Goal: Task Accomplishment & Management: Manage account settings

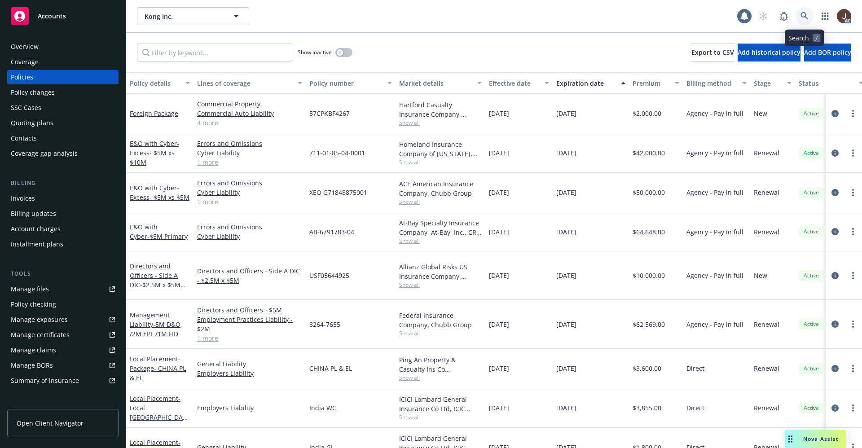
click at [805, 17] on icon at bounding box center [804, 16] width 8 height 8
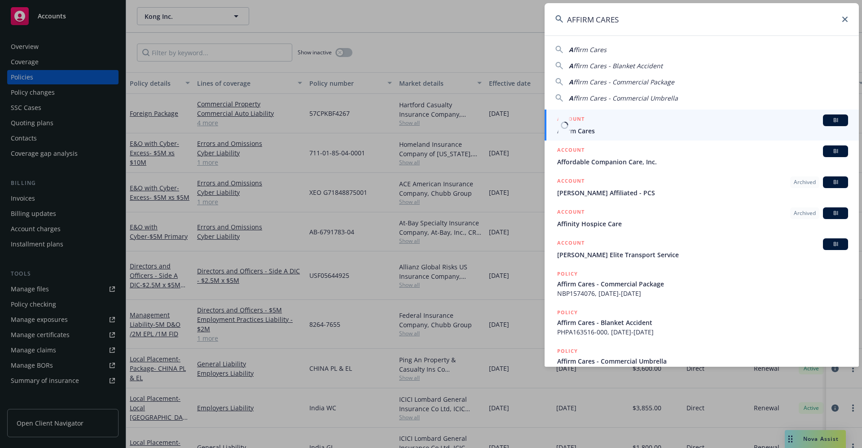
type input "AFFIRM CARES"
click at [590, 138] on link "ACCOUNT BI Affirm Cares" at bounding box center [701, 124] width 314 height 31
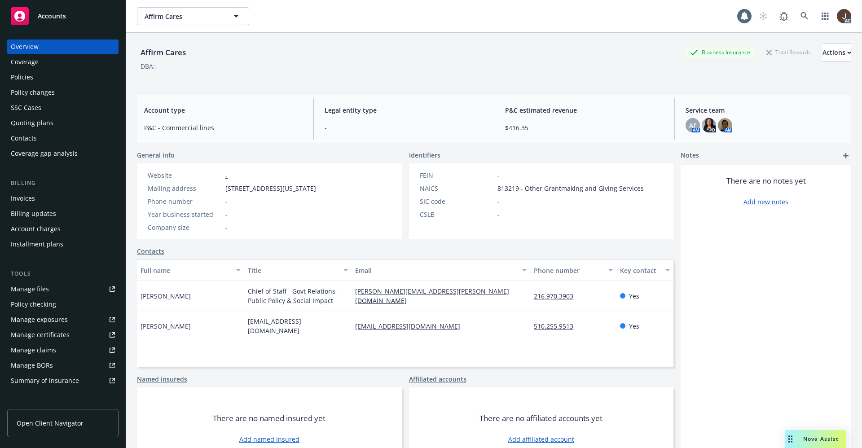
click at [360, 34] on div "Affirm Cares Business Insurance Total Rewards Actions DBA: -" at bounding box center [494, 60] width 714 height 55
click at [16, 76] on div "Policies" at bounding box center [22, 77] width 22 height 14
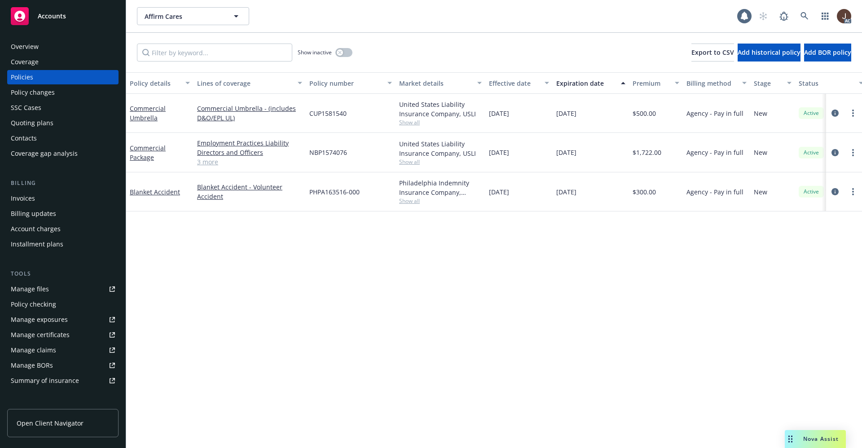
click at [329, 254] on div "Policy details Lines of coverage Policy number Market details Effective date Ex…" at bounding box center [493, 260] width 735 height 376
click at [19, 290] on div "Manage files" at bounding box center [30, 289] width 38 height 14
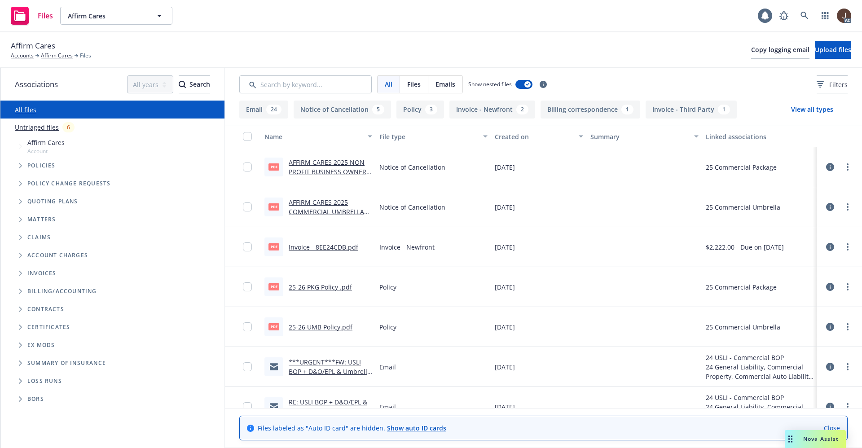
click at [22, 126] on link "Untriaged files" at bounding box center [37, 127] width 44 height 9
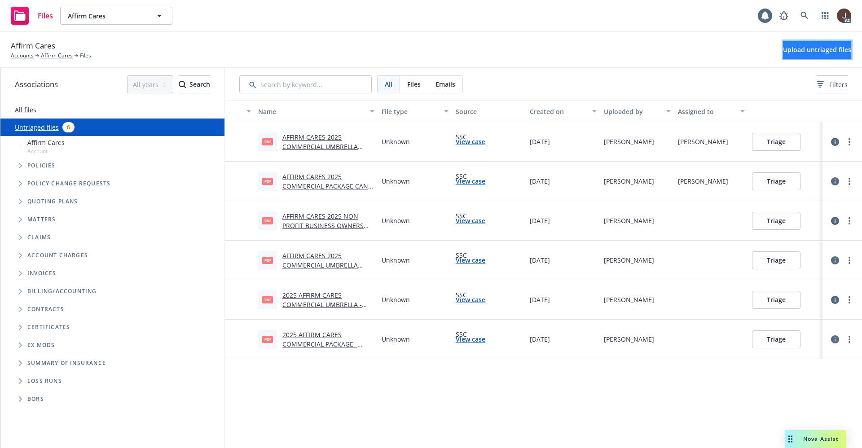
click at [804, 48] on span "Upload untriaged files" at bounding box center [817, 49] width 68 height 9
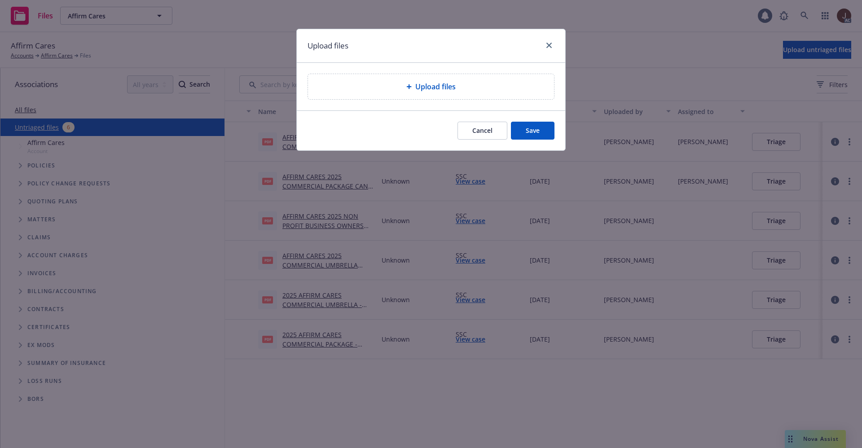
click at [455, 90] on span "Upload files" at bounding box center [435, 86] width 40 height 11
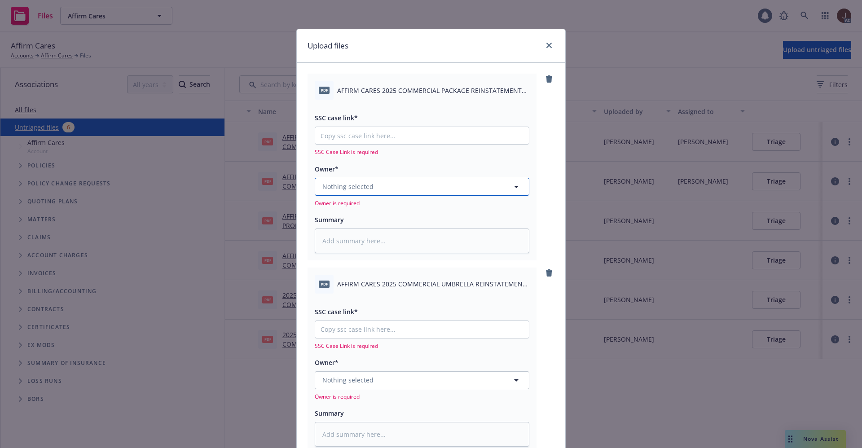
click at [383, 184] on button "Nothing selected" at bounding box center [422, 187] width 214 height 18
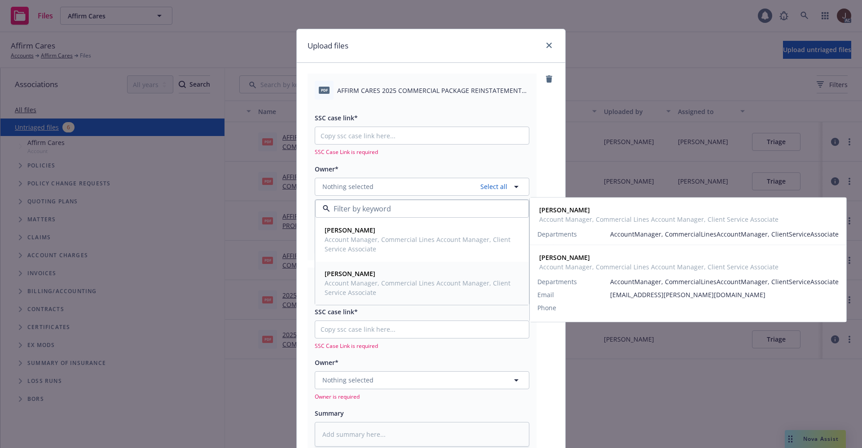
click at [358, 279] on span "Account Manager, Commercial Lines Account Manager, Client Service Associate" at bounding box center [420, 287] width 193 height 19
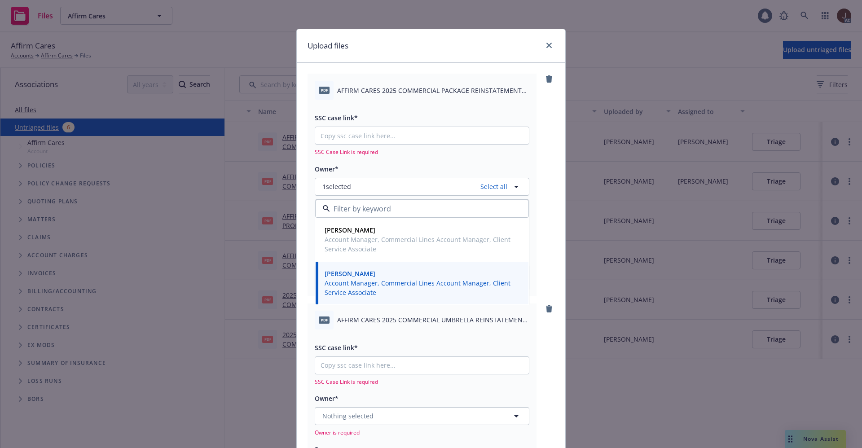
click at [531, 178] on div "pdf AFFIRM CARES 2025 COMMERCIAL PACKAGE REINSTATEMENT EFF 10-08-2025.pdf SSC c…" at bounding box center [421, 185] width 229 height 222
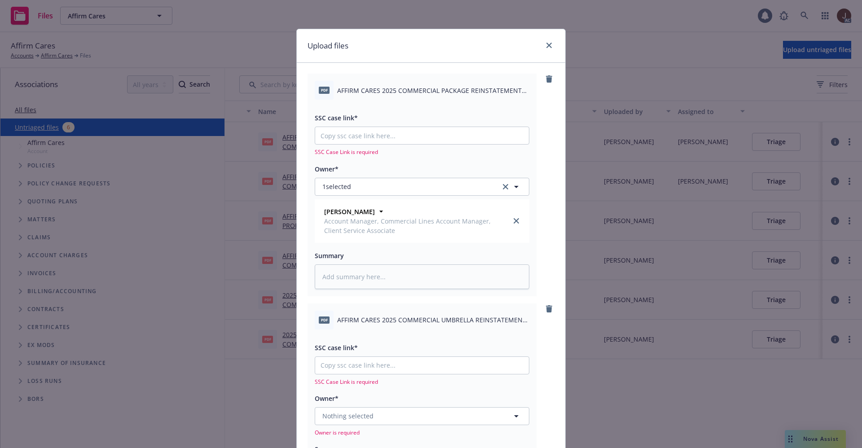
scroll to position [135, 0]
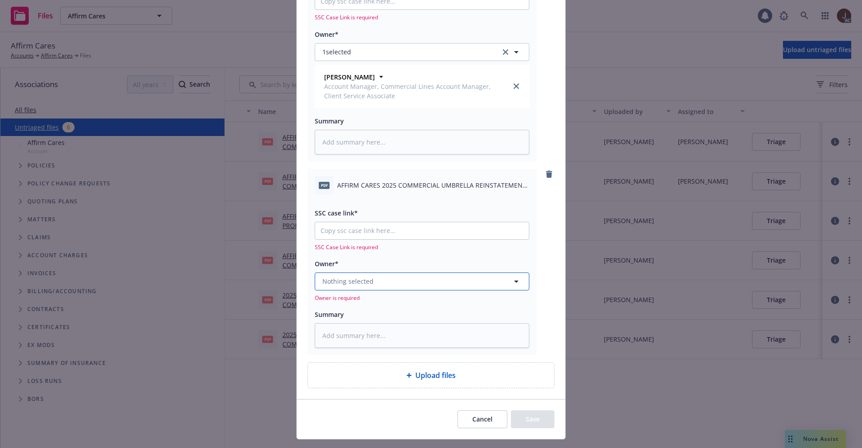
click at [360, 286] on button "Nothing selected" at bounding box center [422, 281] width 214 height 18
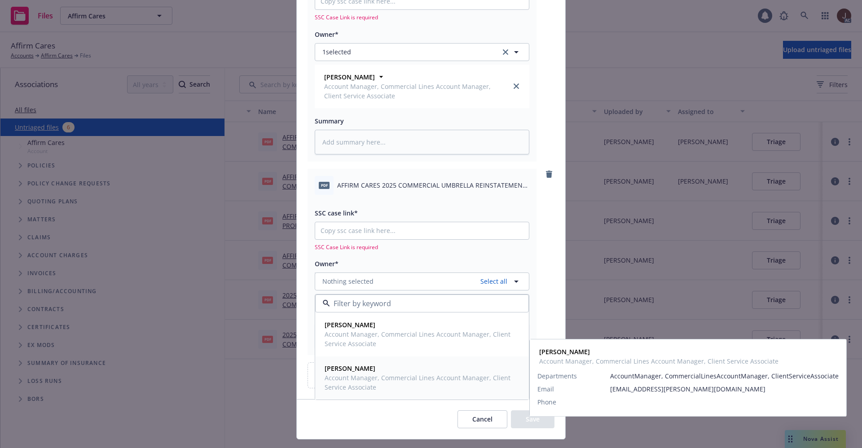
click at [345, 371] on strong "Santosh Dongol" at bounding box center [349, 368] width 51 height 9
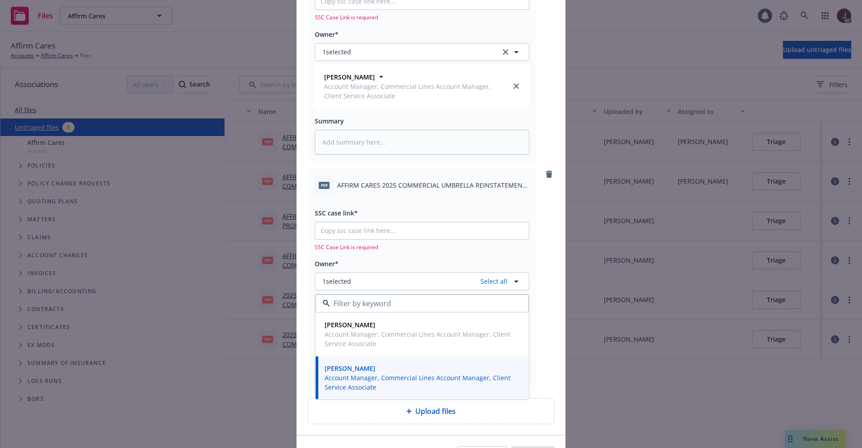
click at [538, 190] on div "pdf AFFIRM CARES 2025 COMMERCIAL UMBRELLA REINSTATEMENT EFF 10-08-2025.pdf SSC …" at bounding box center [430, 280] width 247 height 222
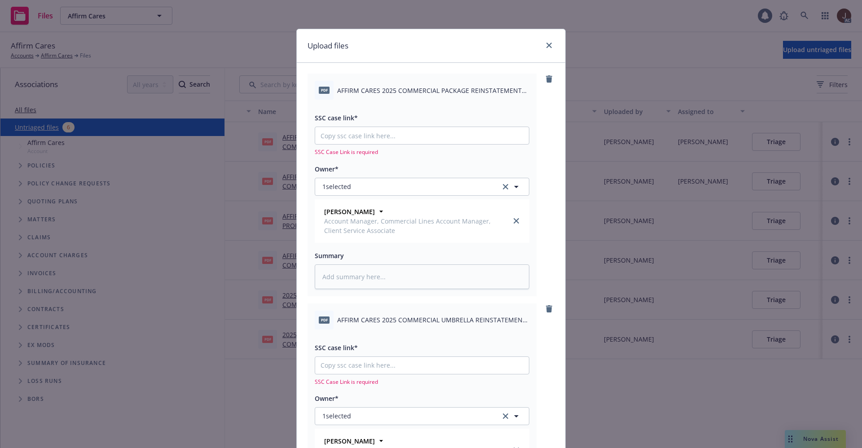
click at [421, 97] on div "pdf AFFIRM CARES 2025 COMMERCIAL PACKAGE REINSTATEMENT EFF 10-08-2025.pdf" at bounding box center [422, 90] width 214 height 19
click at [421, 90] on span "AFFIRM CARES 2025 COMMERCIAL PACKAGE REINSTATEMENT EFF 10-08-2025.pdf" at bounding box center [433, 90] width 192 height 9
click at [422, 90] on span "AFFIRM CARES 2025 COMMERCIAL PACKAGE REINSTATEMENT EFF 10-08-2025.pdf" at bounding box center [433, 90] width 192 height 9
copy div "AFFIRM CARES 2025 COMMERCIAL PACKAGE REINSTATEMENT EFF 10-08-2025.pdf"
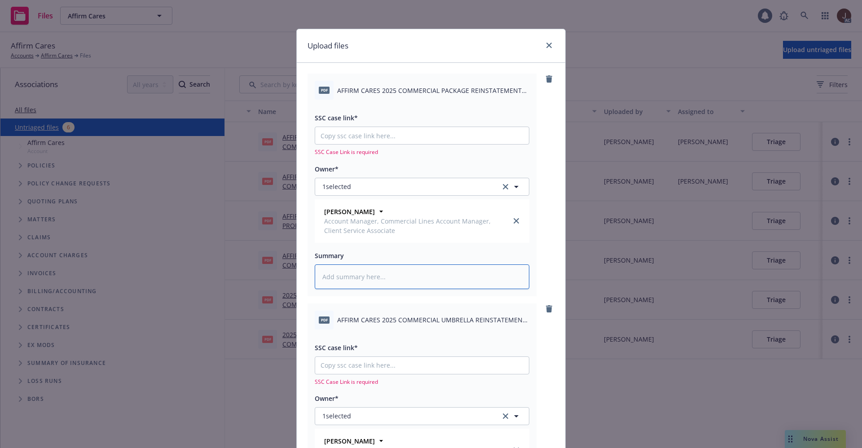
click at [347, 280] on textarea at bounding box center [422, 276] width 214 height 25
paste textarea "AFFIRM CARES 2025 COMMERCIAL PACKAGE REINSTATEMENT EFF 10-08-2025.pdf"
type textarea "x"
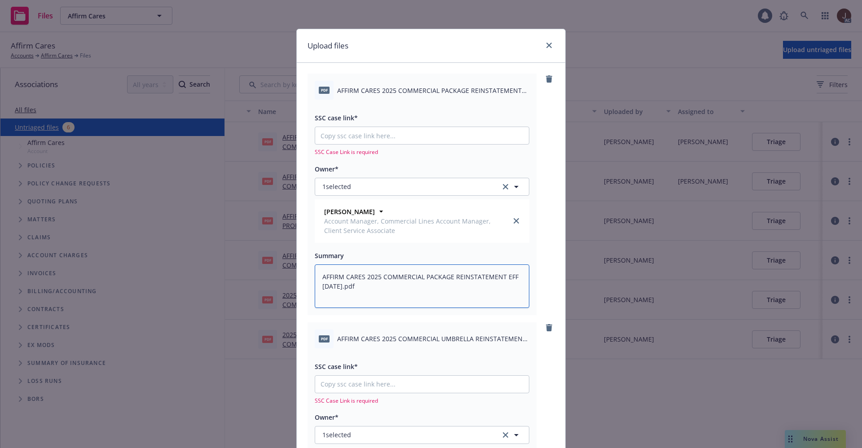
scroll to position [135, 0]
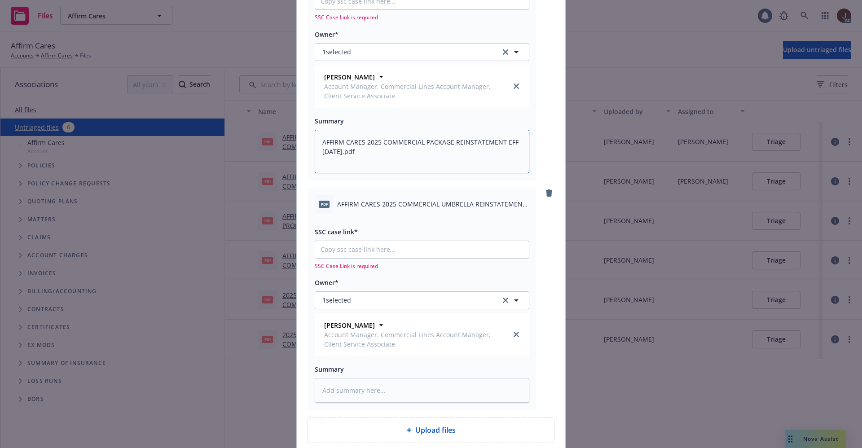
type textarea "AFFIRM CARES 2025 COMMERCIAL PACKAGE REINSTATEMENT EFF 10-08-2025.pdf"
click at [424, 205] on span "AFFIRM CARES 2025 COMMERCIAL UMBRELLA REINSTATEMENT EFF 10-08-2025.pdf" at bounding box center [433, 203] width 192 height 9
click at [424, 204] on span "AFFIRM CARES 2025 COMMERCIAL UMBRELLA REINSTATEMENT EFF 10-08-2025.pdf" at bounding box center [433, 203] width 192 height 9
copy div "AFFIRM CARES 2025 COMMERCIAL UMBRELLA REINSTATEMENT EFF 10-08-2025.pdf"
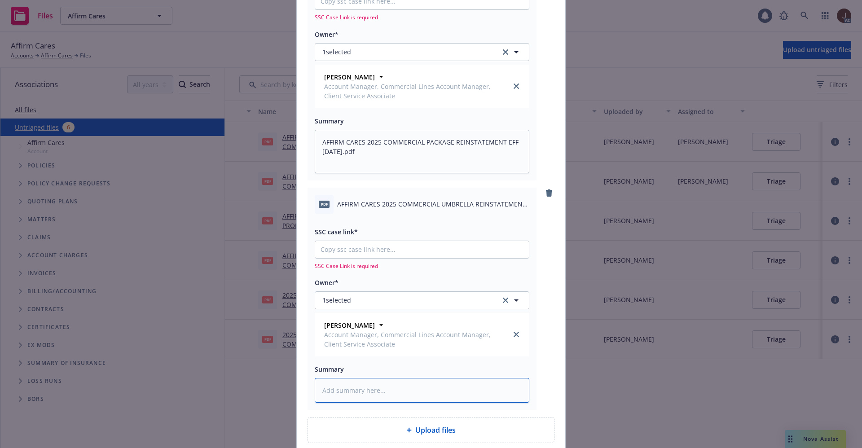
click at [348, 388] on textarea at bounding box center [422, 390] width 214 height 25
paste textarea "AFFIRM CARES 2025 COMMERCIAL UMBRELLA REINSTATEMENT EFF 10-08-2025.pdf"
type textarea "x"
type textarea "AFFIRM CARES 2025 COMMERCIAL UMBRELLA REINSTATEMENT EFF 10-08-2025.pdf"
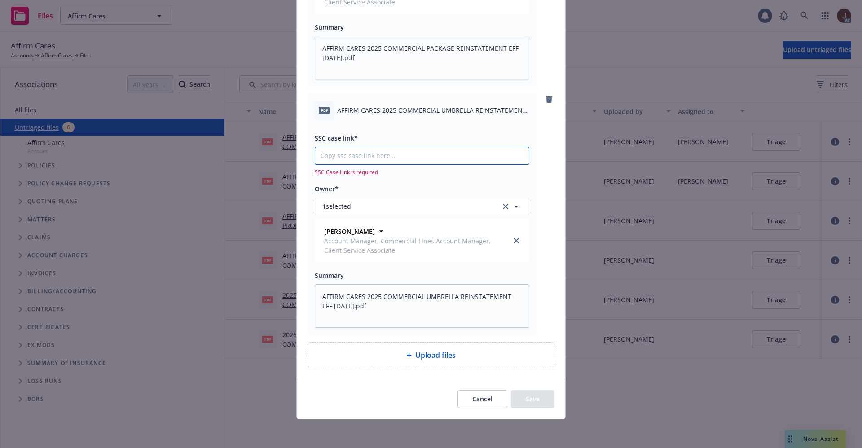
click at [353, 160] on input "SSC case link*" at bounding box center [422, 155] width 214 height 17
paste input "AFFIRM CARES 2025 COMMERCIAL UMBRELLA REINSTATEMENT EFF 10-08-2025.pdf"
type textarea "x"
type input "AFFIRM CARES 2025 COMMERCIAL UMBRELLA REINSTATEMENT EFF 10-08-2025.pdf"
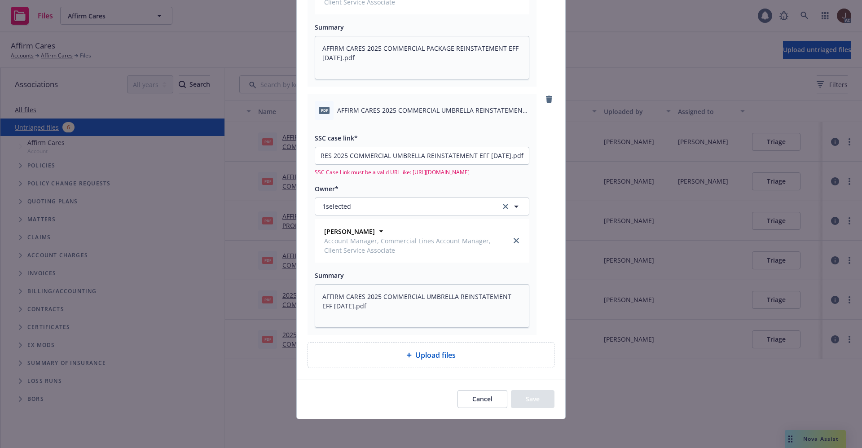
click at [547, 145] on div "pdf AFFIRM CARES 2025 COMMERCIAL UMBRELLA REINSTATEMENT EFF 10-08-2025.pdf SSC …" at bounding box center [430, 214] width 247 height 241
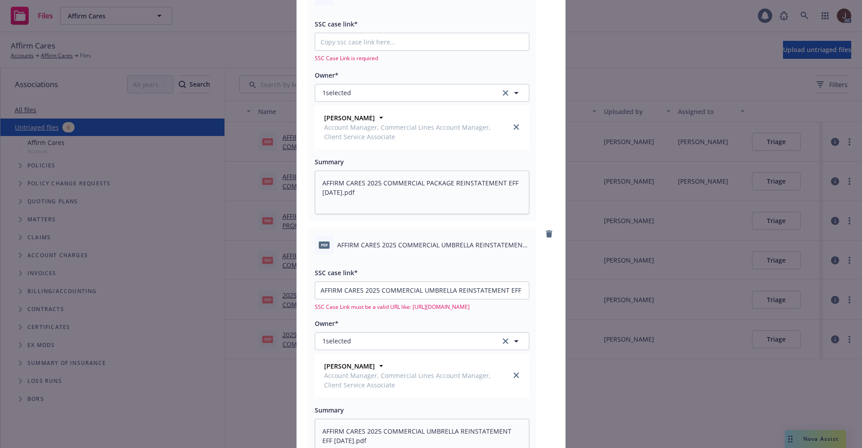
scroll to position [0, 0]
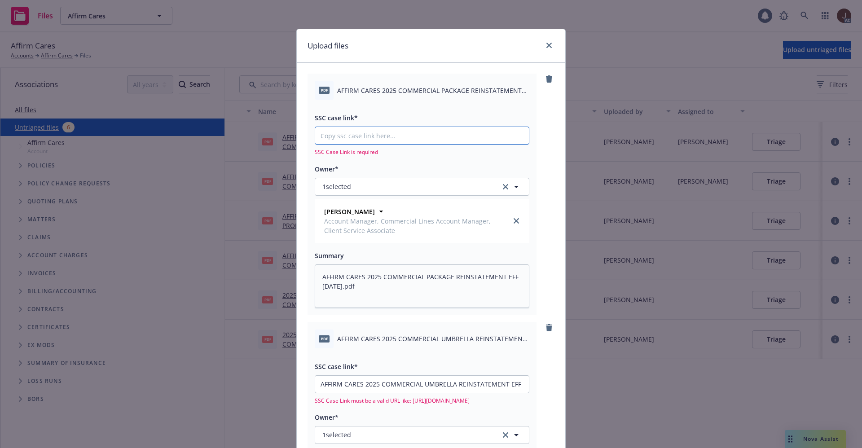
click at [350, 137] on input "SSC case link*" at bounding box center [422, 135] width 214 height 17
click at [367, 137] on input "SSC case link*" at bounding box center [422, 135] width 214 height 17
paste input "https://newfront-ssc.lightning.force.com/lightning/r/Case/500Vz00000TYQ5tIAH/vi…"
type textarea "x"
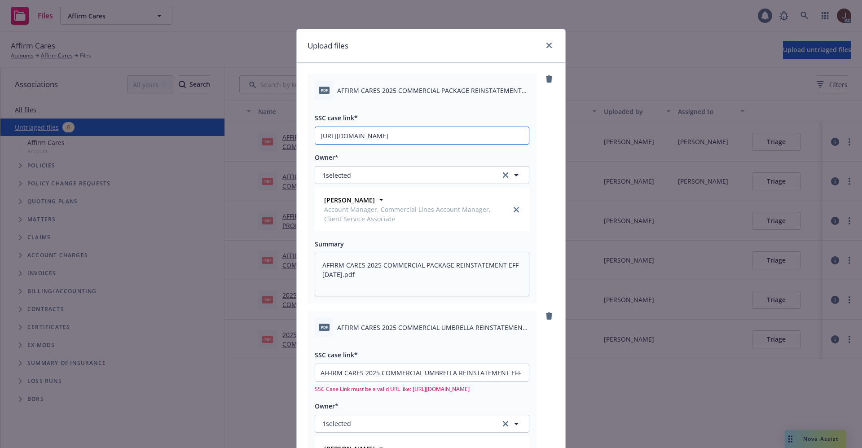
scroll to position [0, 125]
type input "https://newfront-ssc.lightning.force.com/lightning/r/Case/500Vz00000TYQ5tIAH/vi…"
click at [561, 160] on div "Upload files pdf AFFIRM CARES 2025 COMMERCIAL PACKAGE REINSTATEMENT EFF 10-08-2…" at bounding box center [431, 224] width 862 height 448
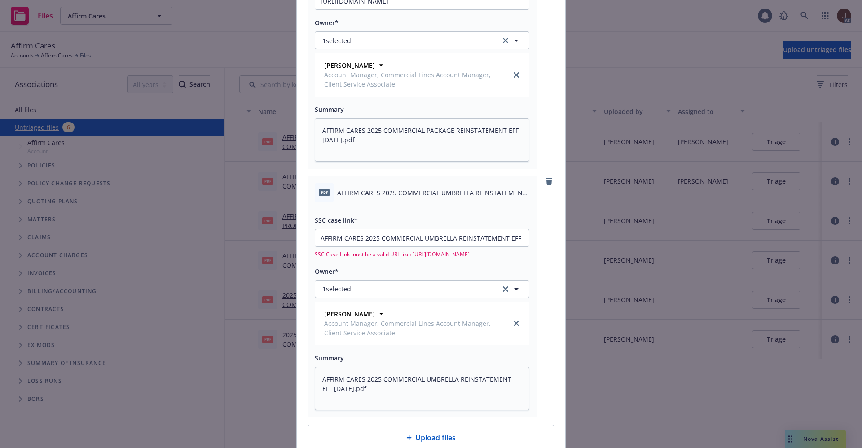
scroll to position [217, 0]
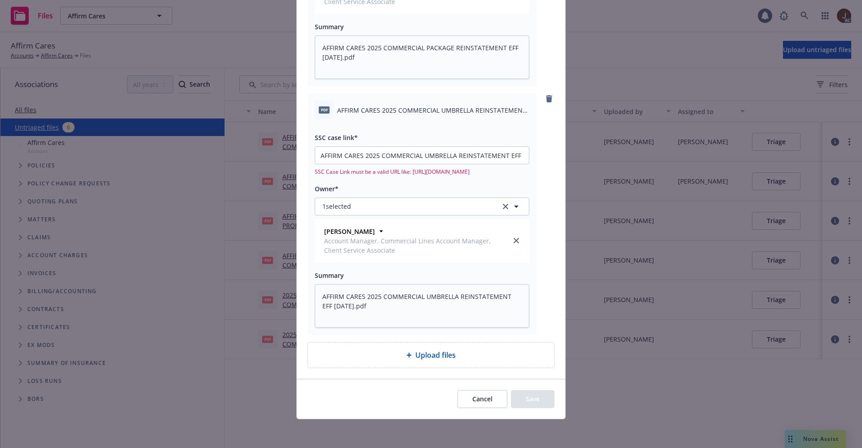
click at [551, 289] on div "pdf AFFIRM CARES 2025 COMMERCIAL PACKAGE REINSTATEMENT EFF 10-08-2025.pdf SSC c…" at bounding box center [431, 112] width 268 height 533
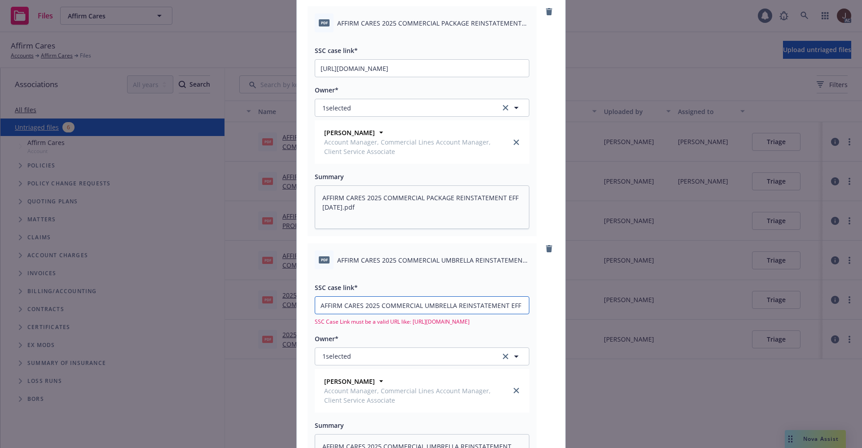
scroll to position [0, 39]
drag, startPoint x: 311, startPoint y: 302, endPoint x: 533, endPoint y: 308, distance: 221.3
click at [533, 308] on div "pdf AFFIRM CARES 2025 COMMERCIAL UMBRELLA REINSTATEMENT EFF 10-08-2025.pdf SSC …" at bounding box center [430, 363] width 247 height 241
type textarea "x"
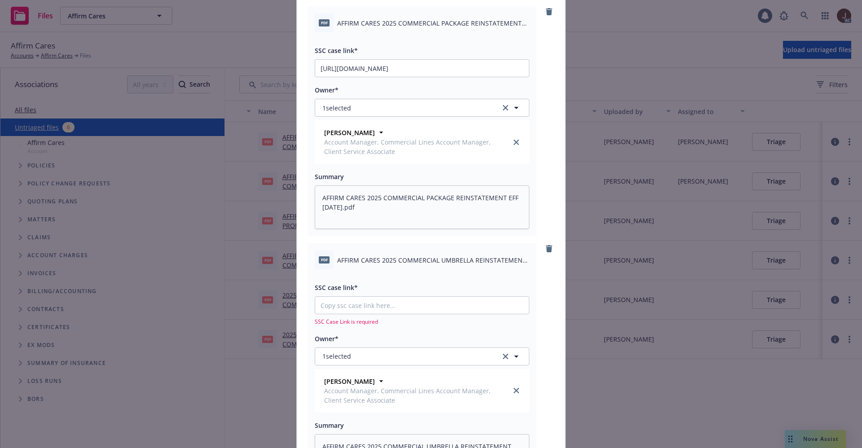
click at [534, 281] on div "pdf AFFIRM CARES 2025 COMMERCIAL UMBRELLA REINSTATEMENT EFF 10-08-2025.pdf SSC …" at bounding box center [430, 363] width 247 height 241
click at [345, 302] on input "SSC case link*" at bounding box center [422, 305] width 214 height 17
paste input "https://newfront-ssc.lightning.force.com/lightning/r/Case/500Vz00000TXjiaIAD/vi…"
type textarea "x"
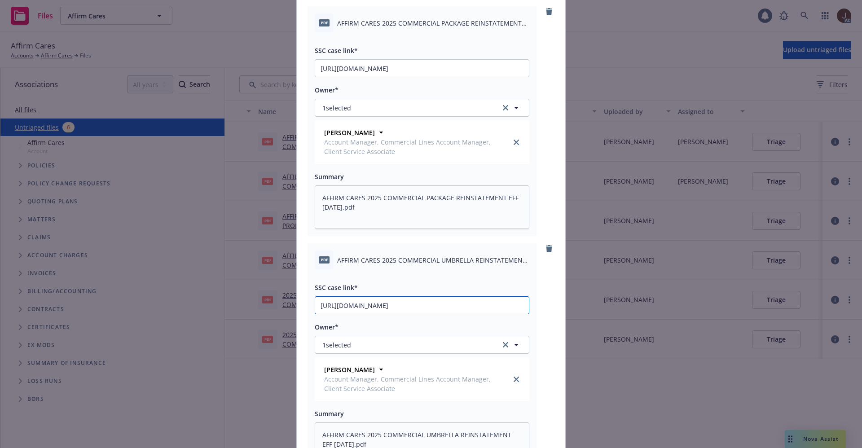
type input "https://newfront-ssc.lightning.force.com/lightning/r/Case/500Vz00000TXjiaIAD/vi…"
drag, startPoint x: 547, startPoint y: 289, endPoint x: 551, endPoint y: 285, distance: 5.4
click at [551, 285] on div "pdf AFFIRM CARES 2025 COMMERCIAL PACKAGE REINSTATEMENT EFF 10-08-2025.pdf SSC c…" at bounding box center [431, 256] width 268 height 521
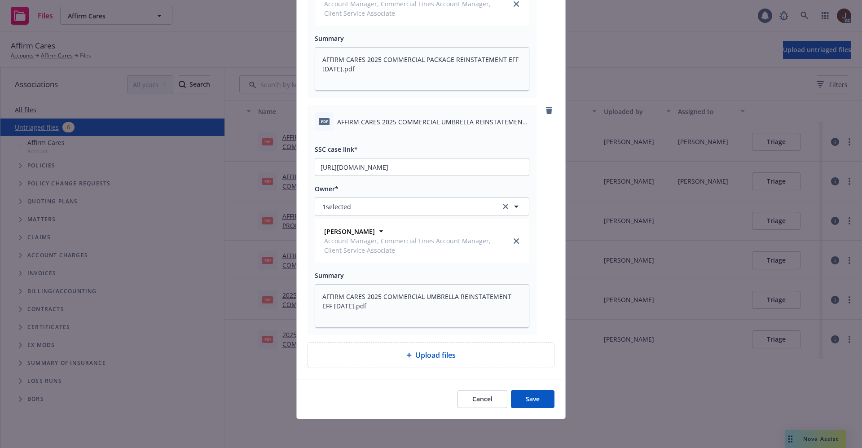
click at [529, 397] on button "Save" at bounding box center [533, 399] width 44 height 18
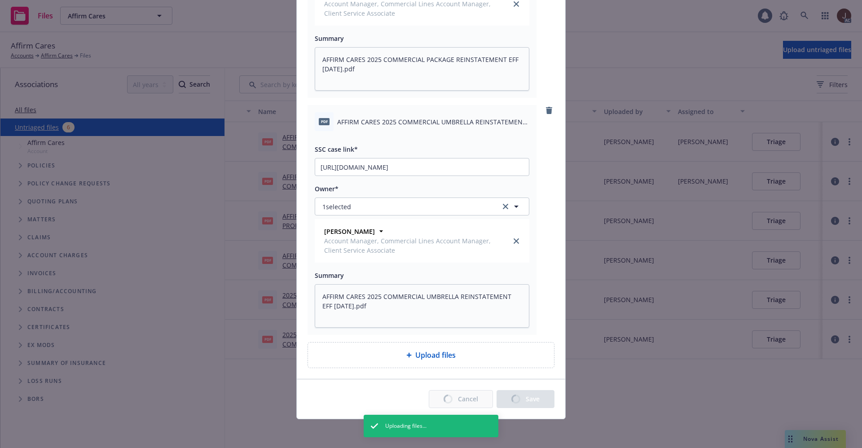
type textarea "x"
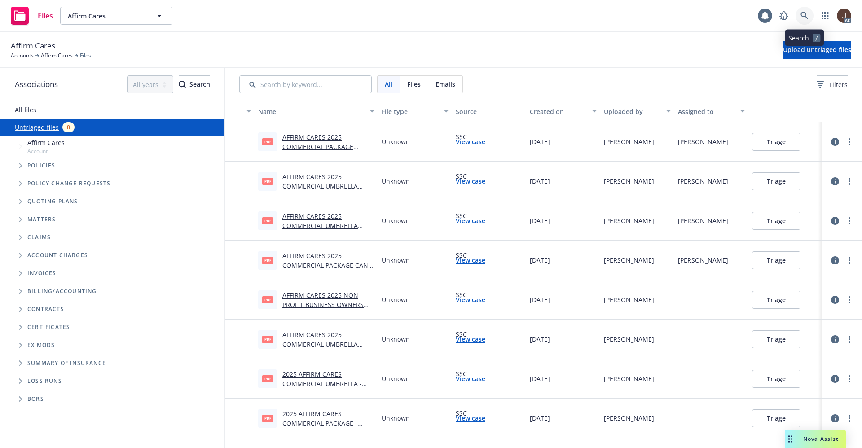
click at [805, 17] on icon at bounding box center [804, 16] width 8 height 8
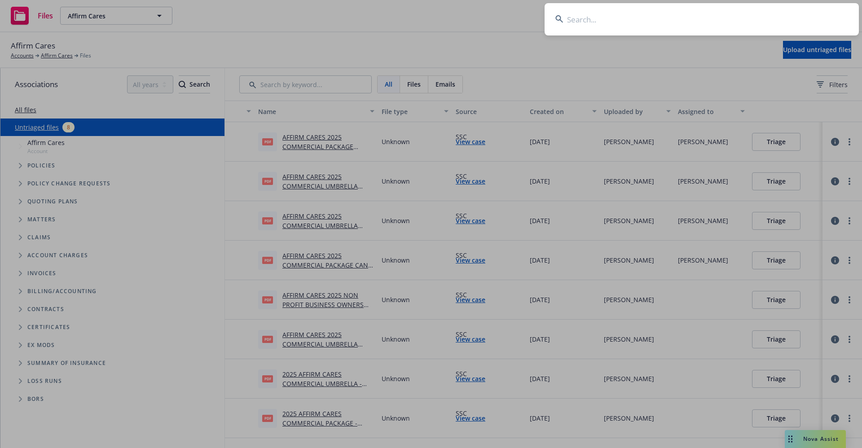
click at [573, 18] on input at bounding box center [701, 19] width 314 height 32
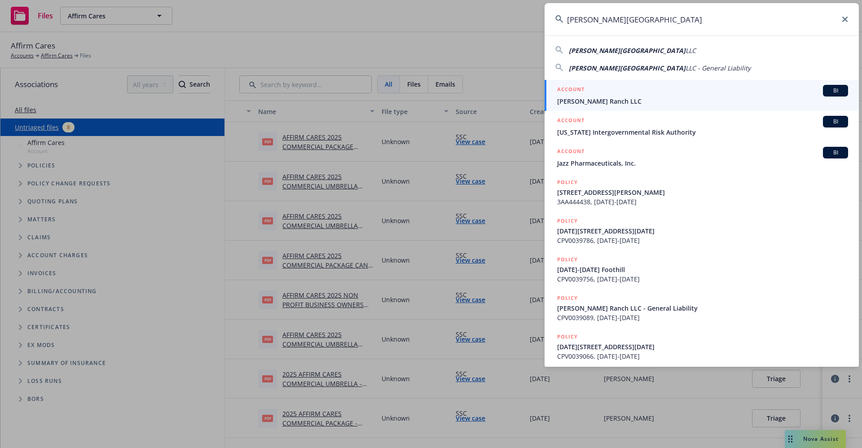
type input "Kortum Ranch"
click at [601, 102] on span "Kortum Ranch LLC" at bounding box center [702, 100] width 291 height 9
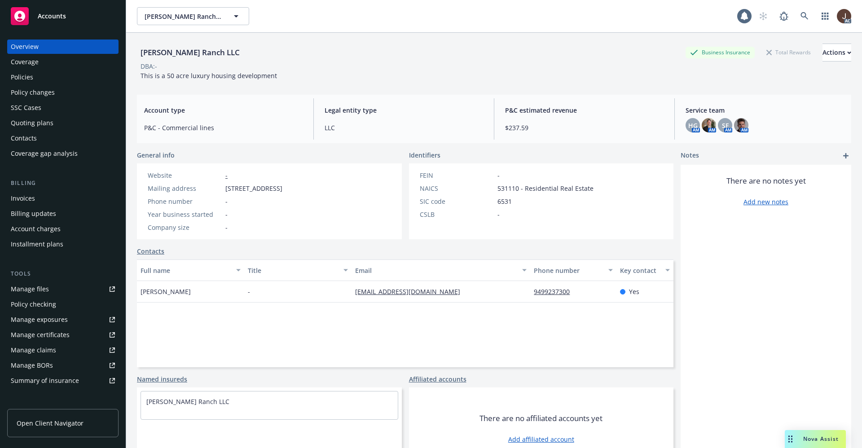
click at [35, 295] on div "Manage files" at bounding box center [30, 289] width 38 height 14
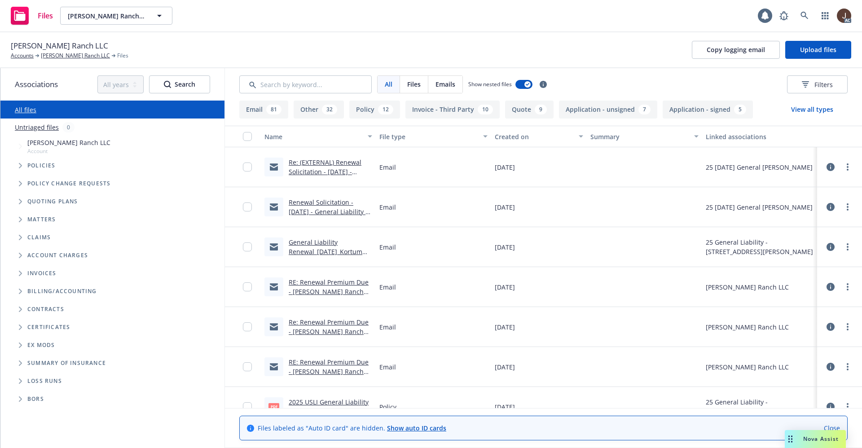
click at [37, 123] on link "Untriaged files" at bounding box center [37, 127] width 44 height 9
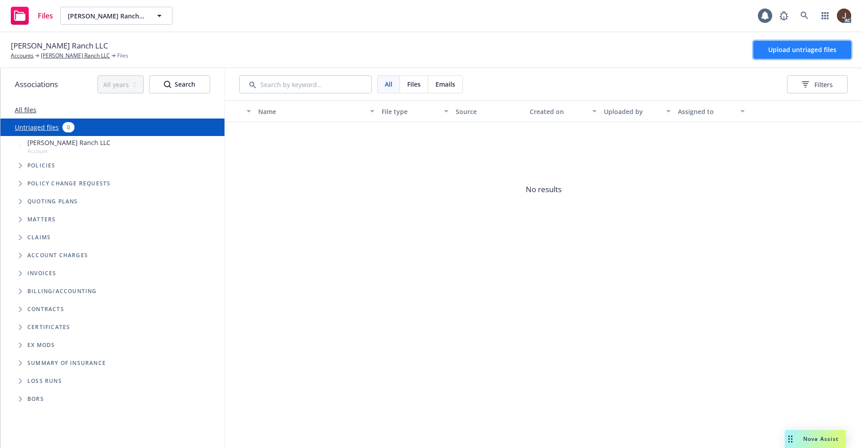
click at [792, 47] on span "Upload untriaged files" at bounding box center [802, 49] width 68 height 9
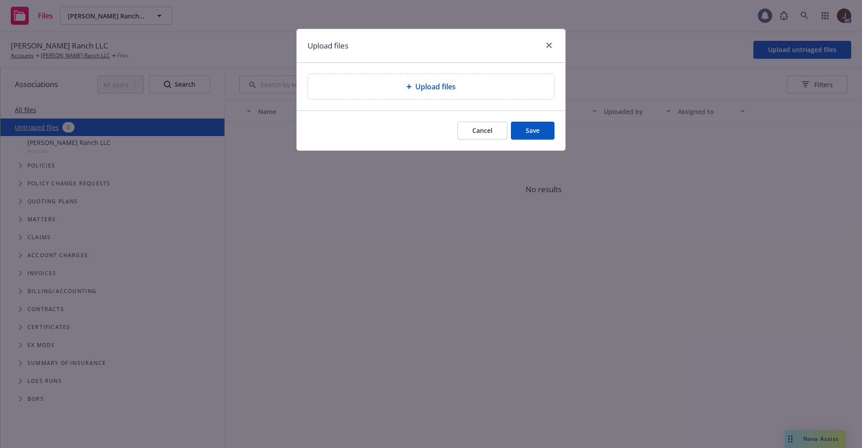
click at [422, 88] on span "Upload files" at bounding box center [435, 86] width 40 height 11
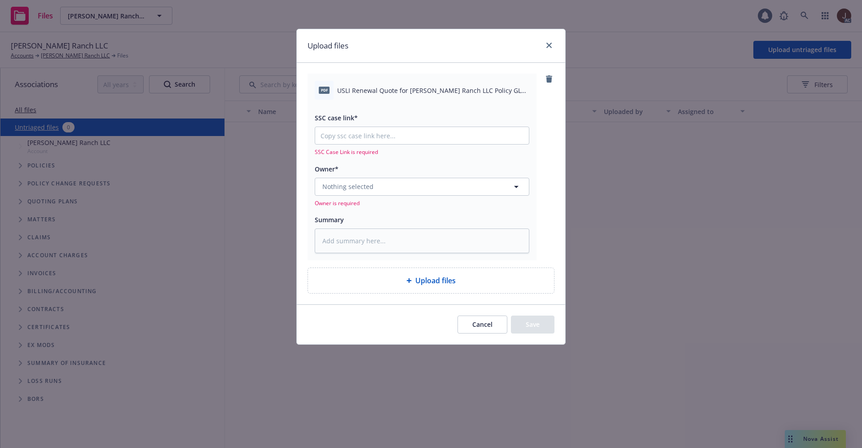
click at [412, 95] on div "pdf USLI Renewal Quote for Kortum Ranch LLC Policy GL 1128966C - 01-08-2026 Exp…" at bounding box center [422, 90] width 214 height 19
copy div "USLI Renewal Quote for Kortum Ranch LLC Policy GL 1128966C - 01-08-2026 Expirat…"
click at [357, 249] on textarea at bounding box center [422, 240] width 214 height 25
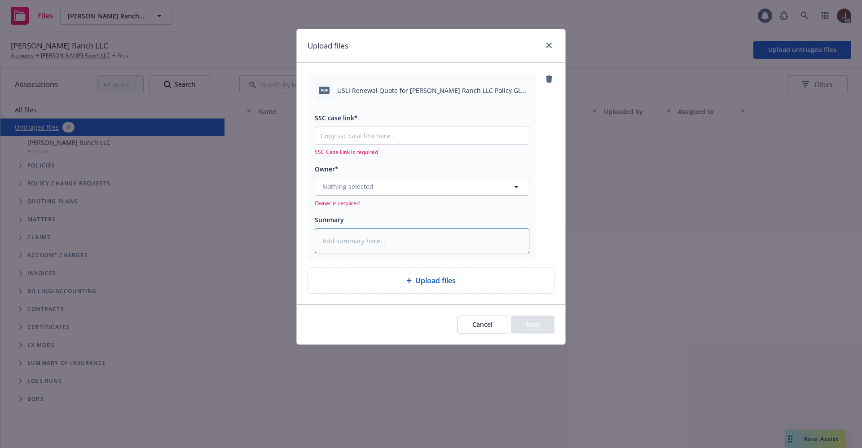
paste textarea "USLI Renewal Quote for Kortum Ranch LLC Policy GL 1128966C - 01-08-2026 Expirat…"
type textarea "x"
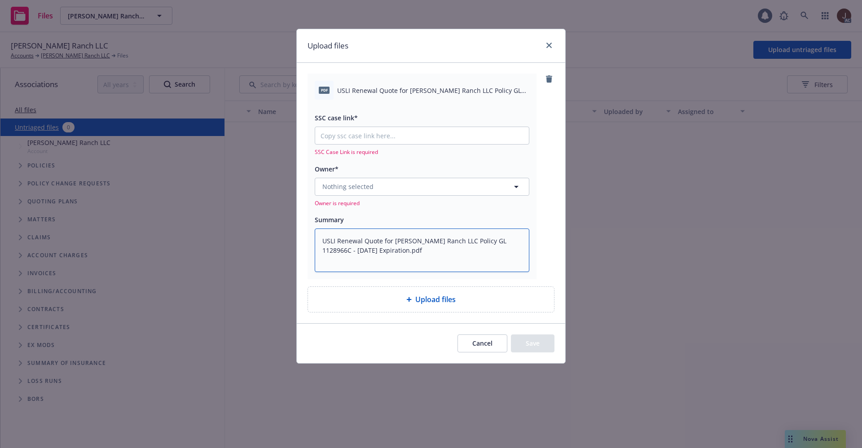
type textarea "USLI Renewal Quote for Kortum Ranch LLC Policy GL 1128966C - 01-08-2026 Expirat…"
click at [352, 188] on span "Nothing selected" at bounding box center [347, 186] width 51 height 9
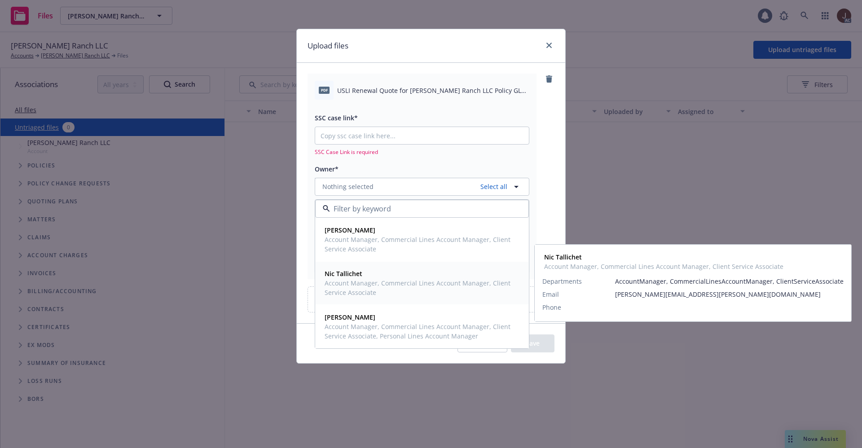
click at [364, 279] on span "Account Manager, Commercial Lines Account Manager, Client Service Associate" at bounding box center [420, 287] width 193 height 19
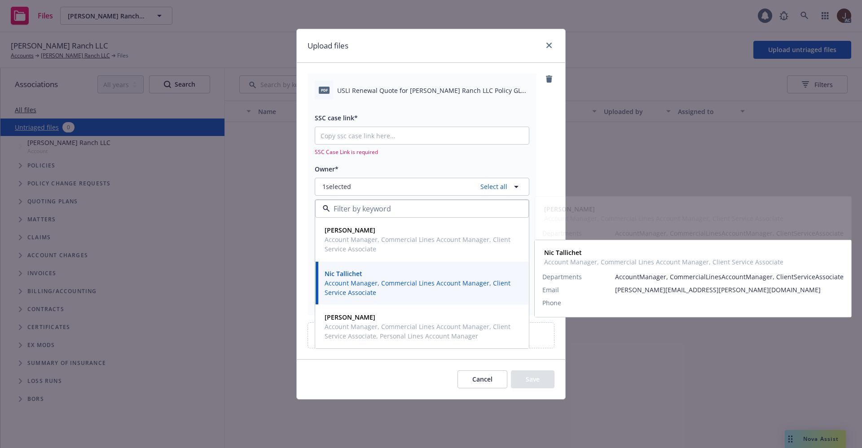
click at [547, 144] on div "pdf USLI Renewal Quote for Kortum Ranch LLC Policy GL 1128966C - 01-08-2026 Exp…" at bounding box center [430, 194] width 247 height 241
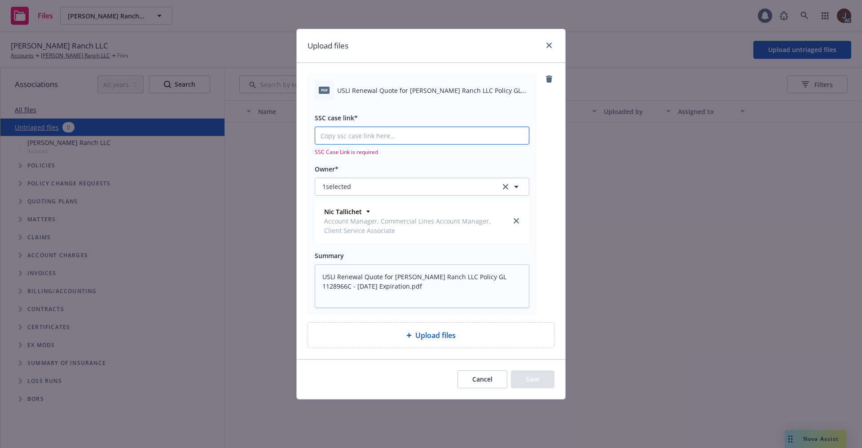
click at [367, 134] on input "SSC case link*" at bounding box center [422, 135] width 214 height 17
paste input "https://newfront-ssc.lightning.force.com/lightning/r/Case/500Vz00000TYgh3IAD/vi…"
type textarea "x"
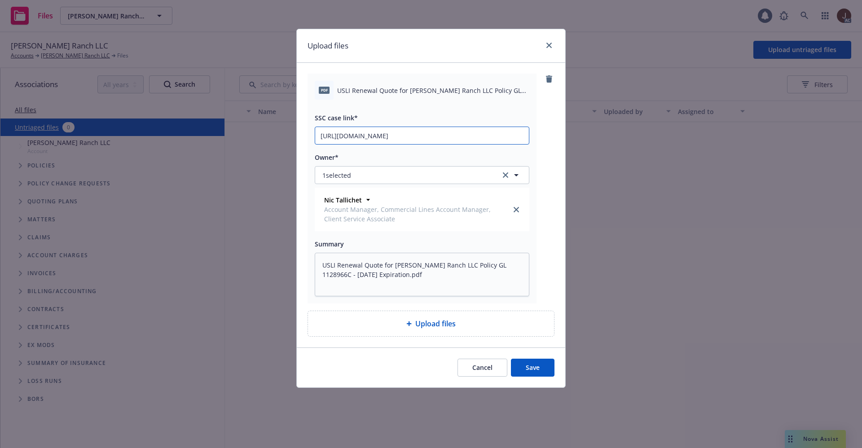
type input "https://newfront-ssc.lightning.force.com/lightning/r/Case/500Vz00000TYgh3IAD/vi…"
click at [540, 147] on div "pdf USLI Renewal Quote for Kortum Ranch LLC Policy GL 1128966C - 01-08-2026 Exp…" at bounding box center [430, 189] width 247 height 230
click at [535, 366] on button "Save" at bounding box center [533, 368] width 44 height 18
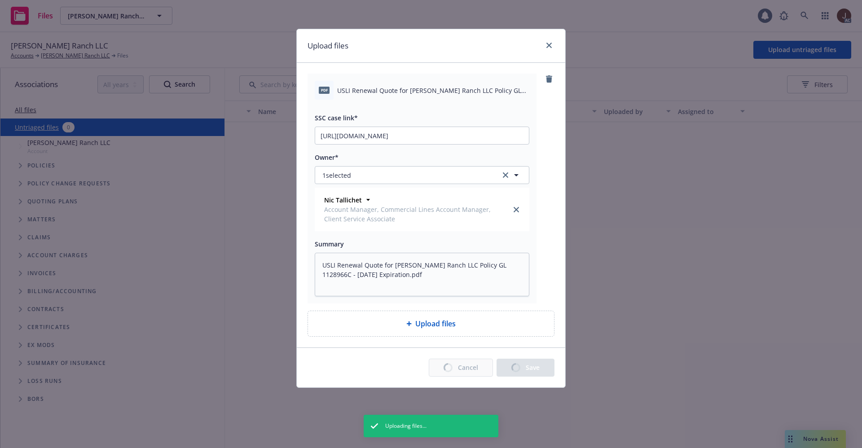
type textarea "x"
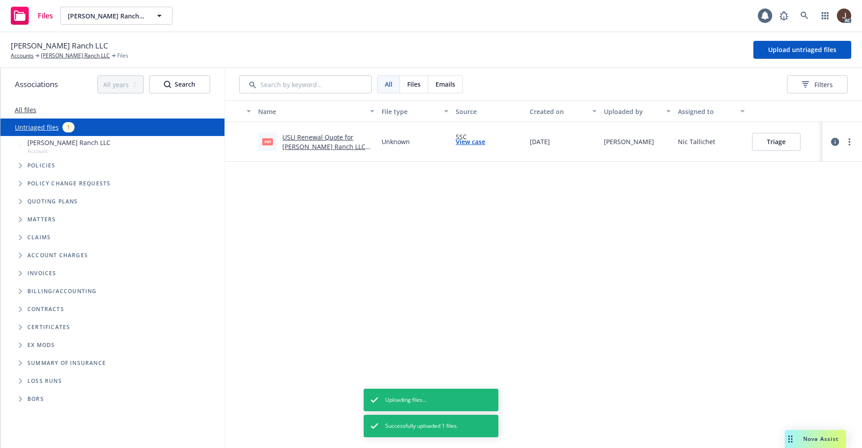
click at [346, 193] on div "Name File type Source Created on Uploaded by Assigned to pdf USLI Renewal Quote…" at bounding box center [543, 274] width 637 height 347
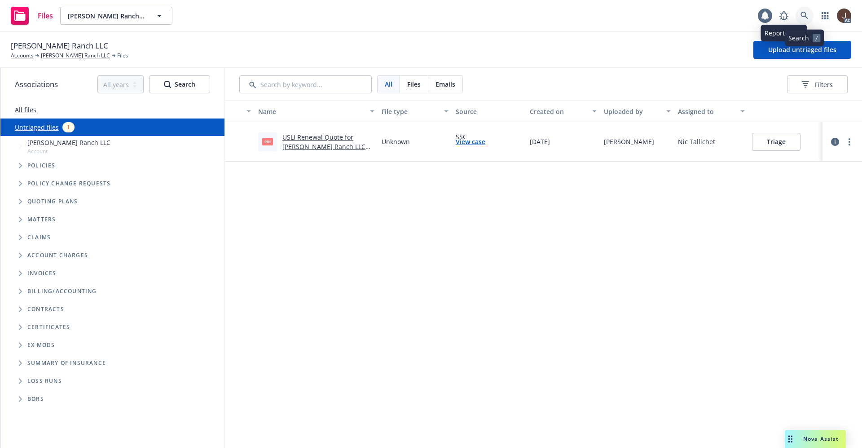
click at [803, 15] on icon at bounding box center [804, 16] width 8 height 8
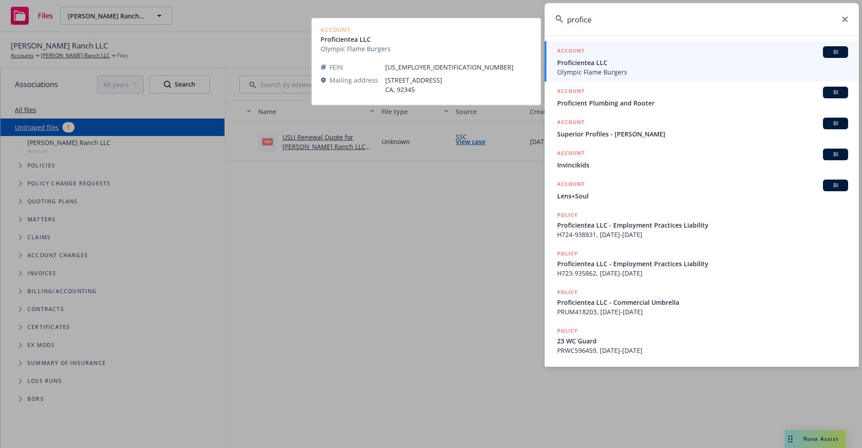
type input "profice"
click at [632, 67] on span "Olympic Flame Burgers" at bounding box center [702, 71] width 291 height 9
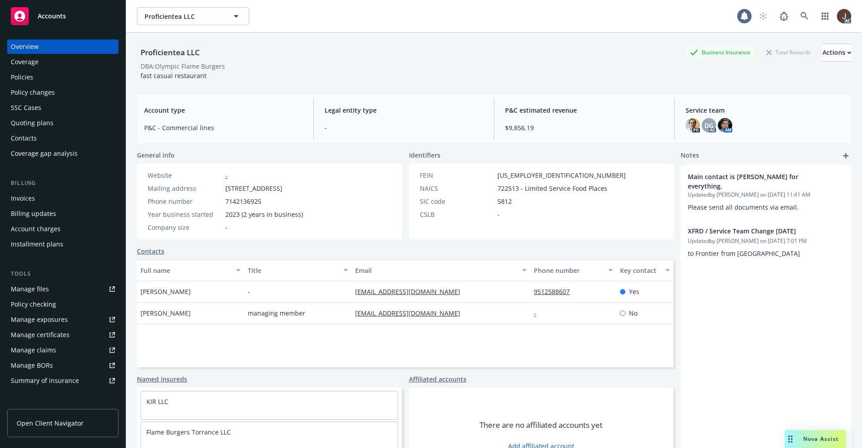
click at [24, 289] on div "Manage files" at bounding box center [30, 289] width 38 height 14
click at [797, 20] on link at bounding box center [804, 16] width 18 height 18
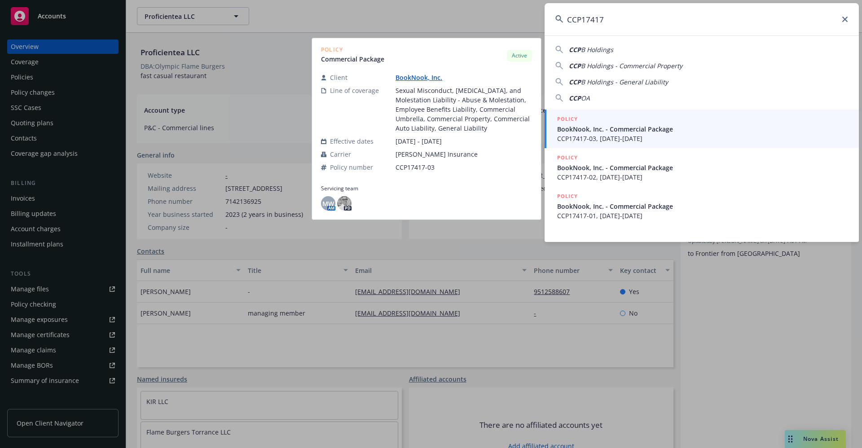
type input "CCP17417"
click at [429, 79] on link "BookNook, Inc." at bounding box center [422, 77] width 54 height 9
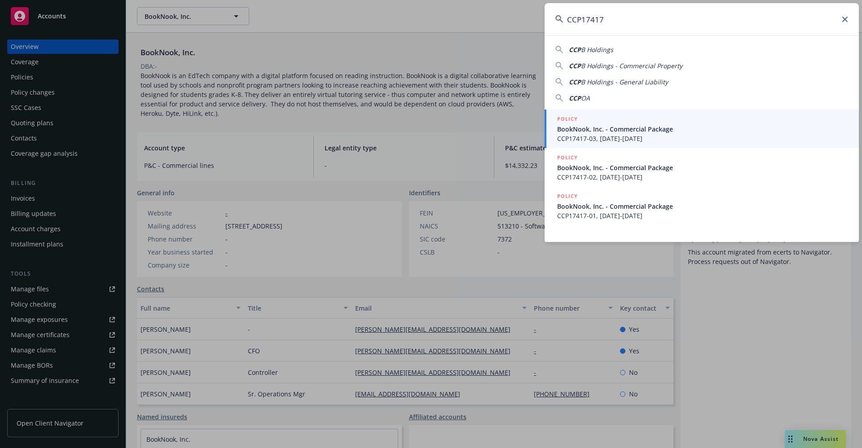
click at [844, 21] on icon at bounding box center [844, 19] width 5 height 5
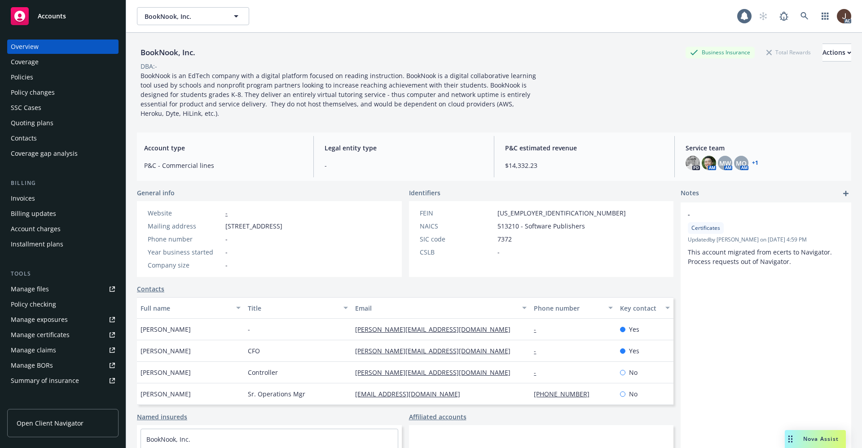
click at [13, 75] on div "Policies" at bounding box center [22, 77] width 22 height 14
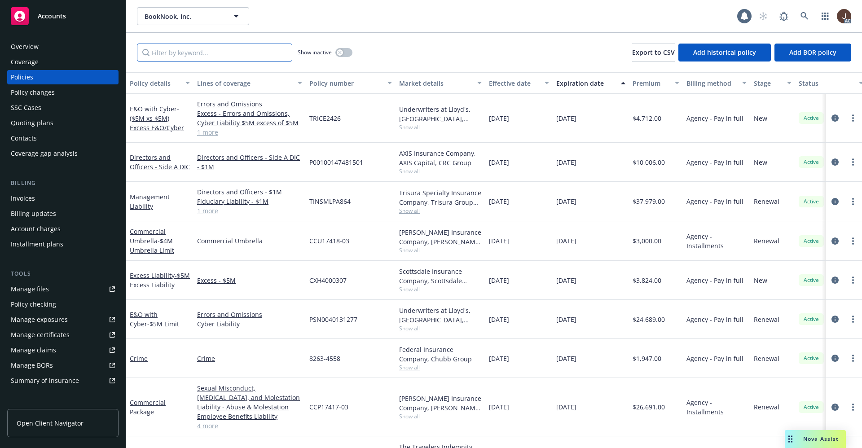
click at [173, 56] on input "Filter by keyword..." at bounding box center [214, 53] width 155 height 18
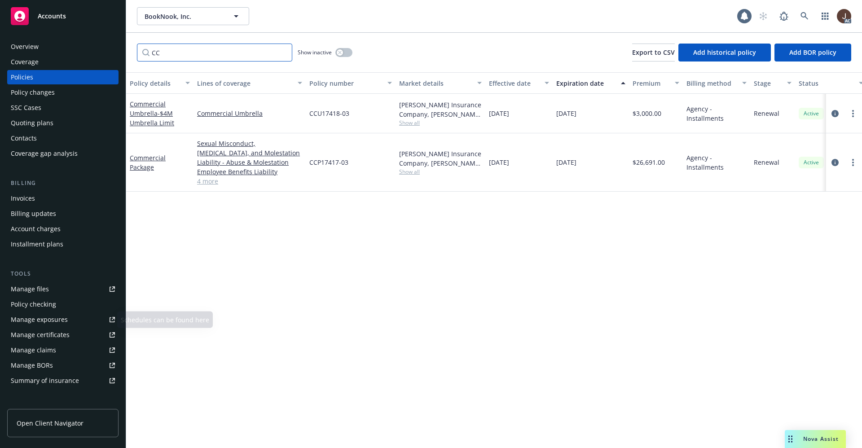
type input "CC"
click at [31, 292] on div "Manage files" at bounding box center [30, 289] width 38 height 14
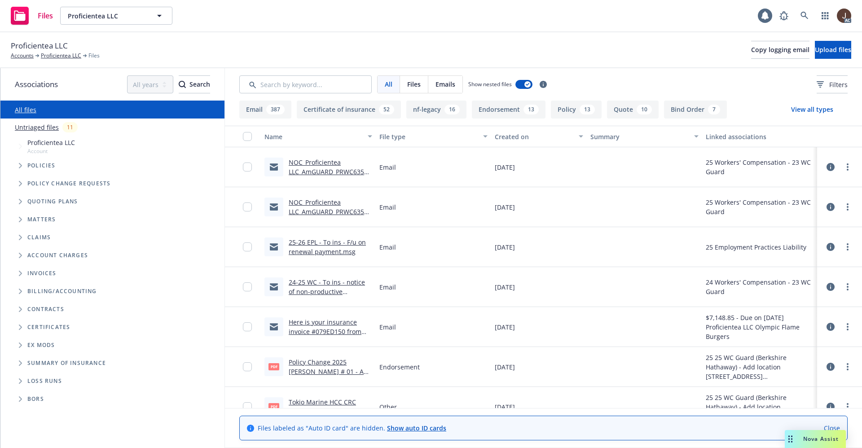
click at [23, 125] on link "Untriaged files" at bounding box center [37, 127] width 44 height 9
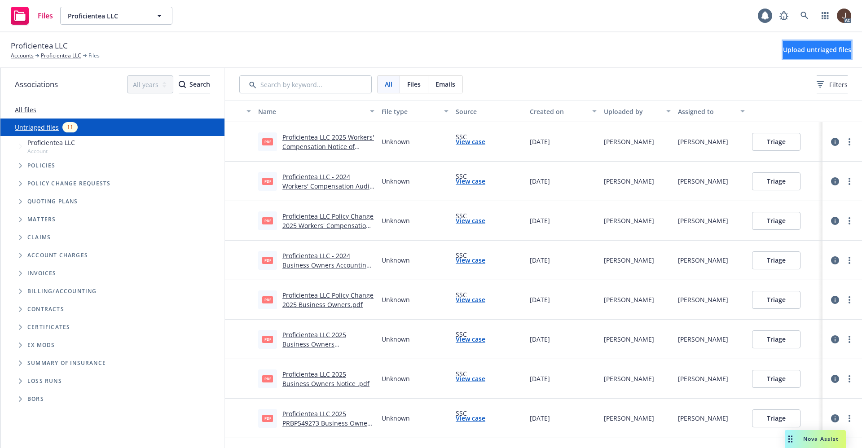
click at [792, 44] on button "Upload untriaged files" at bounding box center [817, 50] width 68 height 18
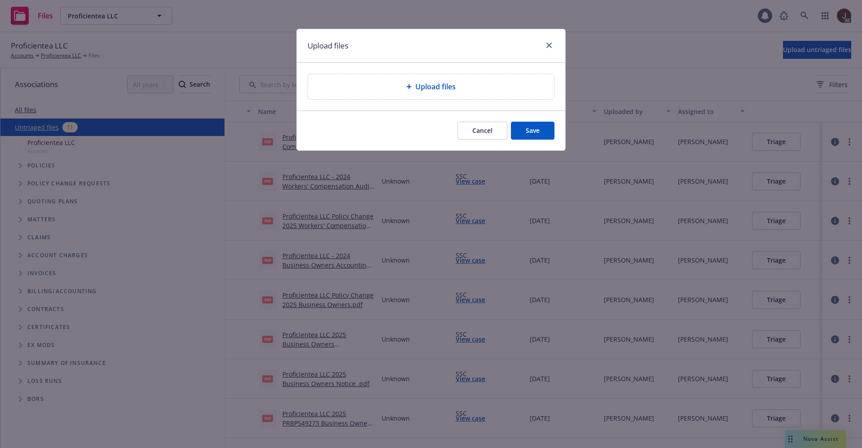
click at [429, 92] on span "Upload files" at bounding box center [435, 86] width 40 height 11
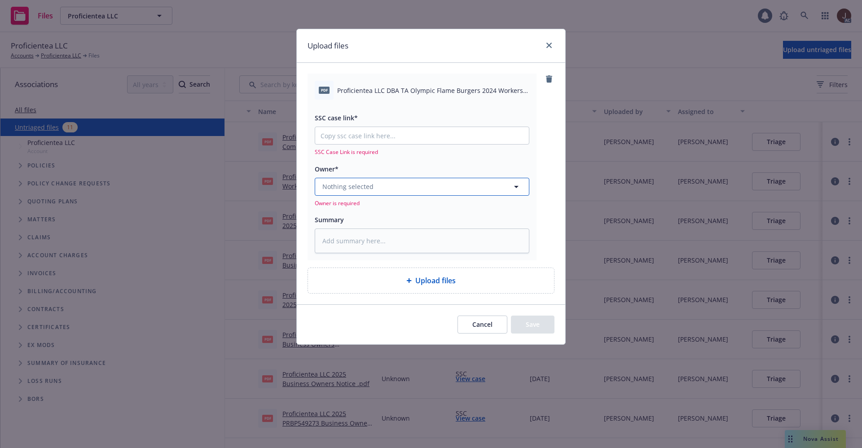
click at [369, 182] on span "Nothing selected" at bounding box center [347, 186] width 51 height 9
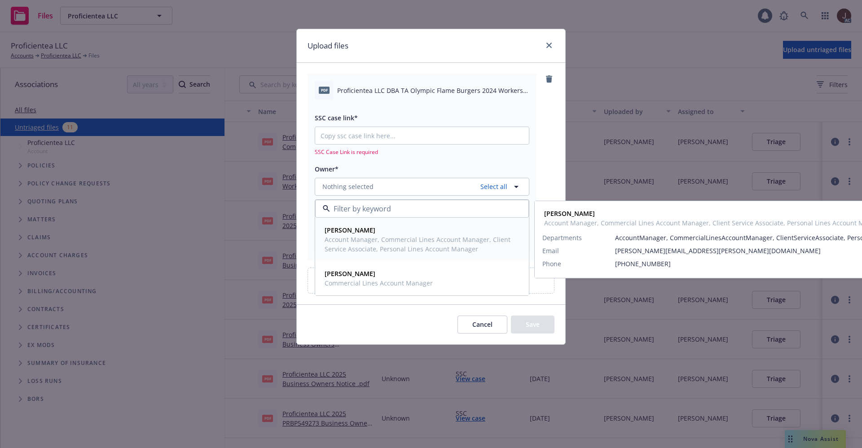
click at [368, 238] on span "Account Manager, Commercial Lines Account Manager, Client Service Associate, Pe…" at bounding box center [420, 244] width 193 height 19
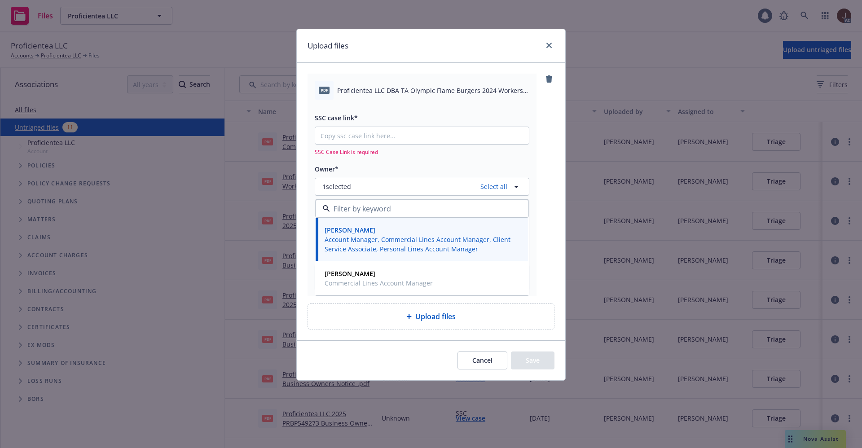
click at [427, 83] on div "pdf Proficientea LLC DBA TA Olympic Flame Burgers 2024 Workers Compensation Est…" at bounding box center [422, 90] width 214 height 19
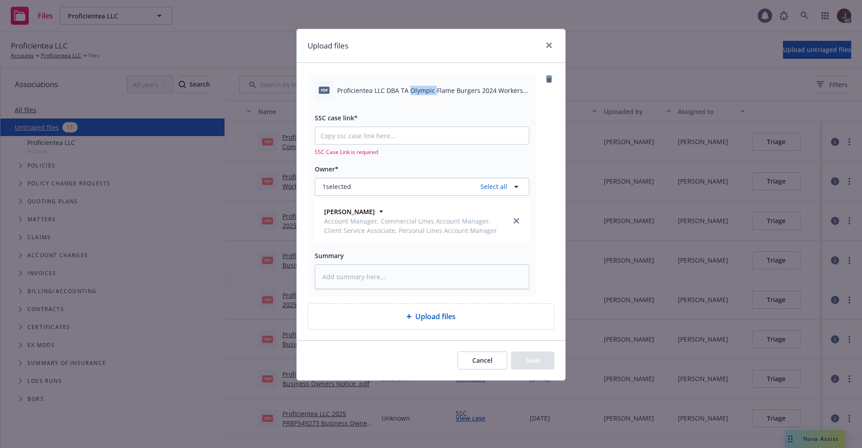
click at [427, 83] on div "pdf Proficientea LLC DBA TA Olympic Flame Burgers 2024 Workers Compensation Est…" at bounding box center [422, 90] width 214 height 19
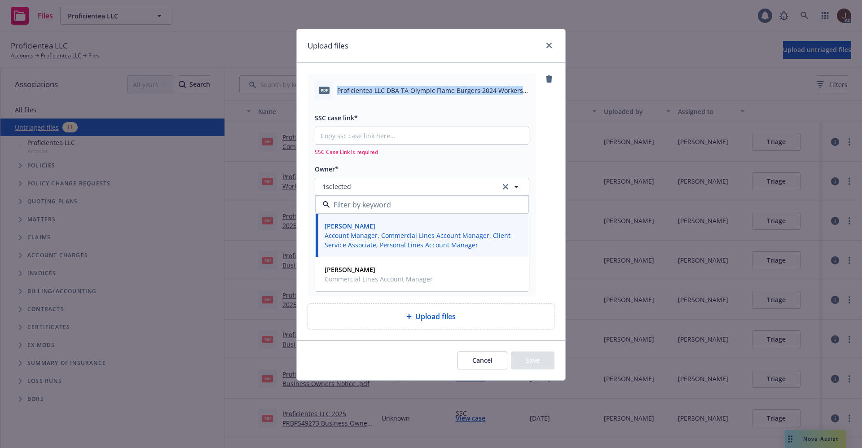
click at [427, 83] on div "pdf Proficientea LLC DBA TA Olympic Flame Burgers 2024 Workers Compensation Est…" at bounding box center [422, 90] width 214 height 19
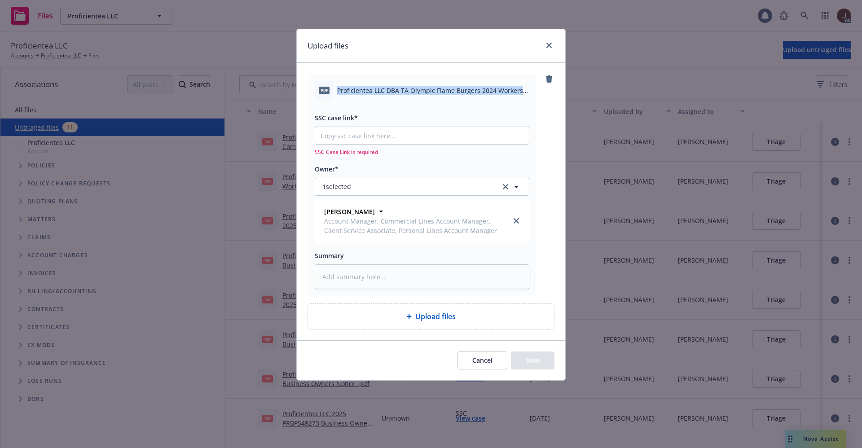
copy div "Proficientea LLC DBA TA Olympic Flame Burgers 2024 Workers Compensation Estimat…"
click at [337, 280] on textarea at bounding box center [422, 276] width 214 height 25
paste textarea "Proficientea LLC DBA TA Olympic Flame Burgers 2024 Workers Compensation Estimat…"
type textarea "x"
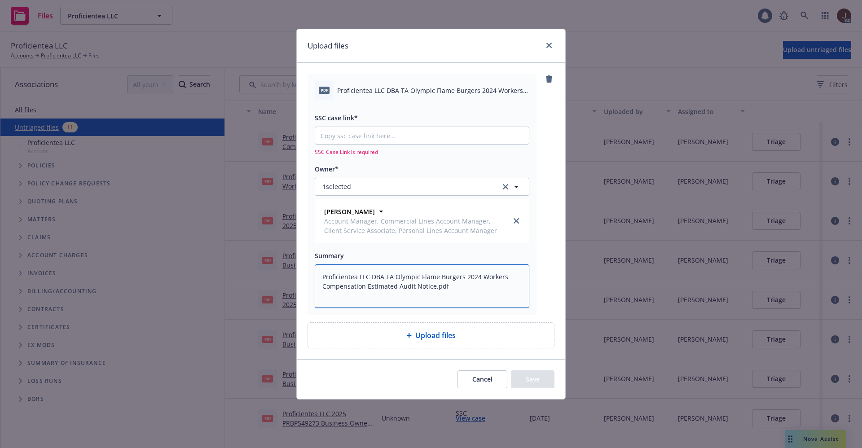
type textarea "Proficientea LLC DBA TA Olympic Flame Burgers 2024 Workers Compensation Estimat…"
click at [372, 140] on input "SSC case link*" at bounding box center [422, 135] width 214 height 17
paste input "[URL][DOMAIN_NAME]"
type textarea "x"
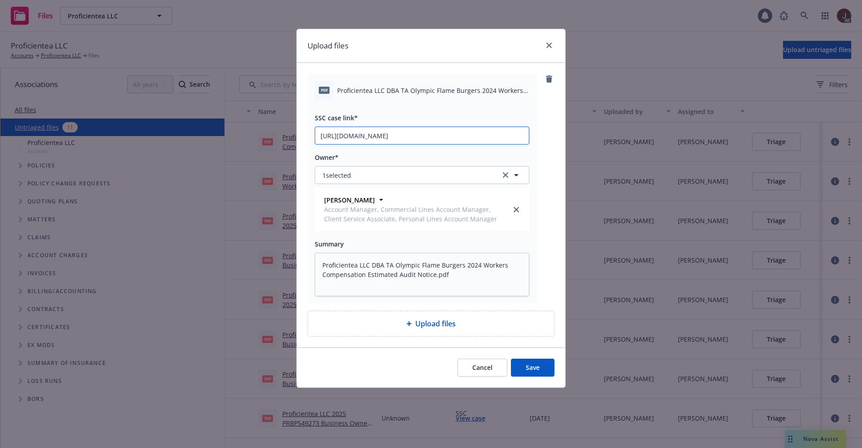
scroll to position [0, 40]
type input "[URL][DOMAIN_NAME]"
click at [550, 141] on div "pdf Proficientea LLC DBA TA Olympic Flame Burgers 2024 Workers Compensation Est…" at bounding box center [430, 189] width 247 height 230
click at [530, 368] on button "Save" at bounding box center [533, 368] width 44 height 18
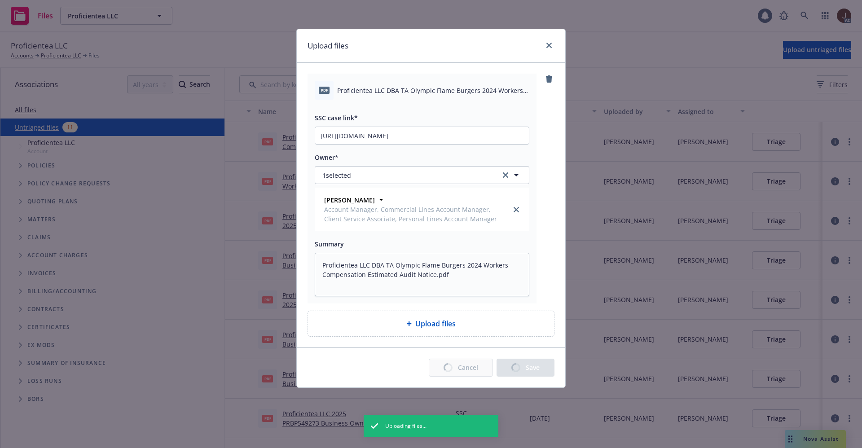
type textarea "x"
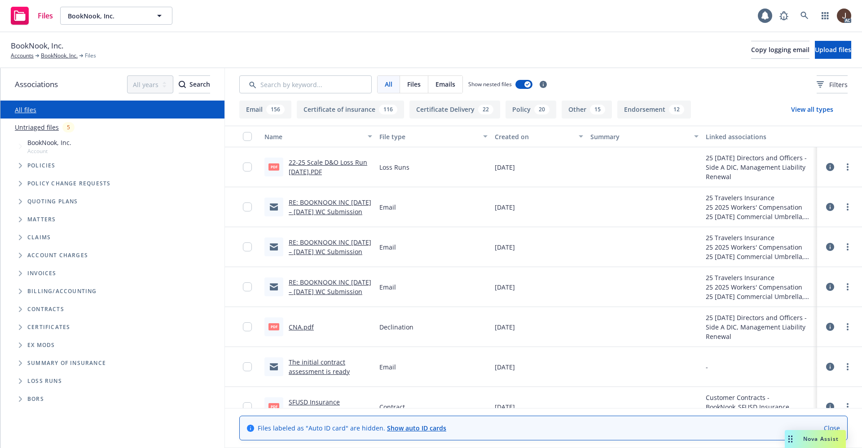
click at [43, 126] on link "Untriaged files" at bounding box center [37, 127] width 44 height 9
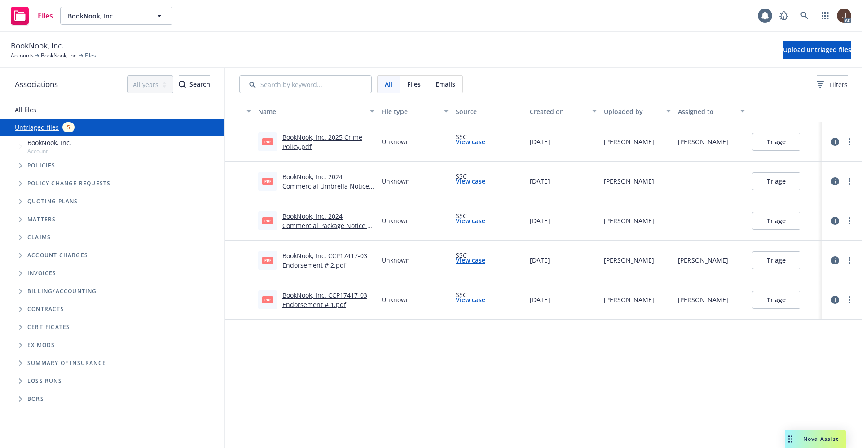
click at [459, 350] on div "Name File type Source Created on Uploaded by Assigned to pdf BookNook, Inc. 202…" at bounding box center [543, 274] width 637 height 347
click at [796, 46] on span "Upload untriaged files" at bounding box center [817, 49] width 68 height 9
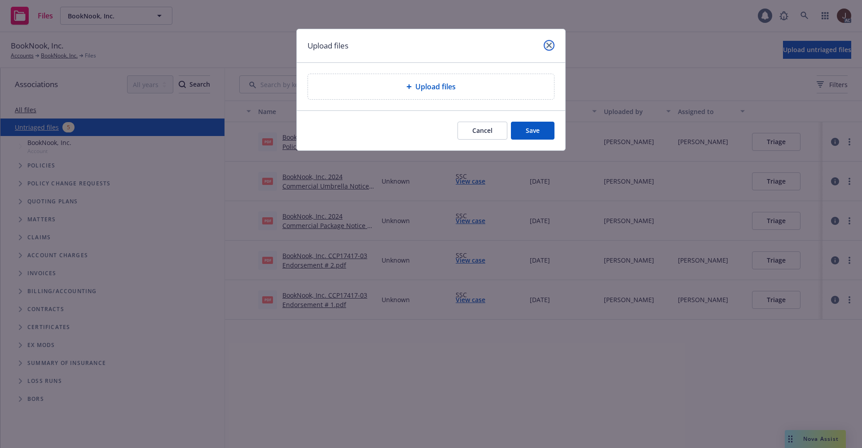
click at [548, 40] on link "close" at bounding box center [548, 45] width 11 height 11
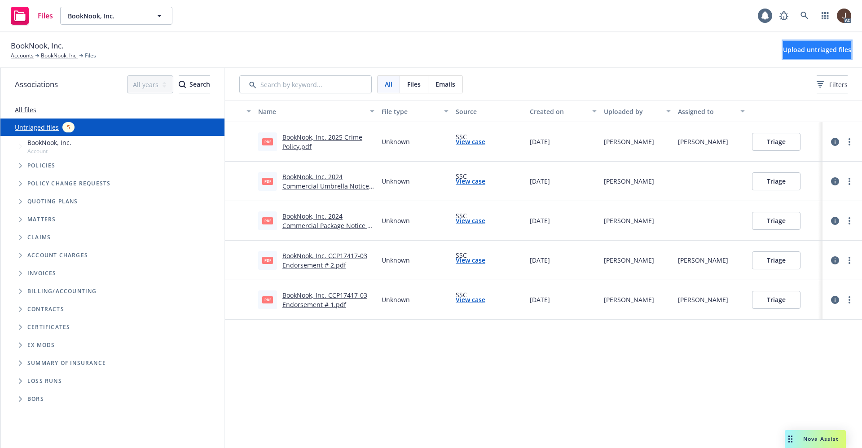
click at [786, 54] on button "Upload untriaged files" at bounding box center [817, 50] width 68 height 18
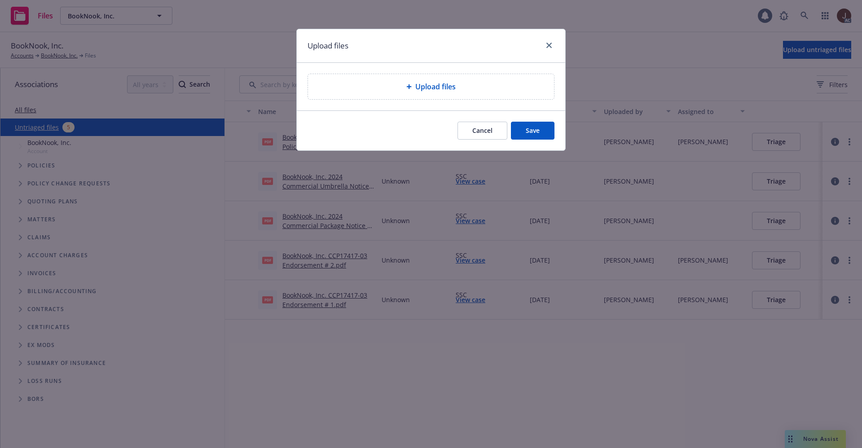
click at [431, 87] on span "Upload files" at bounding box center [435, 86] width 40 height 11
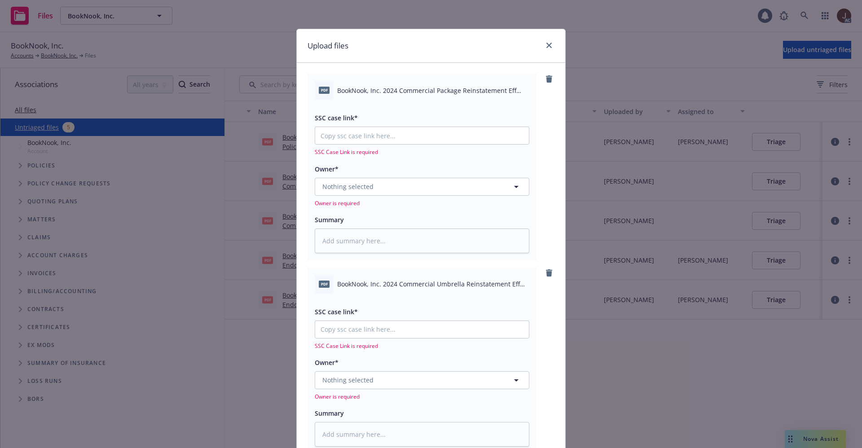
click at [404, 89] on span "BookNook, Inc. 2024 Commercial Package Reinstatement Eff 06-05-2025.pdf" at bounding box center [433, 90] width 192 height 9
copy div "BookNook, Inc. 2024 Commercial Package Reinstatement Eff 06-05-2025.pdf"
click at [341, 234] on textarea at bounding box center [422, 240] width 214 height 25
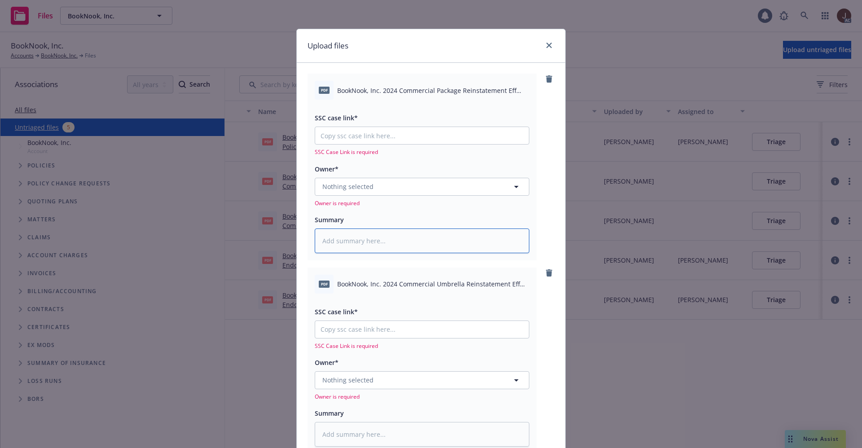
paste textarea "BookNook, Inc. 2024 Commercial Package Reinstatement Eff 06-05-2025.pdf"
type textarea "x"
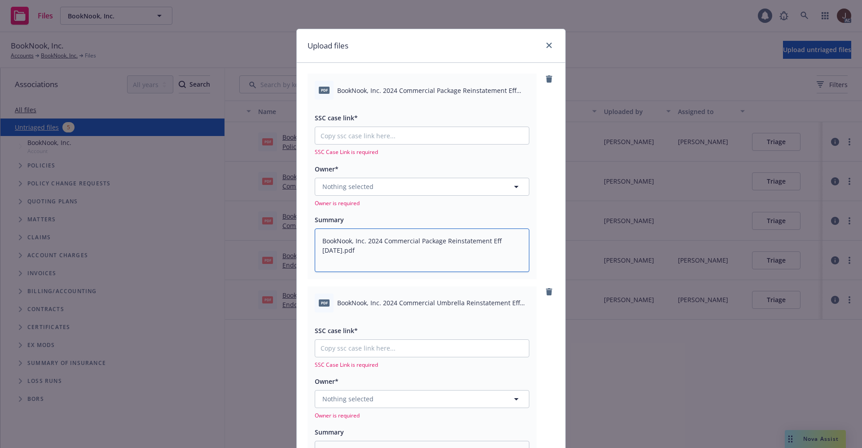
type textarea "BookNook, Inc. 2024 Commercial Package Reinstatement Eff 06-05-2025.pdf"
click at [364, 302] on span "BookNook, Inc. 2024 Commercial Umbrella Reinstatement Eff 06-05-2025.pdf" at bounding box center [433, 302] width 192 height 9
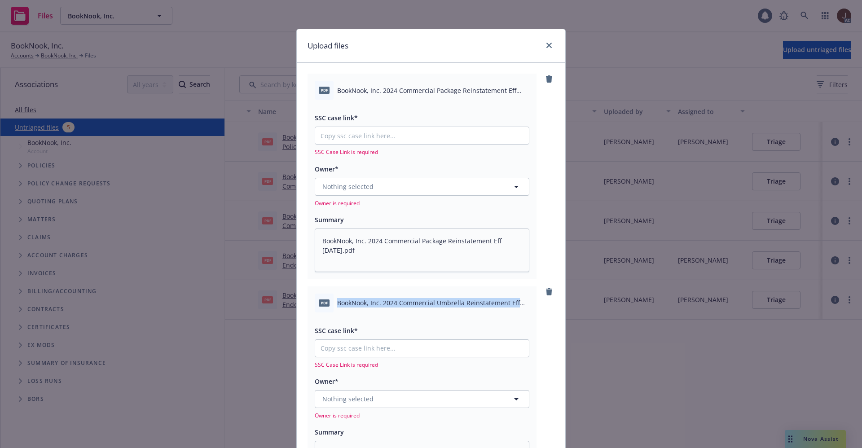
click at [364, 302] on span "BookNook, Inc. 2024 Commercial Umbrella Reinstatement Eff 06-05-2025.pdf" at bounding box center [433, 302] width 192 height 9
copy div "BookNook, Inc. 2024 Commercial Umbrella Reinstatement Eff 06-05-2025.pdf"
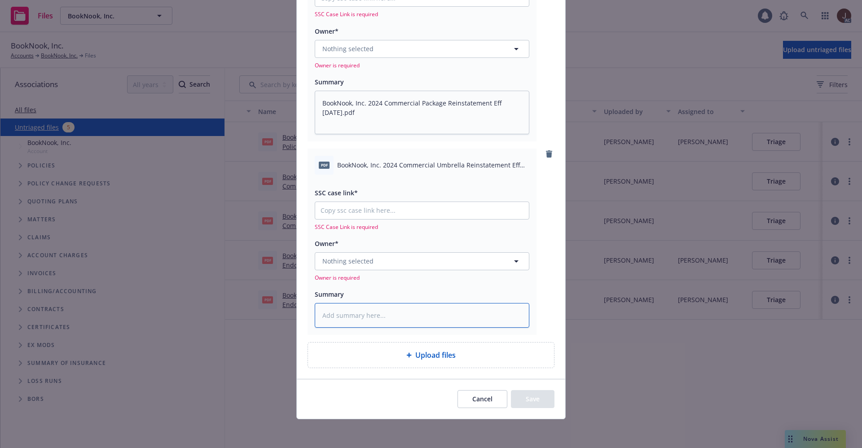
click at [332, 308] on textarea at bounding box center [422, 315] width 214 height 25
paste textarea "BookNook, Inc. 2024 Commercial Umbrella Reinstatement Eff 06-05-2025.pdf"
type textarea "x"
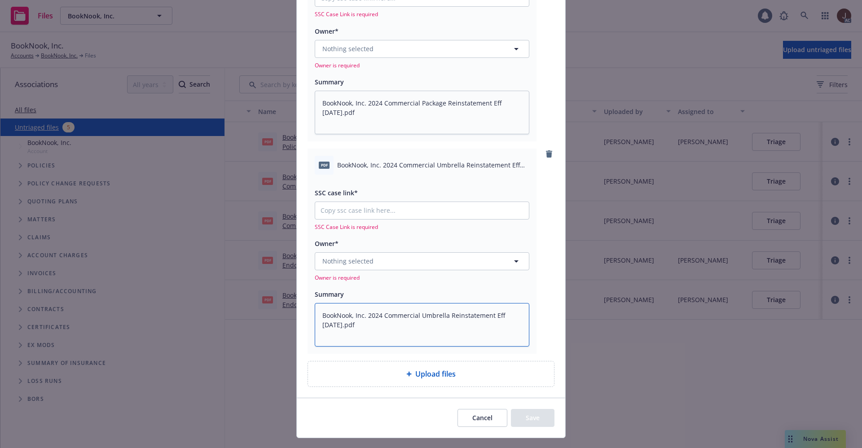
type textarea "BookNook, Inc. 2024 Commercial Umbrella Reinstatement Eff 06-05-2025.pdf"
click at [539, 205] on div "pdf BookNook, Inc. 2024 Commercial Umbrella Reinstatement Eff 06-05-2025.pdf SS…" at bounding box center [430, 251] width 247 height 205
click at [376, 260] on button "Nothing selected" at bounding box center [422, 261] width 214 height 18
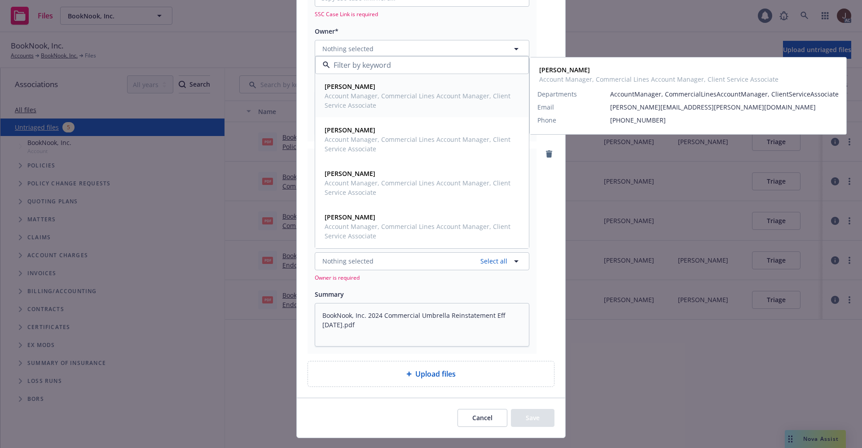
click at [359, 91] on span "Jared Lee" at bounding box center [420, 86] width 193 height 9
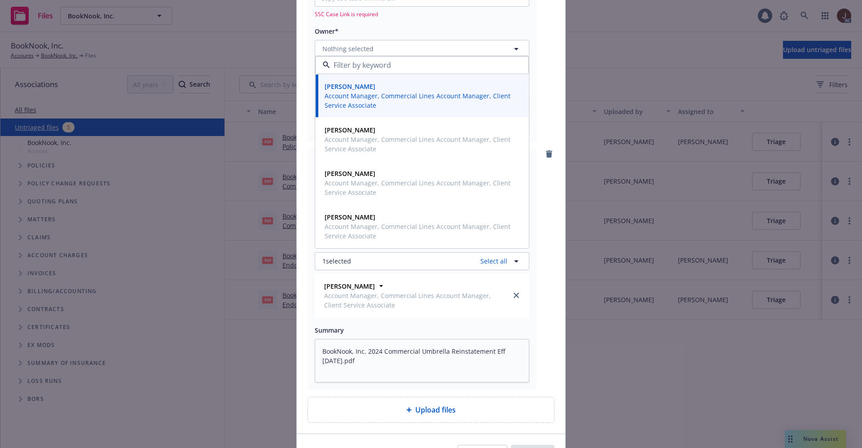
click at [538, 100] on div "pdf BookNook, Inc. 2024 Commercial Package Reinstatement Eff 06-05-2025.pdf SSC…" at bounding box center [430, 38] width 247 height 205
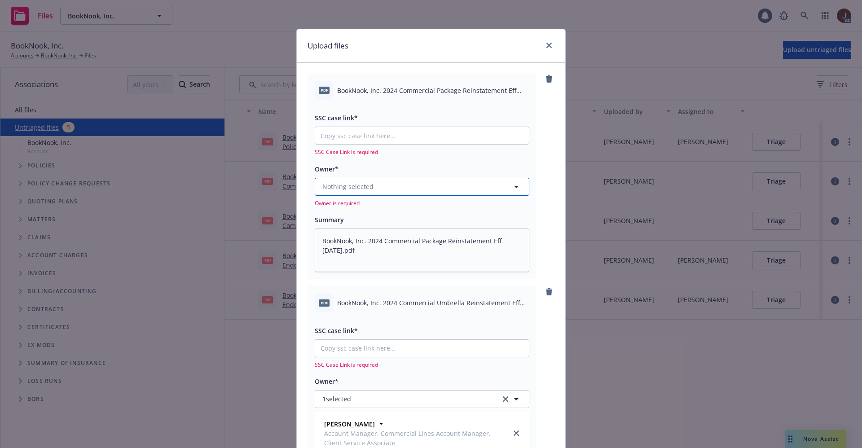
click at [360, 188] on span "Nothing selected" at bounding box center [347, 186] width 51 height 9
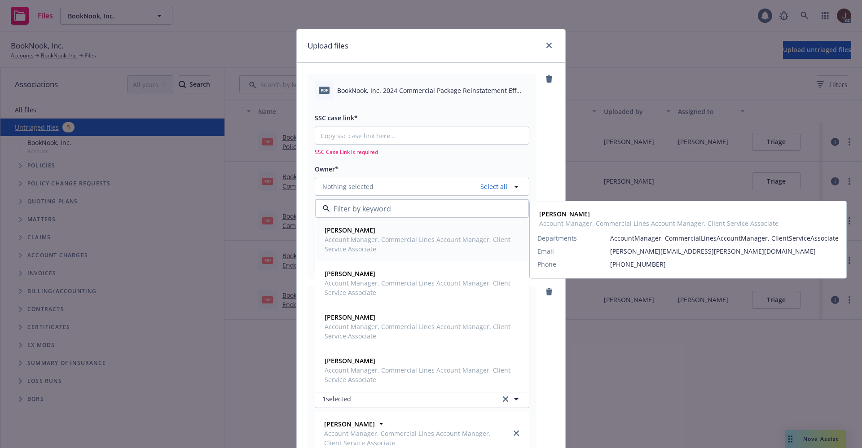
click at [353, 235] on span "Account Manager, Commercial Lines Account Manager, Client Service Associate" at bounding box center [420, 244] width 193 height 19
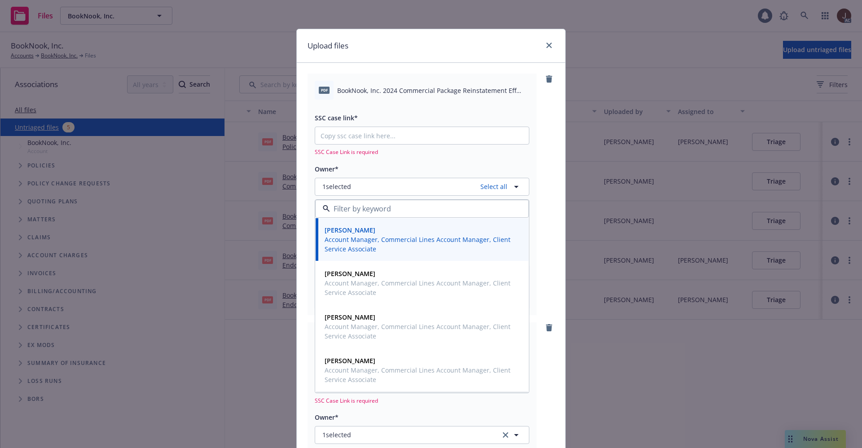
click at [536, 120] on div "pdf BookNook, Inc. 2024 Commercial Package Reinstatement Eff 06-05-2025.pdf SSC…" at bounding box center [430, 194] width 247 height 241
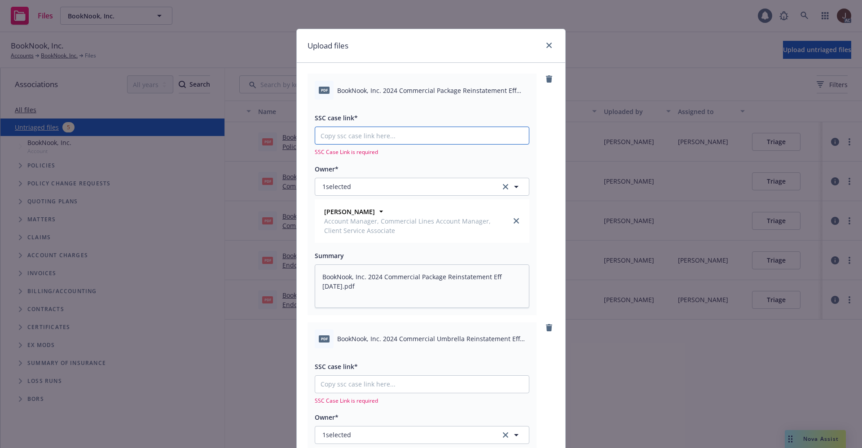
click at [333, 131] on input "SSC case link*" at bounding box center [422, 135] width 214 height 17
paste input "https://newfront-ssc.lightning.force.com/lightning/r/Case/500Vz00000TaBqhIAF/vi…"
type textarea "x"
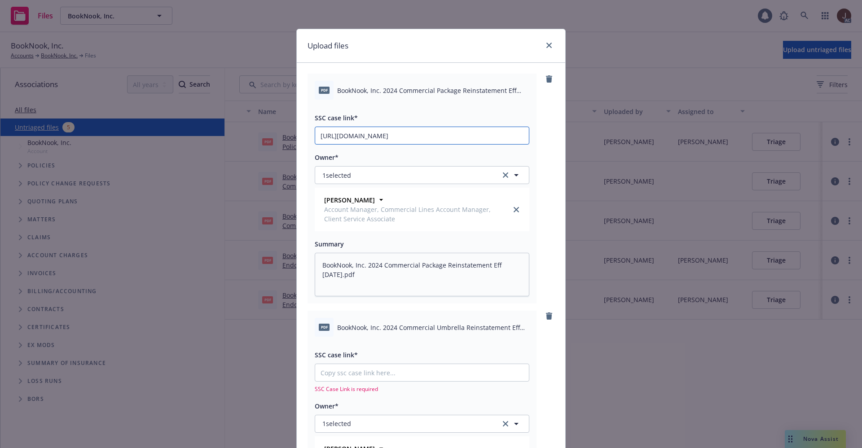
scroll to position [0, 124]
type input "https://newfront-ssc.lightning.force.com/lightning/r/Case/500Vz00000TaBqhIAF/vi…"
click at [539, 135] on div "pdf BookNook, Inc. 2024 Commercial Package Reinstatement Eff 06-05-2025.pdf SSC…" at bounding box center [430, 189] width 247 height 230
type textarea "x"
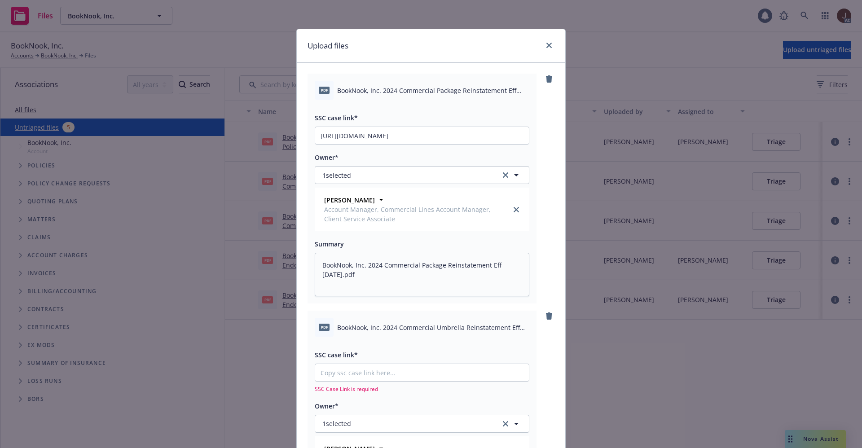
scroll to position [67, 0]
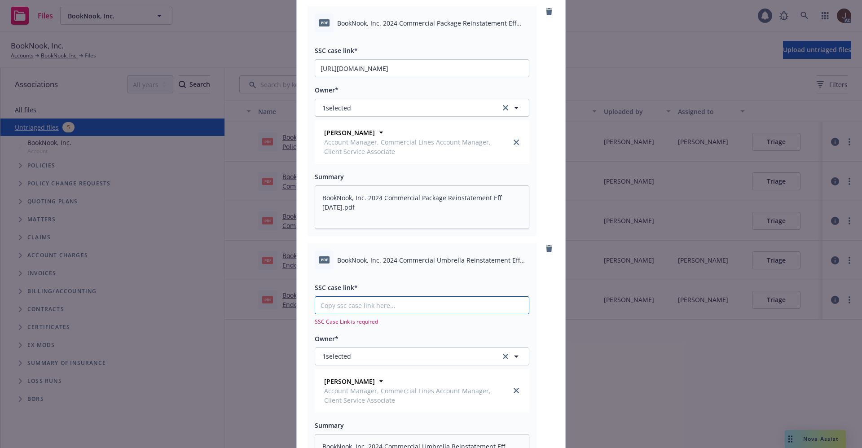
click at [341, 306] on input "SSC case link*" at bounding box center [422, 305] width 214 height 17
paste input "https://newfront-ssc.lightning.force.com/lightning/r/Case/500Vz00000Ta464IAB/vi…"
type input "https://newfront-ssc.lightning.force.com/lightning/r/Case/500Vz00000Ta464IAB/vi…"
type textarea "x"
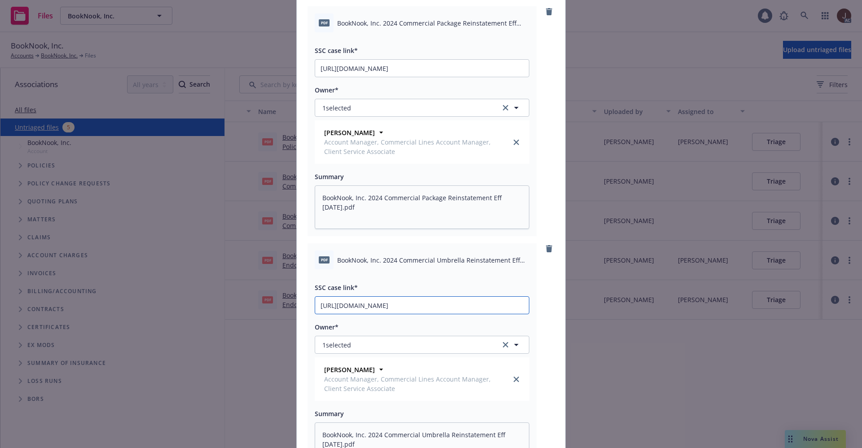
scroll to position [0, 124]
type input "https://newfront-ssc.lightning.force.com/lightning/r/Case/500Vz00000Ta464IAB/vi…"
click at [549, 293] on div "pdf BookNook, Inc. 2024 Commercial Umbrella Reinstatement Eff 06-05-2025.pdf SS…" at bounding box center [430, 358] width 247 height 230
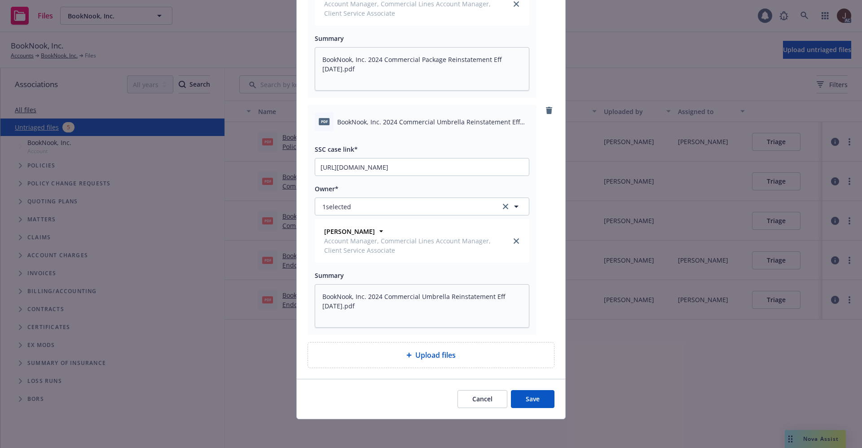
click at [526, 400] on button "Save" at bounding box center [533, 399] width 44 height 18
click at [547, 277] on div "pdf BookNook, Inc. 2024 Commercial Umbrella Reinstatement Eff 06-05-2025.pdf SS…" at bounding box center [430, 220] width 247 height 230
type textarea "x"
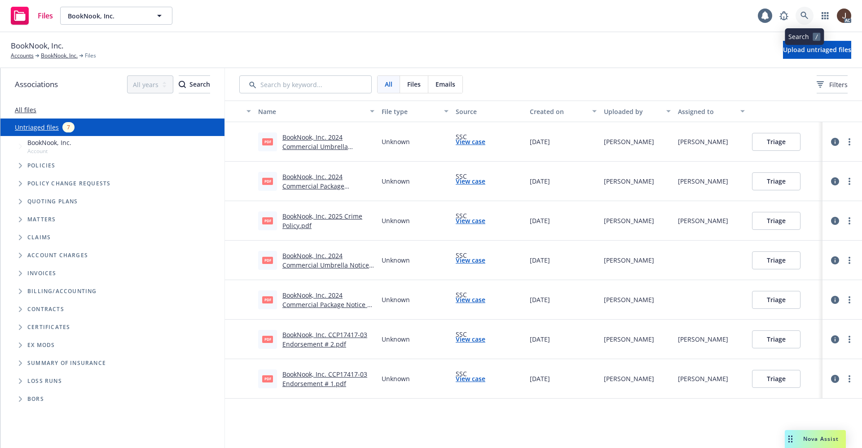
click at [805, 22] on link at bounding box center [804, 16] width 18 height 18
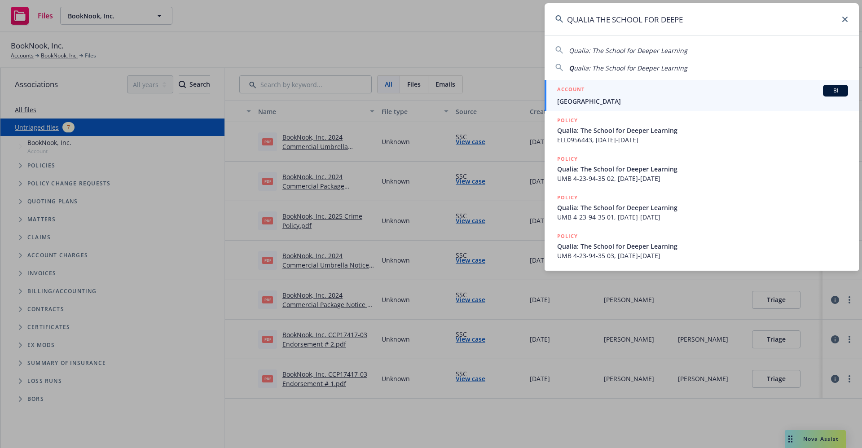
click at [710, 23] on input "QUALIA THE SCHOOL FOR DEEPE" at bounding box center [701, 19] width 314 height 32
drag, startPoint x: 643, startPoint y: 18, endPoint x: 458, endPoint y: -13, distance: 188.0
click at [458, 0] on html "Files BookNook, Inc. BookNook, Inc. 1 AC BookNook, Inc. Accounts BookNook, Inc.…" at bounding box center [431, 224] width 862 height 448
paste input "CHASSIS UNLIMITED"
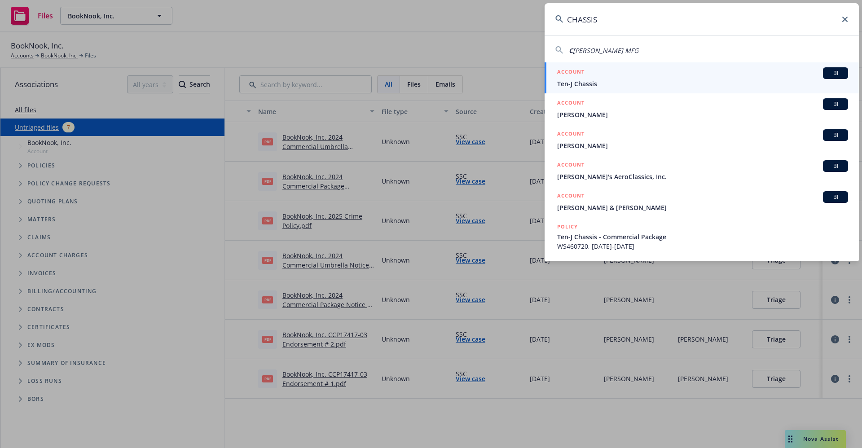
type input "CHASSIS"
click at [582, 83] on span "Ten-J Chassis" at bounding box center [702, 83] width 291 height 9
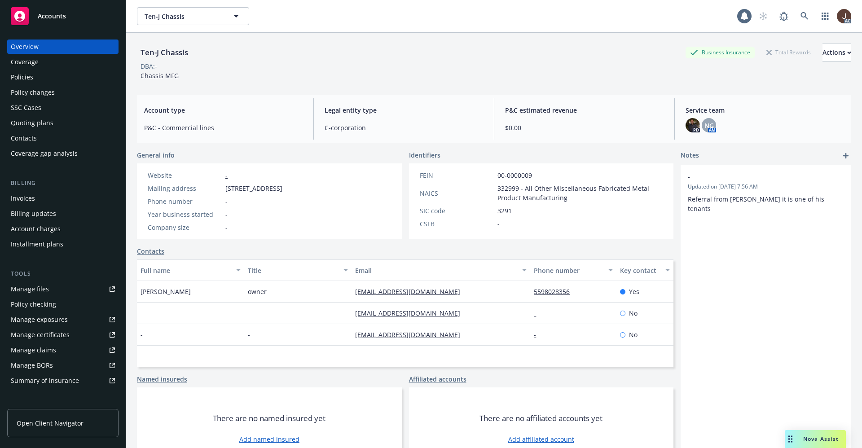
click at [17, 74] on div "Policies" at bounding box center [22, 77] width 22 height 14
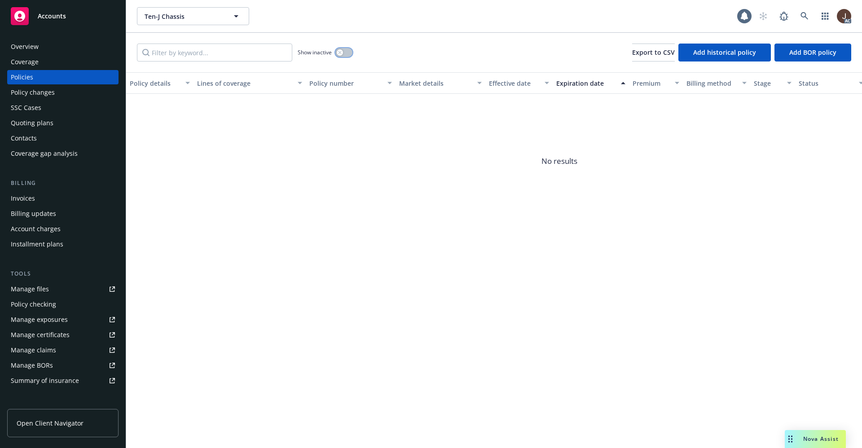
click at [349, 52] on button "button" at bounding box center [343, 52] width 17 height 9
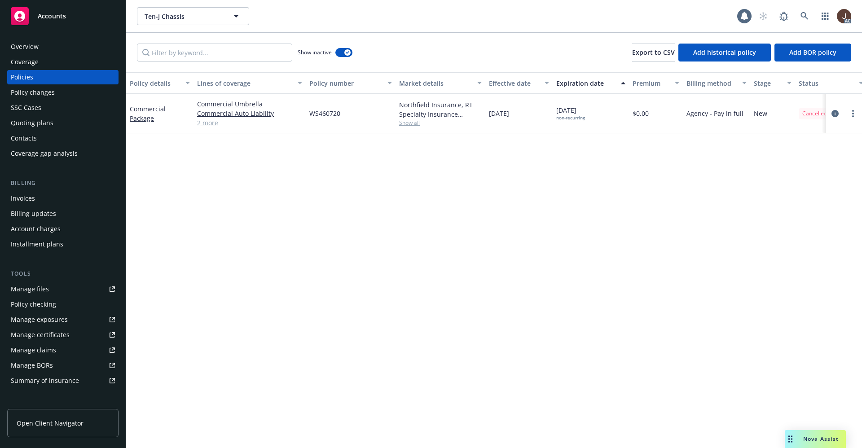
click at [432, 50] on div "Show inactive Export to CSV Add historical policy Add BOR policy" at bounding box center [493, 52] width 735 height 39
click at [23, 47] on div "Overview" at bounding box center [25, 46] width 28 height 14
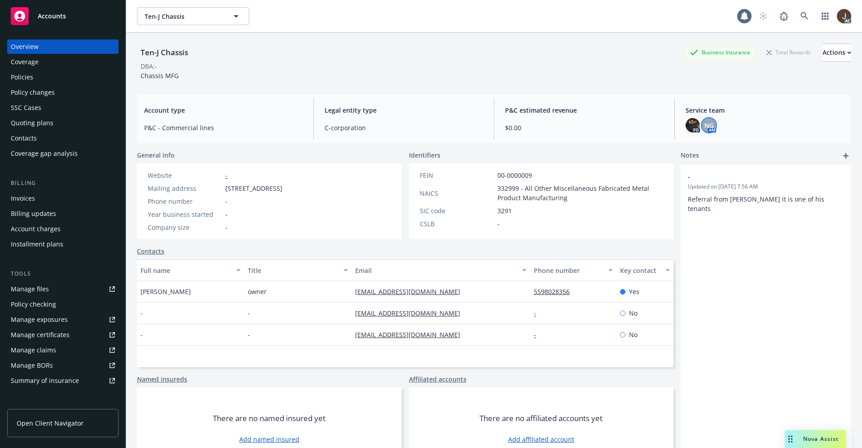
click at [704, 126] on span "NG" at bounding box center [708, 125] width 9 height 9
click at [603, 104] on div "P&C estimated revenue $0.00" at bounding box center [584, 118] width 173 height 41
click at [795, 16] on link at bounding box center [804, 16] width 18 height 18
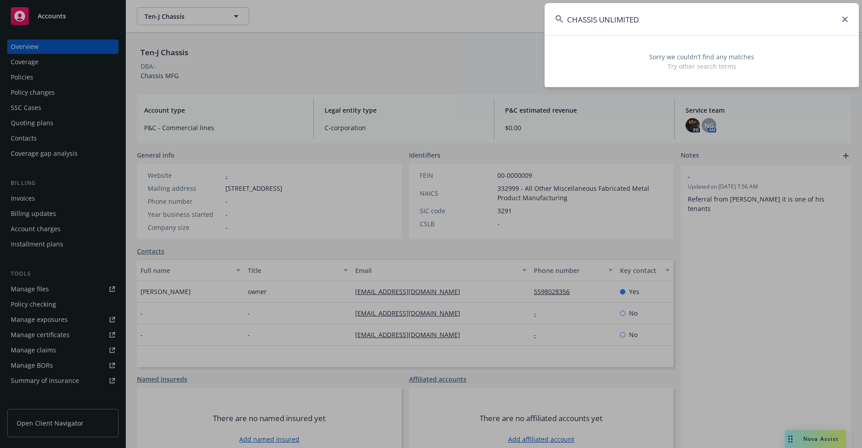
click at [648, 17] on input "CHASSIS UNLIMITED" at bounding box center [701, 19] width 314 height 32
drag, startPoint x: 648, startPoint y: 18, endPoint x: 487, endPoint y: 18, distance: 160.6
click at [487, 18] on div "CHASSIS UNLIMITED Sorry we couldn’t find any matches Try other search terms" at bounding box center [431, 224] width 862 height 448
paste input "RestCon Environmental of Sou"
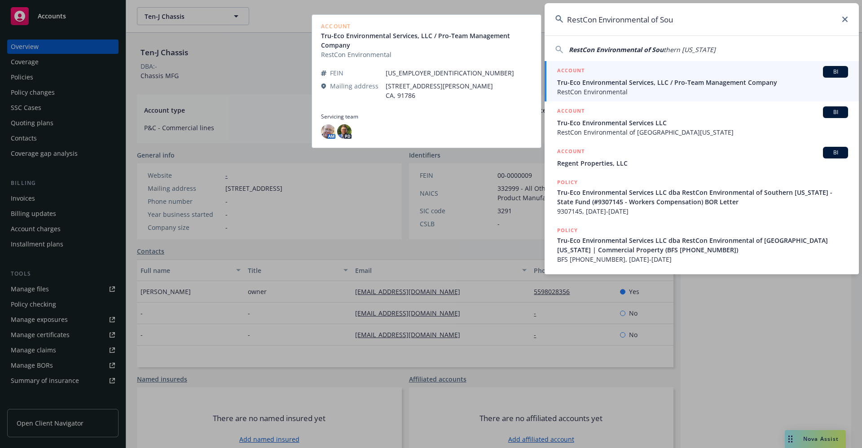
type input "RestCon Environmental of Sou"
click at [629, 93] on span "RestCon Environmental" at bounding box center [702, 91] width 291 height 9
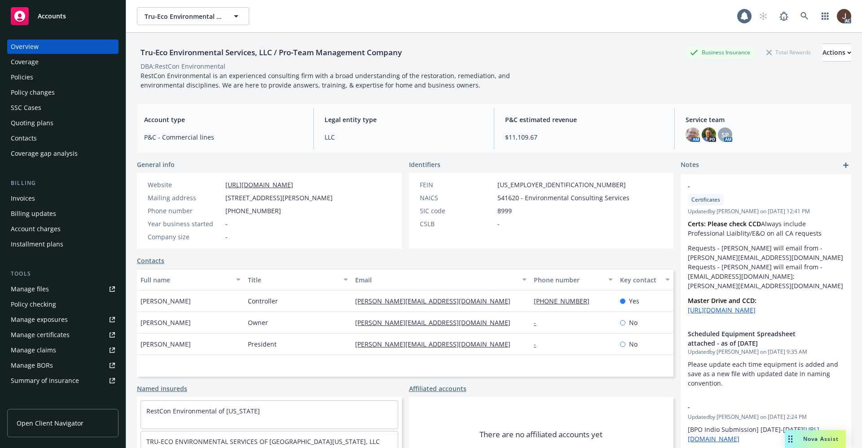
click at [26, 79] on div "Policies" at bounding box center [22, 77] width 22 height 14
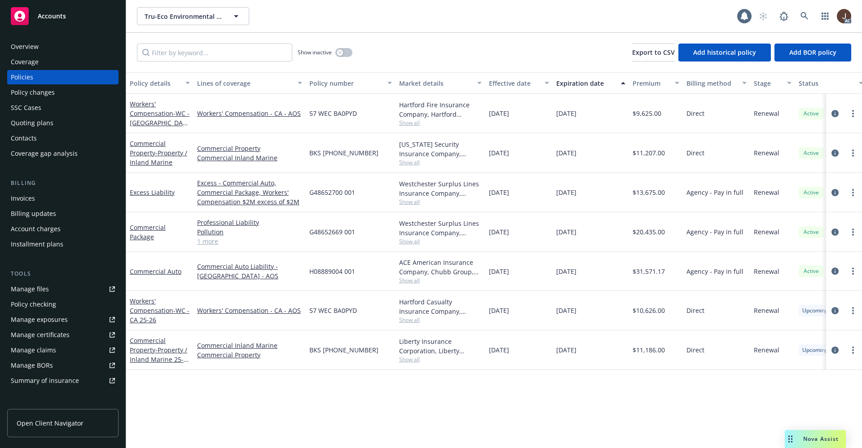
click at [15, 45] on div "Overview" at bounding box center [25, 46] width 28 height 14
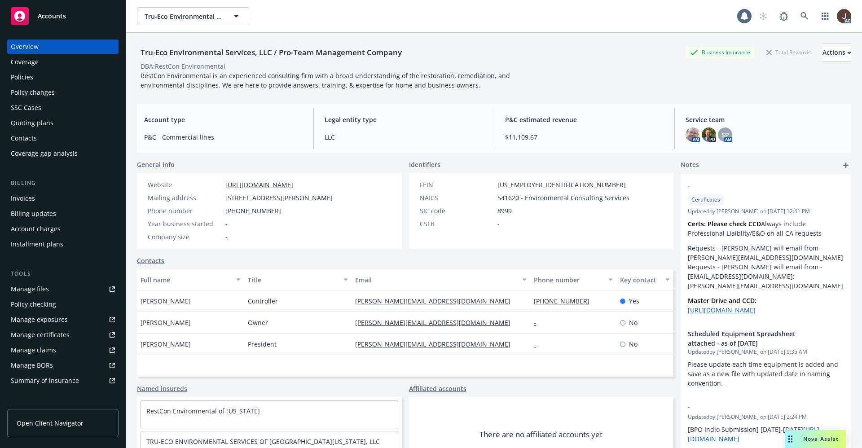
click at [217, 51] on div "Tru-Eco Environmental Services, LLC / Pro-Team Management Company" at bounding box center [271, 53] width 268 height 12
copy div "Tru-Eco Environmental Services, LLC / Pro-Team Management Company"
click at [800, 17] on icon at bounding box center [804, 16] width 8 height 8
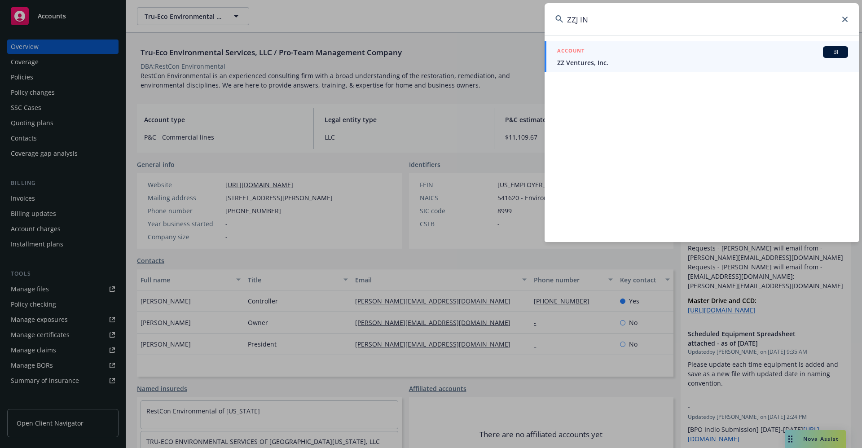
click at [610, 16] on input "ZZJ IN" at bounding box center [701, 19] width 314 height 32
drag, startPoint x: 595, startPoint y: 19, endPoint x: 497, endPoint y: 16, distance: 97.4
click at [497, 16] on div "ZZJ IN ACCOUNT BI ZZ Ventures, Inc." at bounding box center [431, 224] width 862 height 448
paste input "nc"
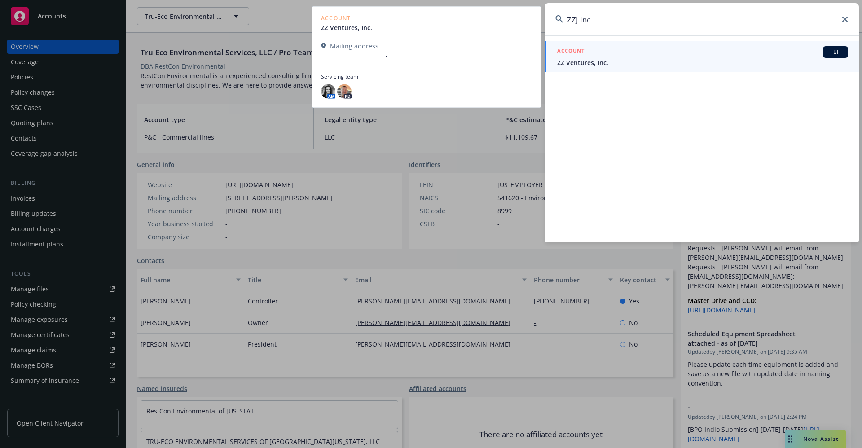
type input "ZZJ Inc"
click at [617, 66] on span "ZZ Ventures, Inc." at bounding box center [702, 62] width 291 height 9
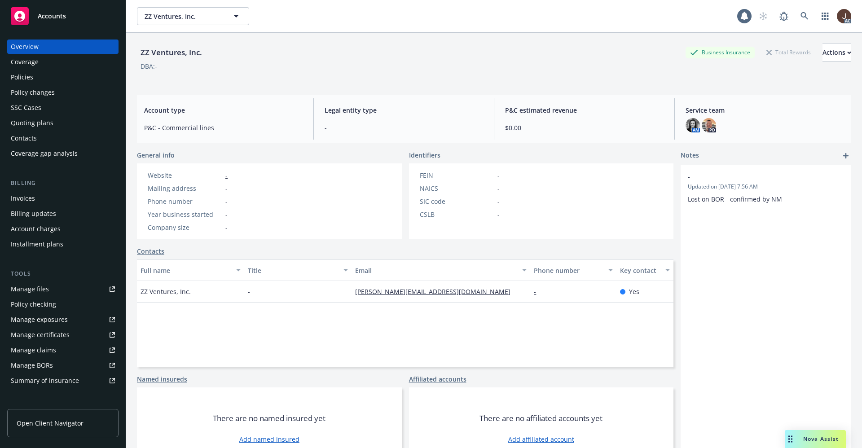
click at [27, 75] on div "Policies" at bounding box center [22, 77] width 22 height 14
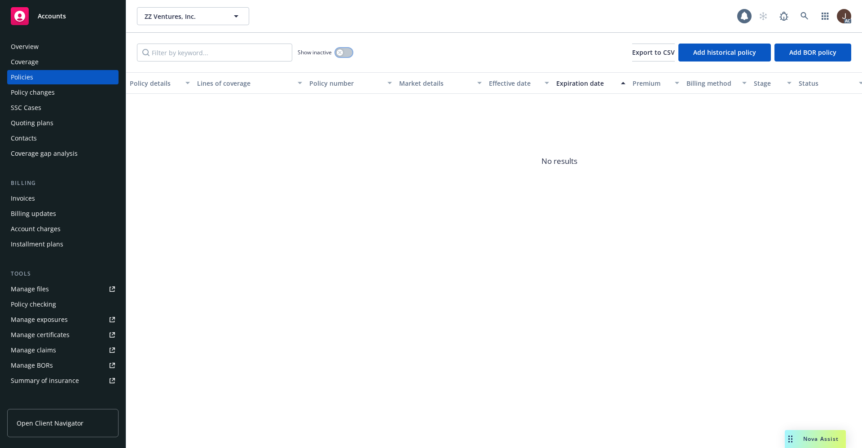
click at [343, 52] on button "button" at bounding box center [343, 52] width 17 height 9
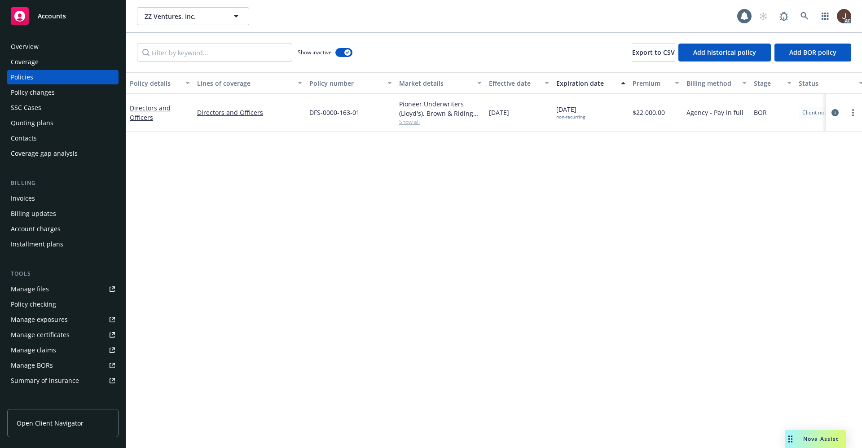
click at [436, 41] on div "Show inactive Export to CSV Add historical policy Add BOR policy" at bounding box center [493, 52] width 735 height 39
click at [807, 14] on icon at bounding box center [804, 16] width 8 height 8
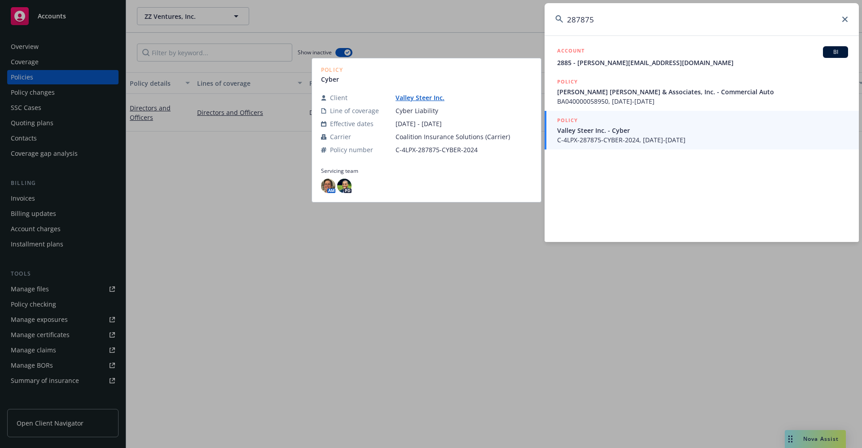
type input "287875"
click at [606, 131] on span "Valley Steer Inc. - Cyber" at bounding box center [702, 130] width 291 height 9
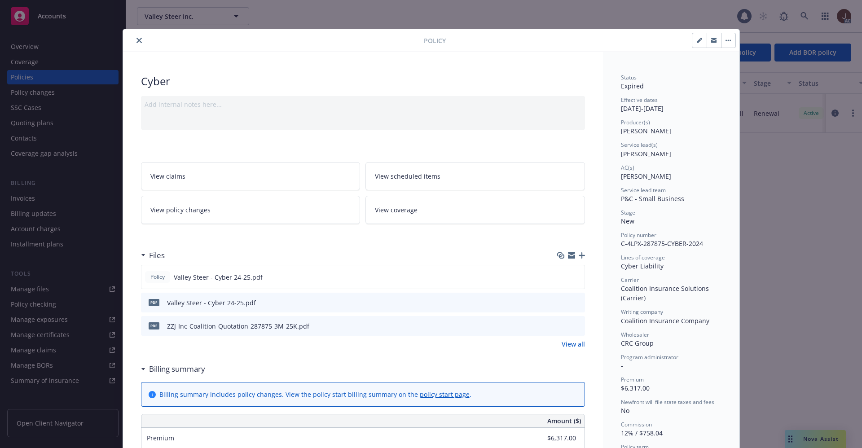
click at [138, 43] on button "close" at bounding box center [139, 40] width 11 height 11
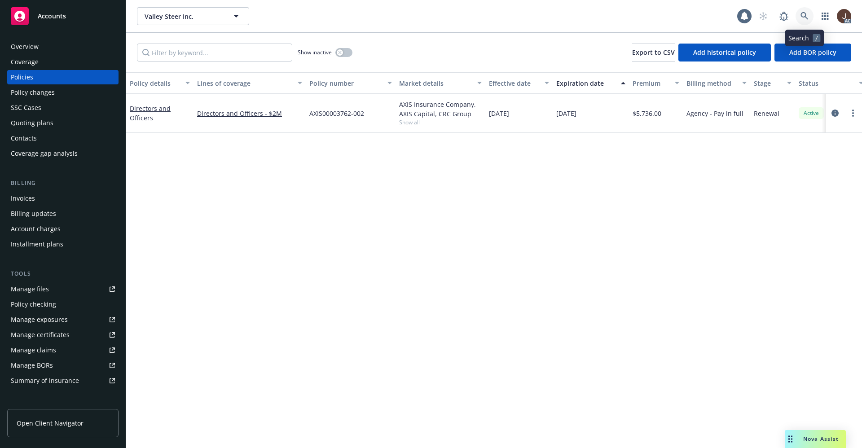
click at [807, 14] on icon at bounding box center [804, 16] width 8 height 8
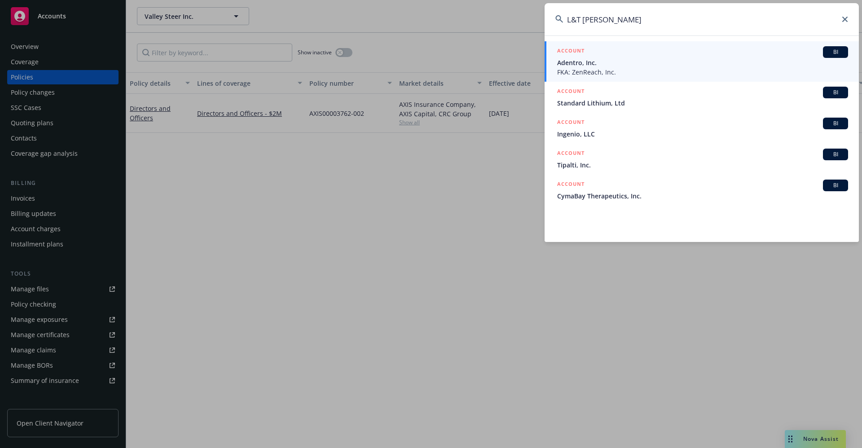
click at [640, 24] on input "L&T BARDEN" at bounding box center [701, 19] width 314 height 32
drag, startPoint x: 618, startPoint y: 22, endPoint x: 533, endPoint y: 20, distance: 85.3
click at [533, 20] on div "L&T BARDEN ACCOUNT BI Adentro, Inc. FKA: ZenReach, Inc. ACCOUNT BI Standard Lit…" at bounding box center [431, 224] width 862 height 448
paste input "BARDEN FAMILY TRUST"
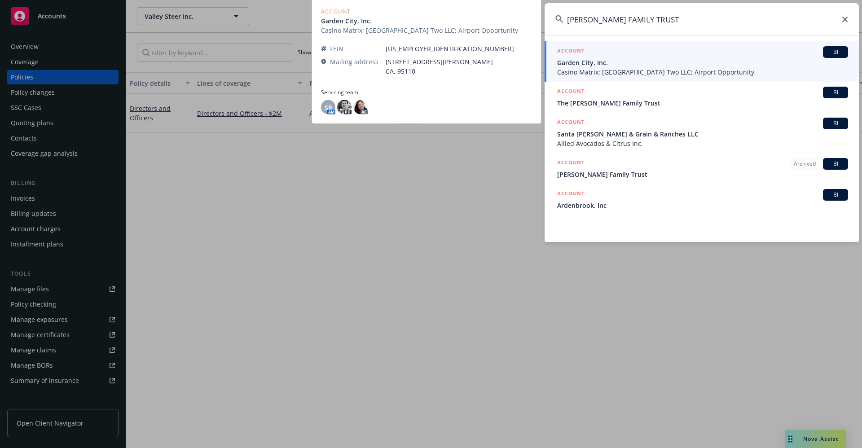
type input "BARDEN FAMILY TRUST"
click at [641, 68] on span "Casino Matrix; Airport Parkway Two LLC; Airport Opportunity" at bounding box center [702, 71] width 291 height 9
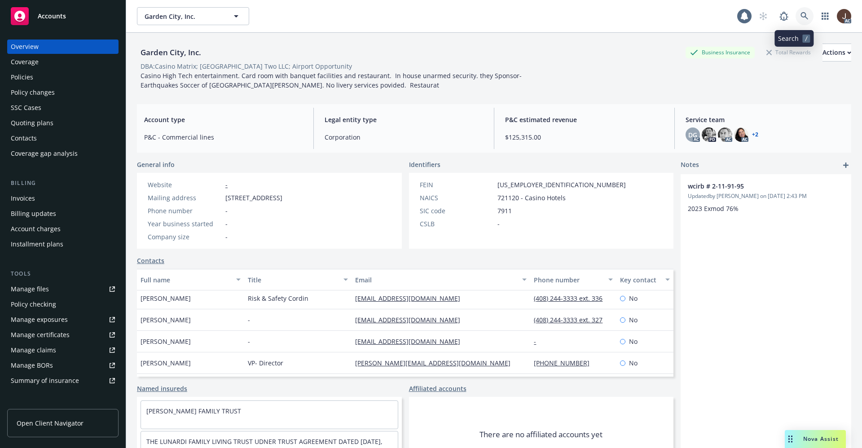
click at [800, 13] on icon at bounding box center [804, 16] width 8 height 8
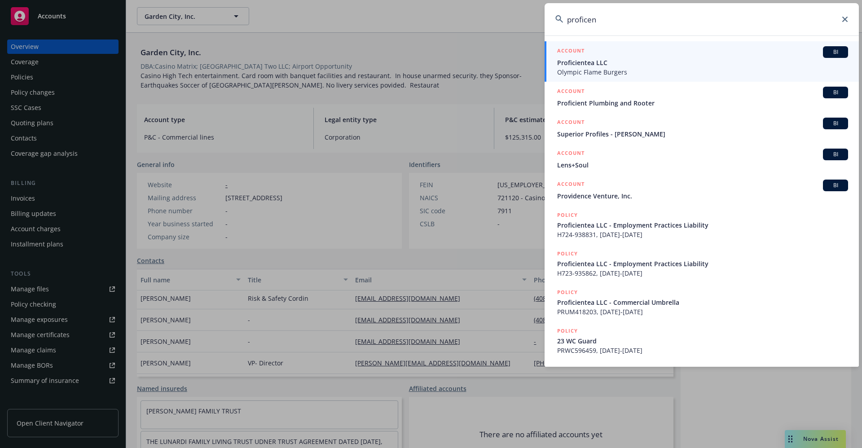
type input "proficen"
click at [581, 61] on span "Proficientea LLC" at bounding box center [702, 62] width 291 height 9
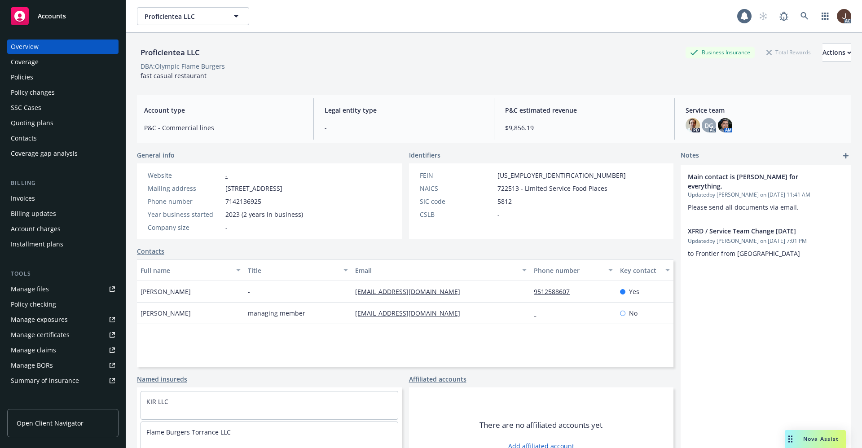
click at [24, 292] on div "Manage files" at bounding box center [30, 289] width 38 height 14
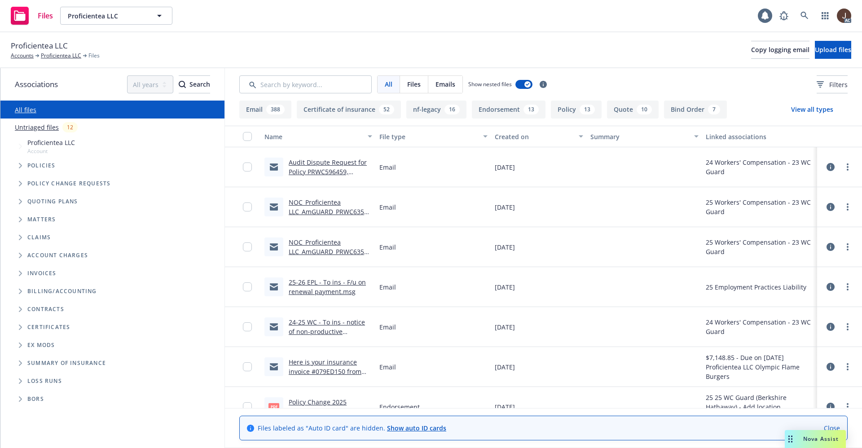
click at [41, 128] on link "Untriaged files" at bounding box center [37, 127] width 44 height 9
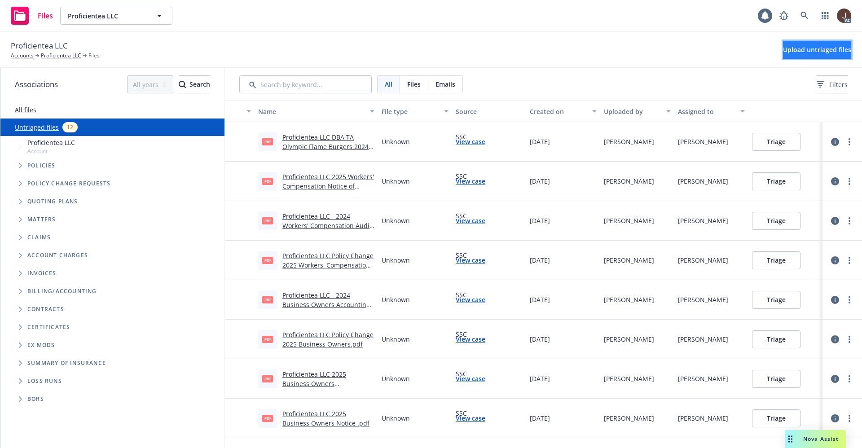
click at [817, 50] on span "Upload untriaged files" at bounding box center [817, 49] width 68 height 9
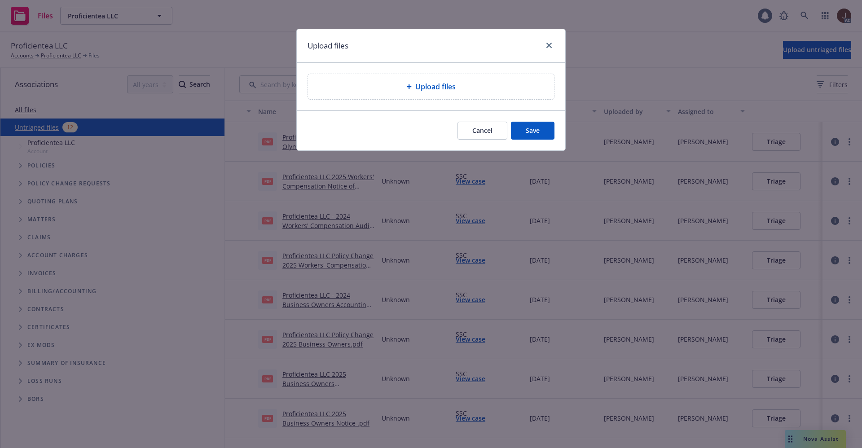
click at [426, 83] on span "Upload files" at bounding box center [435, 86] width 40 height 11
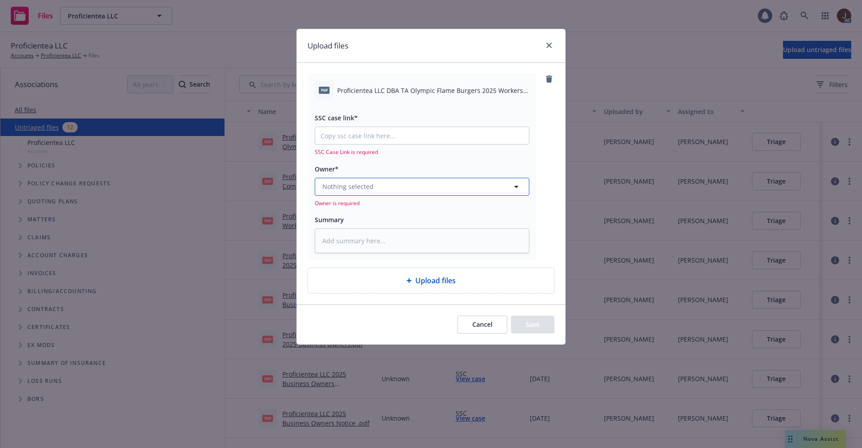
click at [403, 184] on button "Nothing selected" at bounding box center [422, 187] width 214 height 18
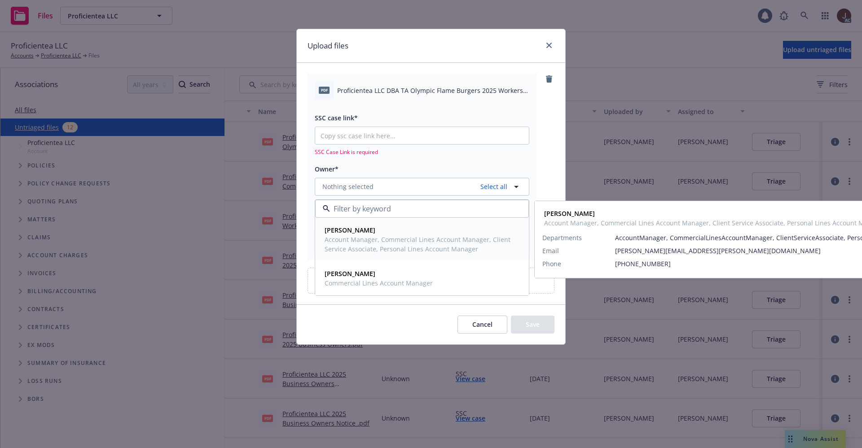
click at [344, 236] on span "Account Manager, Commercial Lines Account Manager, Client Service Associate, Pe…" at bounding box center [420, 244] width 193 height 19
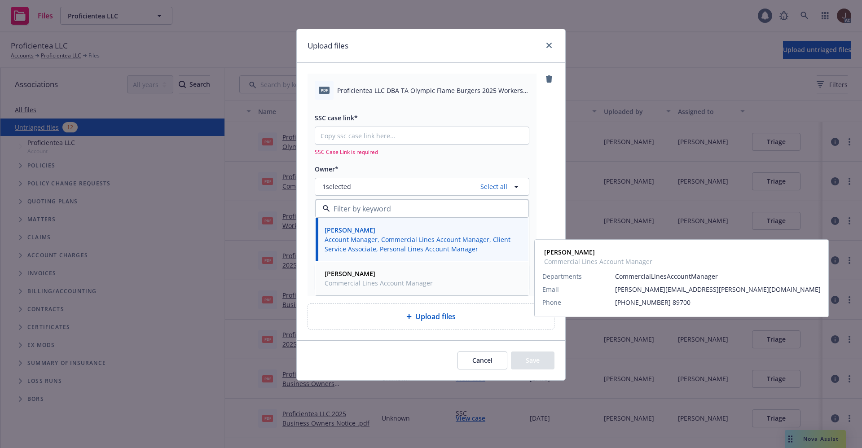
click at [346, 274] on strong "[PERSON_NAME]" at bounding box center [349, 273] width 51 height 9
type textarea "x"
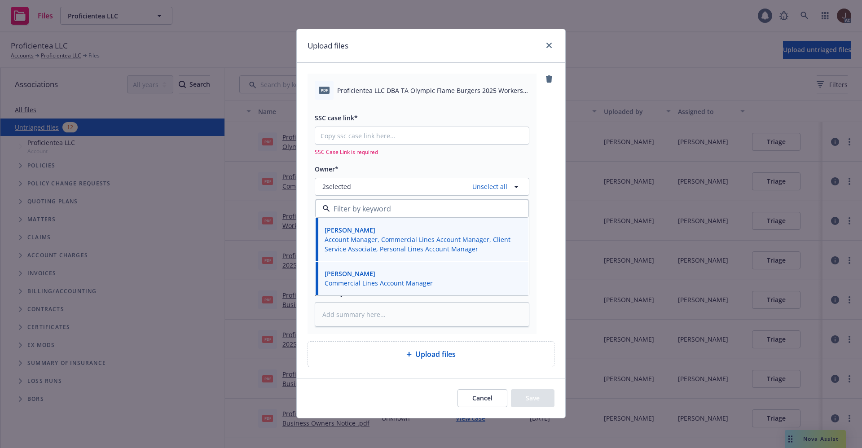
click at [544, 151] on div "pdf Proficientea LLC DBA TA Olympic Flame Burgers 2025 Workers Compensation Not…" at bounding box center [430, 204] width 247 height 260
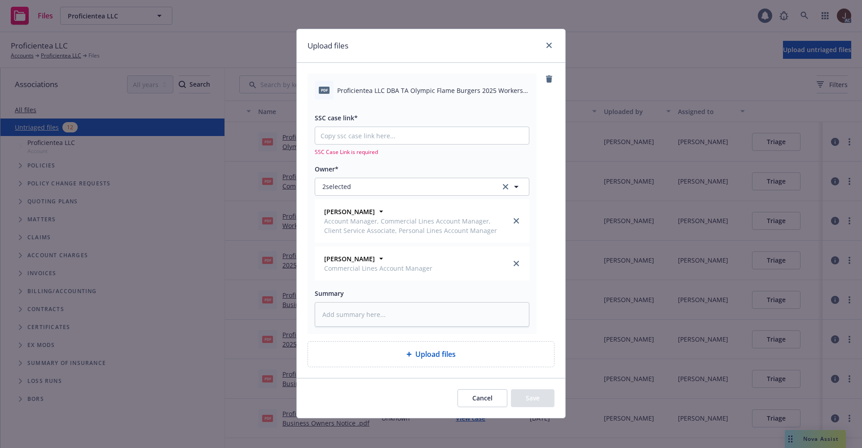
click at [424, 92] on span "Proficientea LLC DBA TA Olympic Flame Burgers 2025 Workers Compensation Notice …" at bounding box center [433, 90] width 192 height 9
copy div "Proficientea LLC DBA TA Olympic Flame Burgers 2025 Workers Compensation Notice …"
click at [338, 321] on textarea at bounding box center [422, 314] width 214 height 25
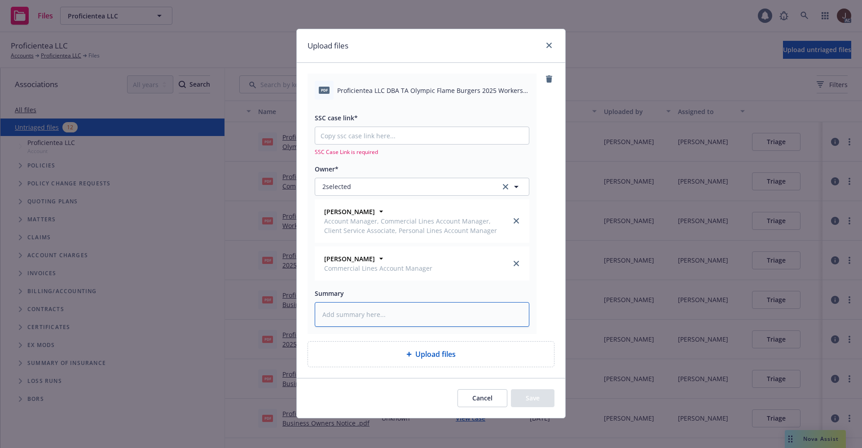
paste textarea "Proficientea LLC DBA TA Olympic Flame Burgers 2025 Workers Compensation Notice …"
type textarea "Proficientea LLC DBA TA Olympic Flame Burgers 2025 Workers Compensation Notice …"
type textarea "x"
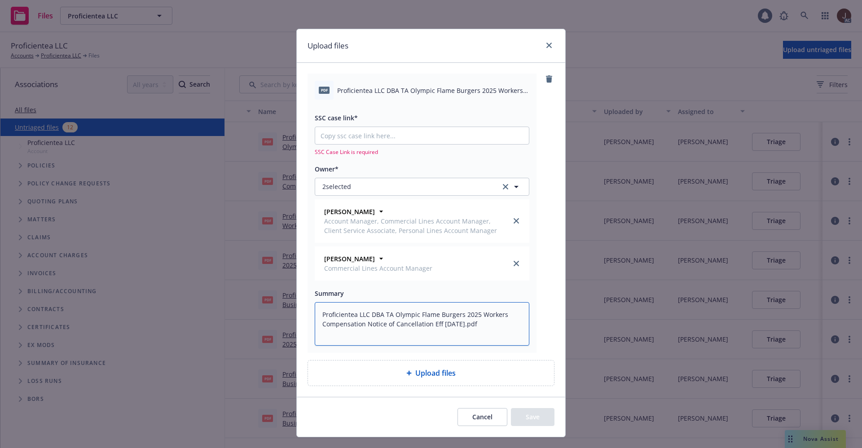
type textarea "Proficientea LLC DBA TA Olympic Flame Burgers 2025 Workers Compensation Notice …"
click at [542, 270] on div "pdf Proficientea LLC DBA TA Olympic Flame Burgers 2025 Workers Compensation Not…" at bounding box center [430, 213] width 247 height 279
type textarea "x"
click at [343, 131] on input "SSC case link*" at bounding box center [422, 135] width 214 height 17
paste input "https://newfront-ssc.lightning.force.com/lightning/r/Case/500Vz00000Ta0tgIAB/vi…"
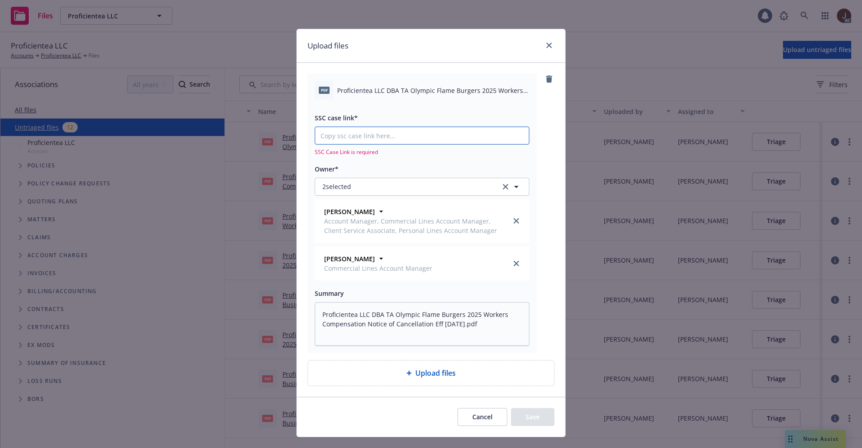
type input "https://newfront-ssc.lightning.force.com/lightning/r/Case/500Vz00000Ta0tgIAB/vi…"
type textarea "x"
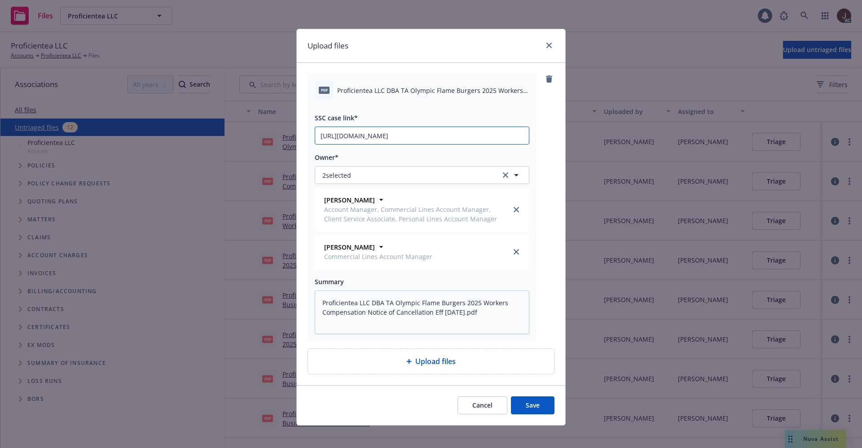
scroll to position [0, 123]
type input "https://newfront-ssc.lightning.force.com/lightning/r/Case/500Vz00000Ta0tgIAB/vi…"
click at [547, 143] on div "pdf Proficientea LLC DBA TA Olympic Flame Burgers 2025 Workers Compensation Not…" at bounding box center [430, 207] width 247 height 267
click at [530, 401] on button "Save" at bounding box center [533, 405] width 44 height 18
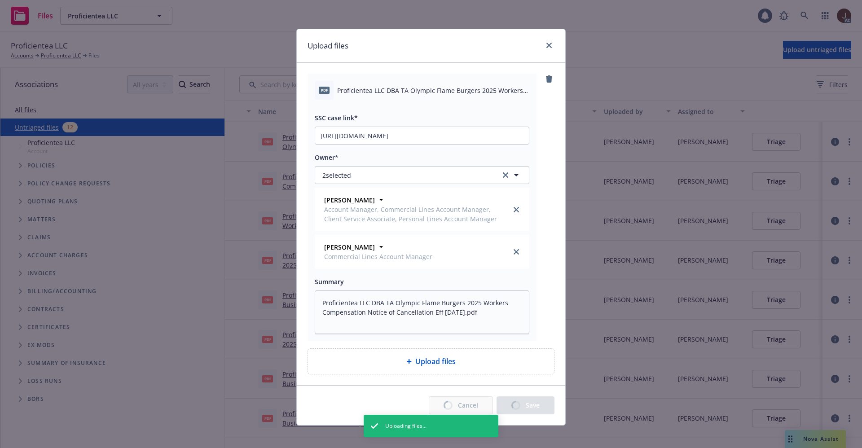
type textarea "x"
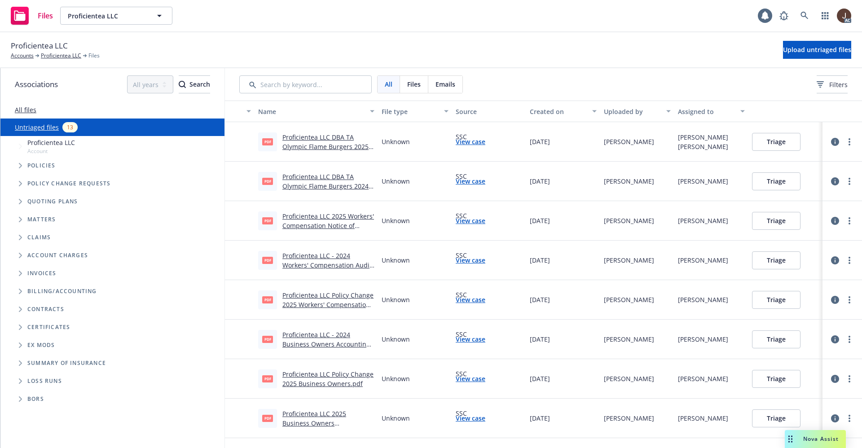
click at [831, 142] on icon "button" at bounding box center [835, 142] width 8 height 8
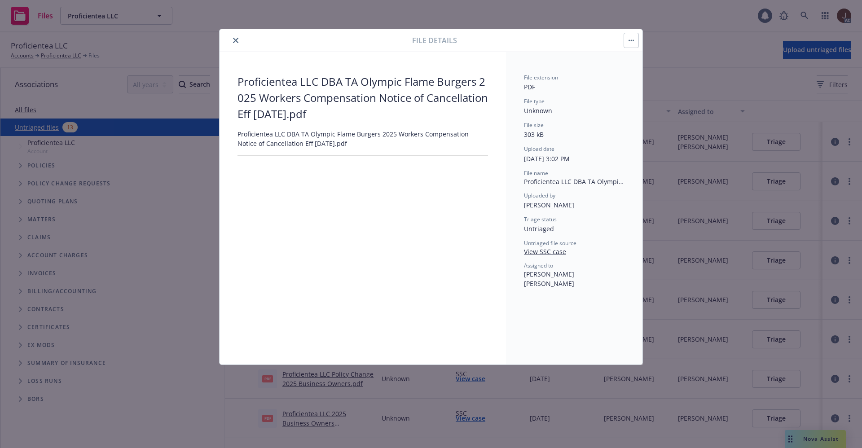
click at [630, 42] on button "button" at bounding box center [631, 40] width 14 height 14
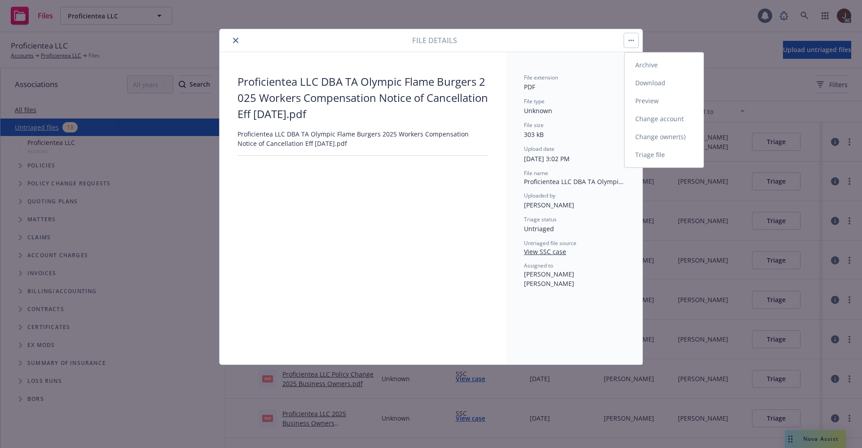
click at [647, 64] on link "Archive" at bounding box center [663, 65] width 79 height 18
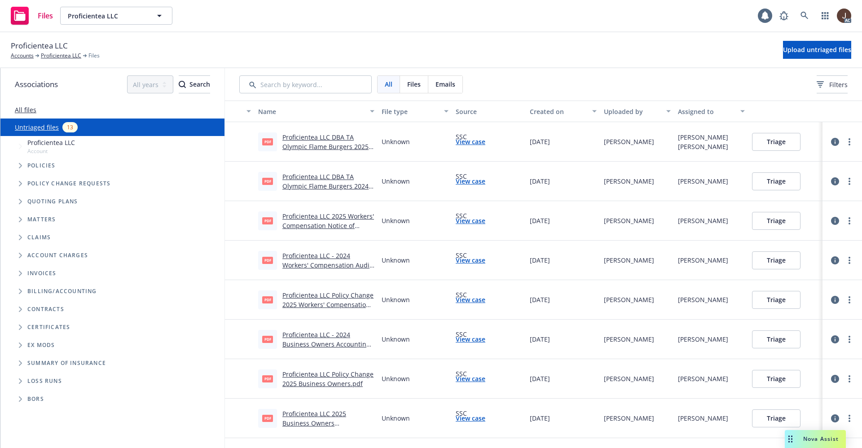
click at [509, 66] on div "Proficientea LLC Accounts Proficientea LLC Files Upload untriaged files" at bounding box center [431, 50] width 862 height 36
click at [508, 64] on div "Proficientea LLC Accounts Proficientea LLC Files Upload untriaged files" at bounding box center [431, 50] width 862 height 36
click at [545, 71] on div "All Files Emails Filters" at bounding box center [543, 84] width 637 height 32
click at [48, 124] on link "Untriaged files" at bounding box center [37, 127] width 44 height 9
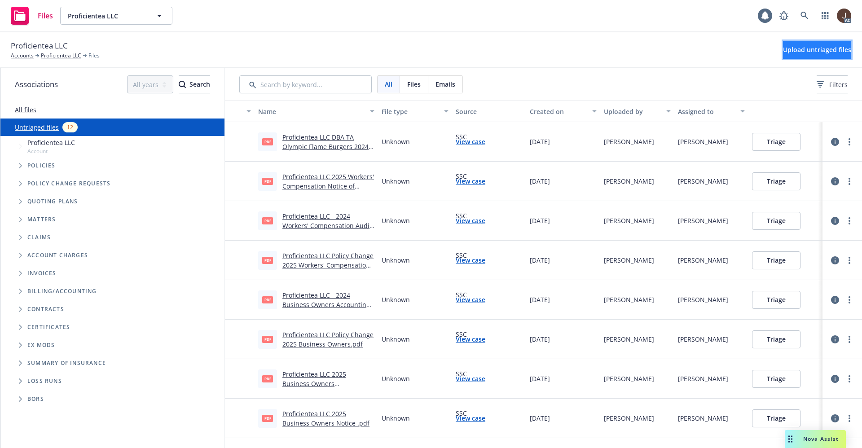
click at [794, 47] on span "Upload untriaged files" at bounding box center [817, 49] width 68 height 9
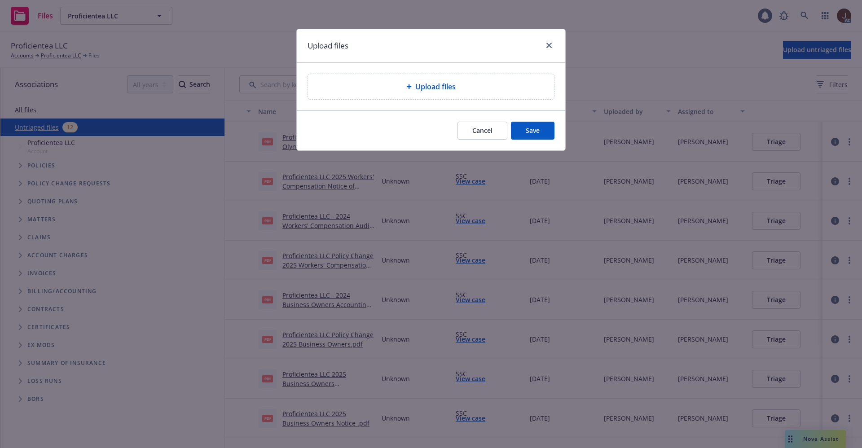
click at [443, 95] on div "Upload files" at bounding box center [431, 86] width 246 height 25
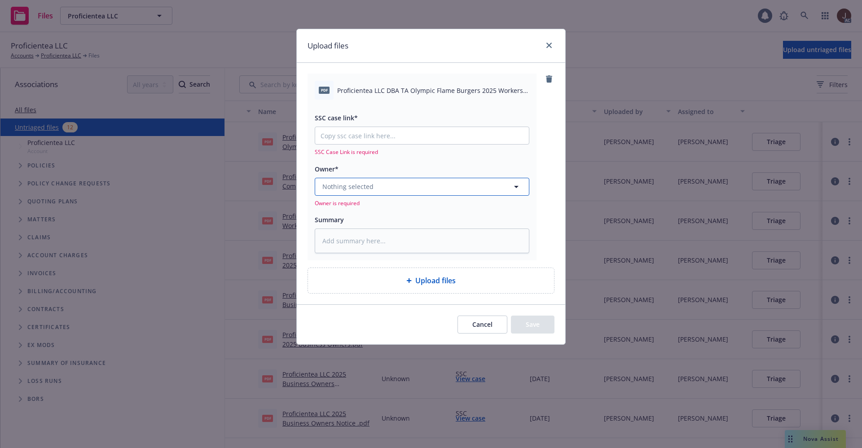
click at [412, 183] on button "Nothing selected" at bounding box center [422, 187] width 214 height 18
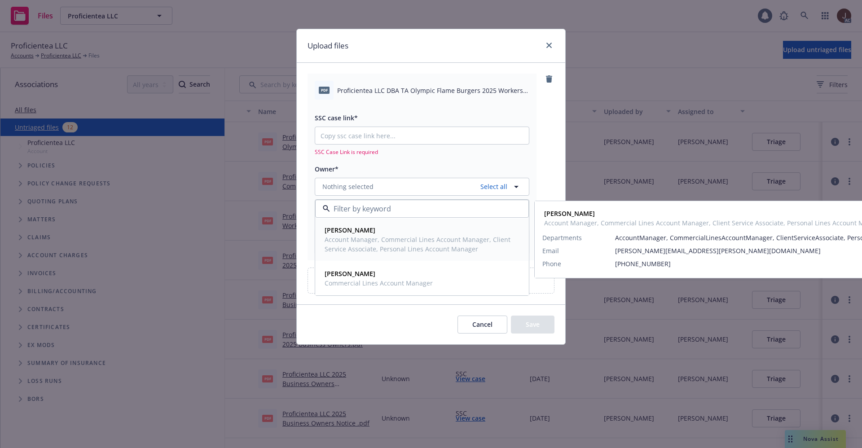
click at [341, 236] on span "Account Manager, Commercial Lines Account Manager, Client Service Associate, Pe…" at bounding box center [420, 244] width 193 height 19
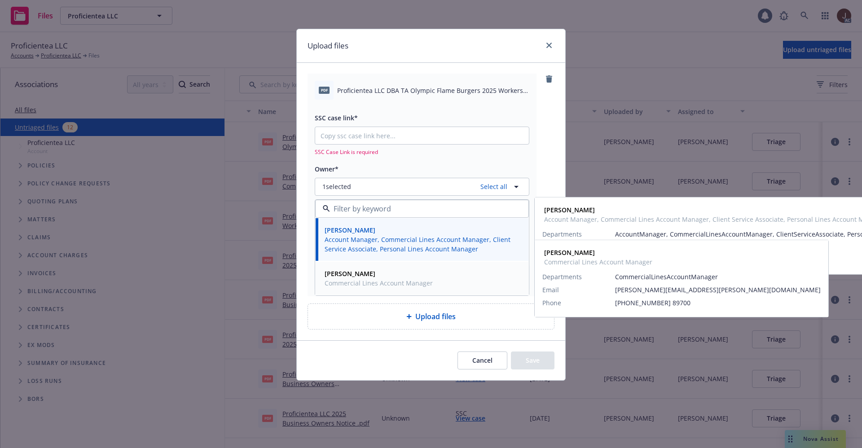
click at [347, 277] on strong "[PERSON_NAME]" at bounding box center [349, 273] width 51 height 9
type textarea "x"
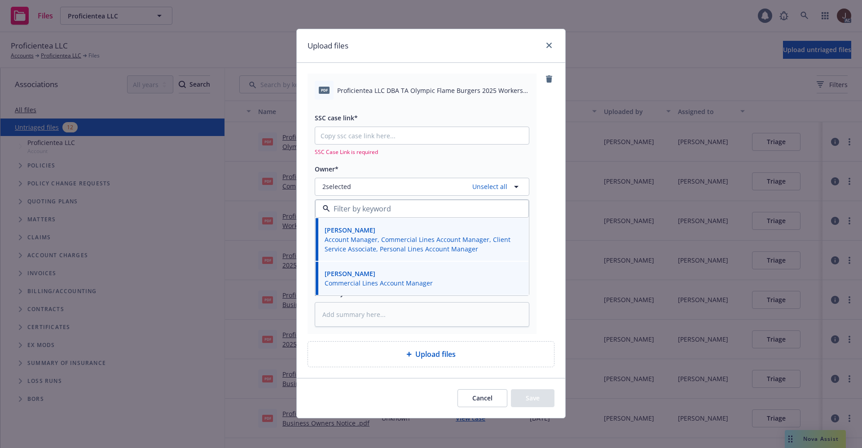
click at [388, 98] on div "pdf Proficientea LLC DBA TA Olympic Flame Burgers 2025 Workers Compensation Not…" at bounding box center [422, 90] width 214 height 19
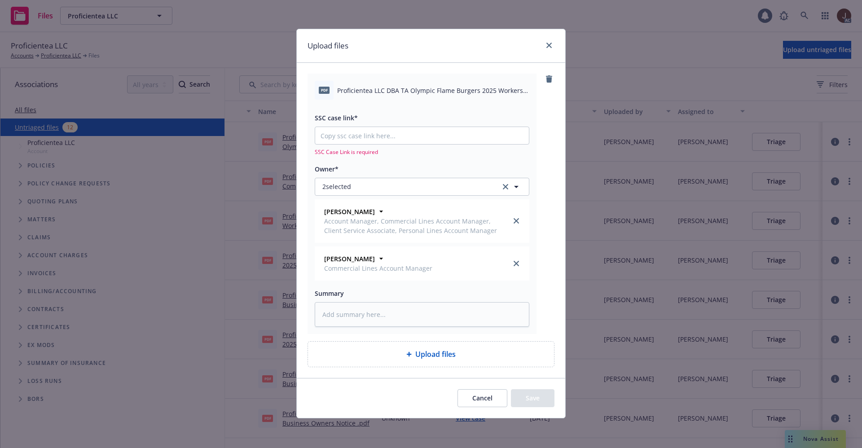
click at [388, 98] on div "pdf Proficientea LLC DBA TA Olympic Flame Burgers 2025 Workers Compensation Not…" at bounding box center [422, 90] width 214 height 19
copy div "Proficientea LLC DBA TA Olympic Flame Burgers 2025 Workers Compensation Notice …"
drag, startPoint x: 354, startPoint y: 307, endPoint x: 353, endPoint y: 314, distance: 7.2
click at [353, 307] on textarea at bounding box center [422, 314] width 214 height 25
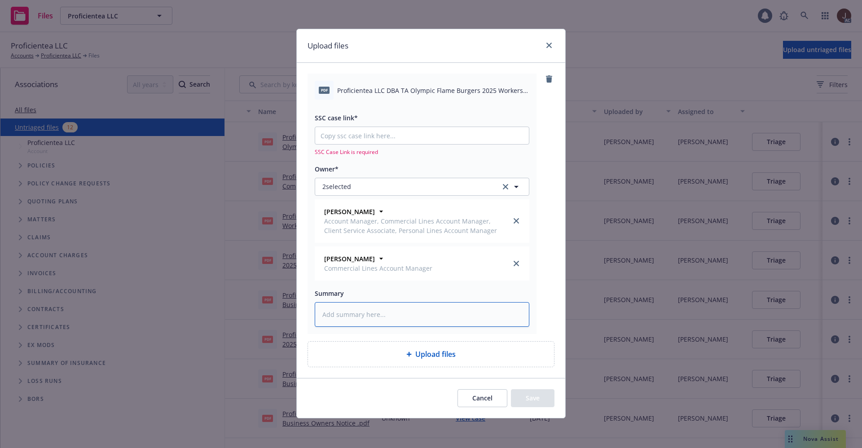
paste textarea "Proficientea LLC DBA TA Olympic Flame Burgers 2025 Workers Compensation Notice …"
type textarea "Proficientea LLC DBA TA Olympic Flame Burgers 2025 Workers Compensation Notice …"
type textarea "x"
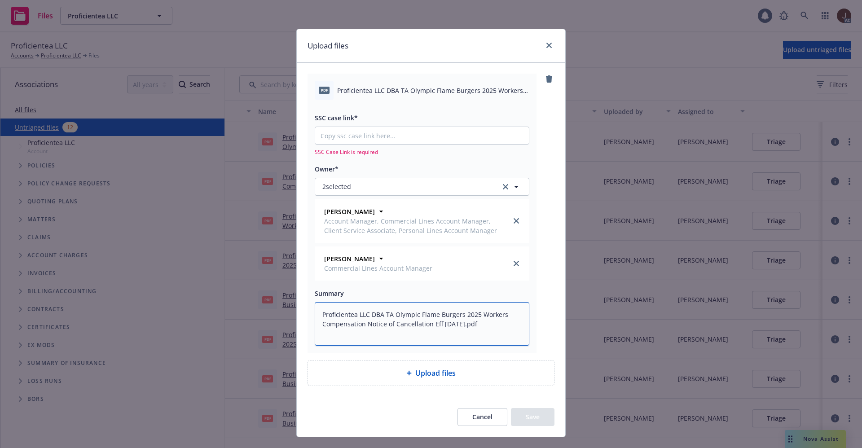
type textarea "Proficientea LLC DBA TA Olympic Flame Burgers 2025 Workers Compensation Notice …"
type textarea "x"
click at [358, 129] on input "SSC case link*" at bounding box center [422, 135] width 214 height 17
paste input "[URL][DOMAIN_NAME]"
type input "[URL][DOMAIN_NAME]"
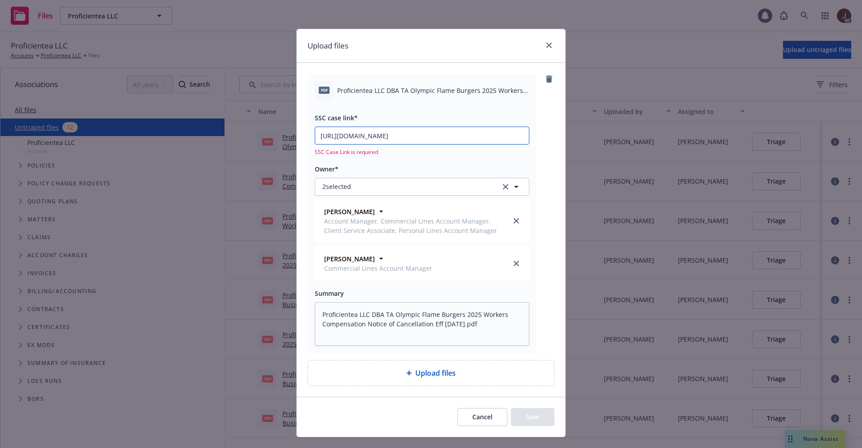
type textarea "x"
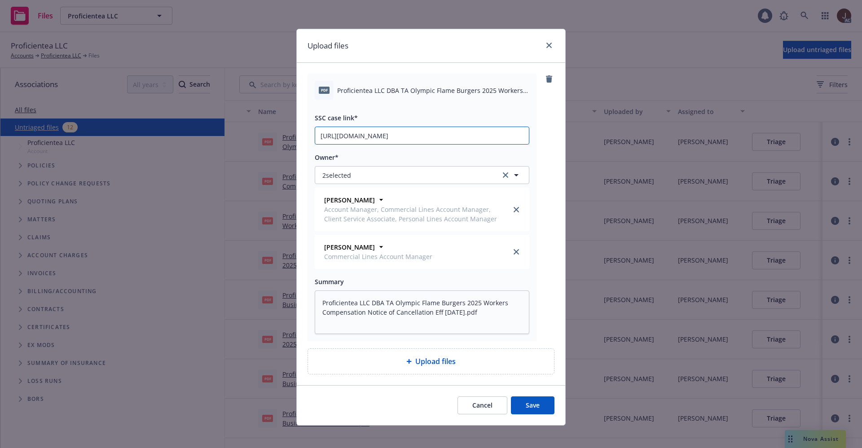
scroll to position [0, 124]
type input "[URL][DOMAIN_NAME]"
click at [549, 140] on div "pdf Proficientea LLC DBA TA Olympic Flame Burgers 2025 Workers Compensation Not…" at bounding box center [430, 207] width 247 height 267
click at [525, 403] on button "Save" at bounding box center [533, 405] width 44 height 18
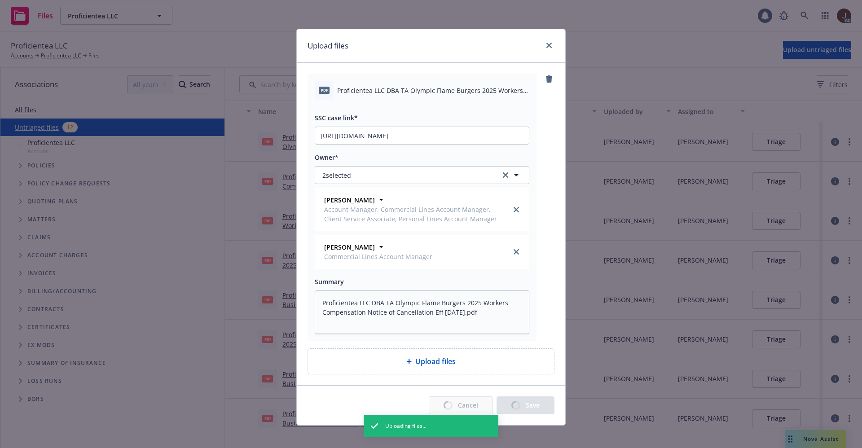
type textarea "x"
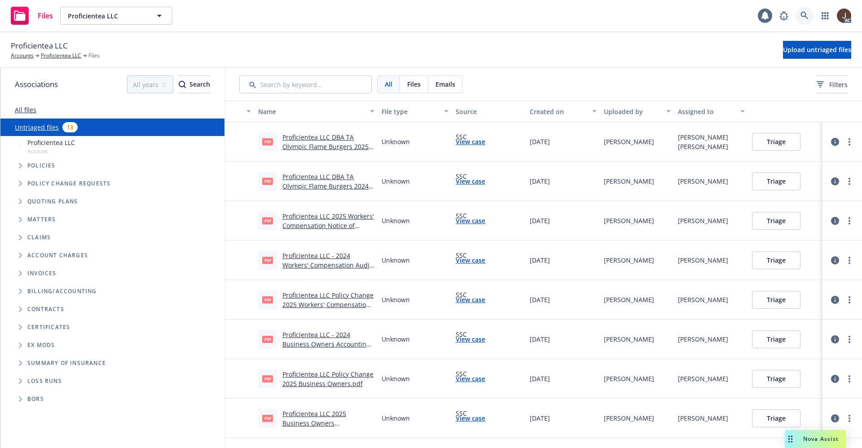
click at [800, 14] on link at bounding box center [804, 16] width 18 height 18
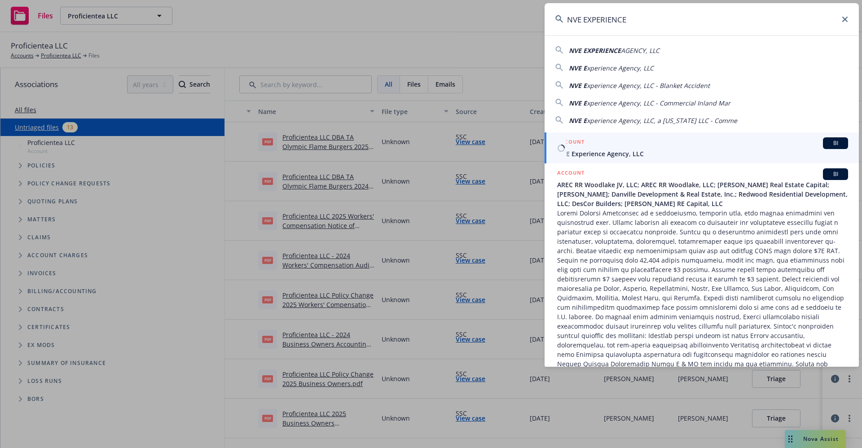
type input "NVE EXPERIENCE"
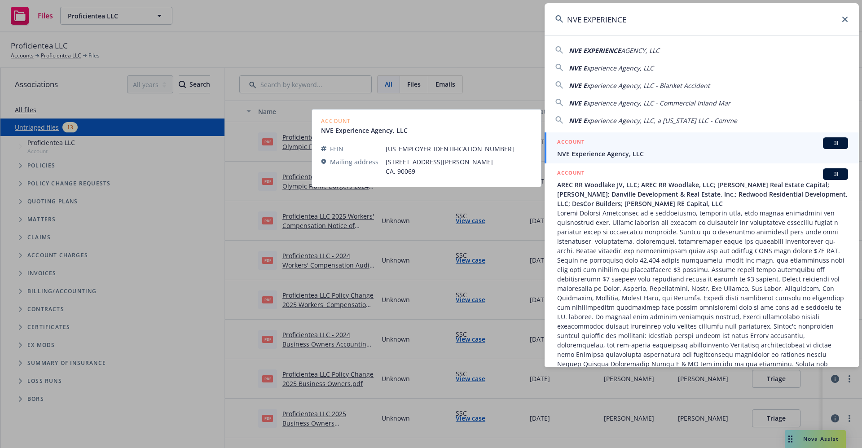
click at [613, 153] on span "NVE Experience Agency, LLC" at bounding box center [702, 153] width 291 height 9
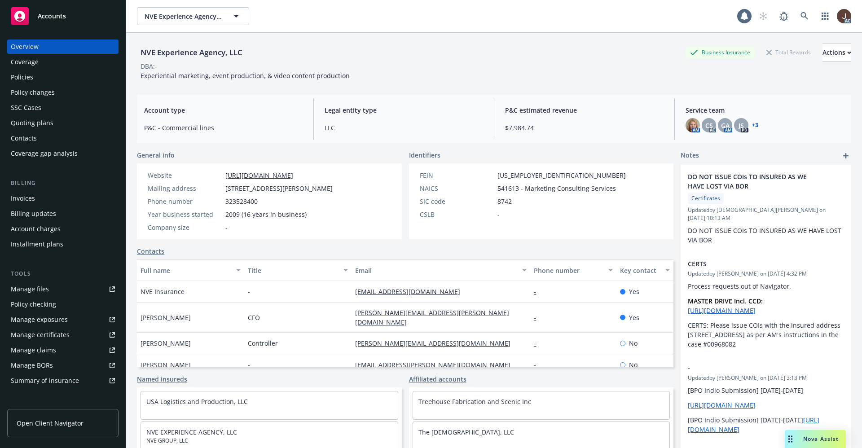
click at [37, 290] on div "Manage files" at bounding box center [30, 289] width 38 height 14
click at [704, 122] on div "CS" at bounding box center [708, 125] width 14 height 14
click at [567, 75] on div "NVE Experience Agency, LLC Business Insurance Total Rewards Actions DBA: - Expe…" at bounding box center [494, 62] width 714 height 37
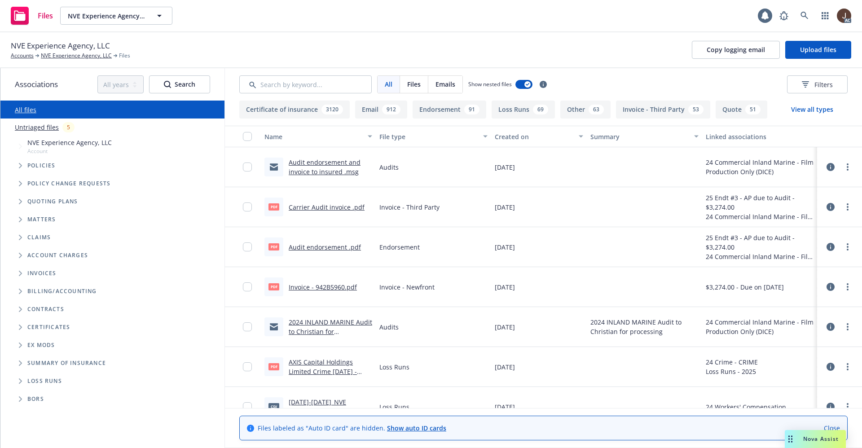
click at [44, 125] on link "Untriaged files" at bounding box center [37, 127] width 44 height 9
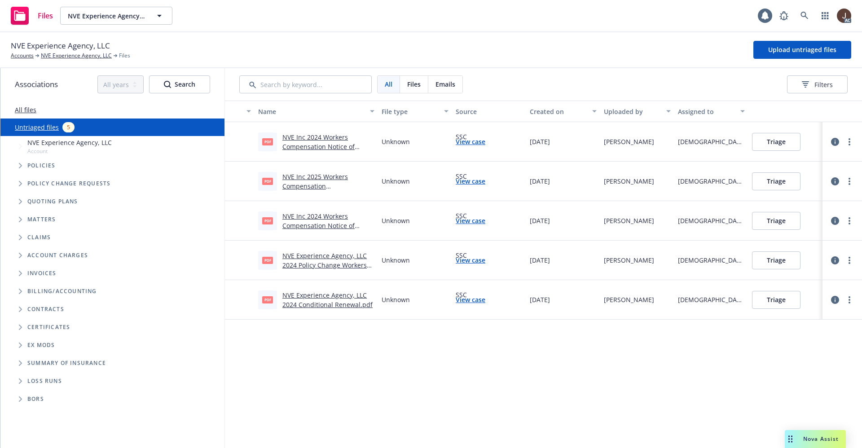
click at [21, 111] on link "All files" at bounding box center [26, 109] width 22 height 9
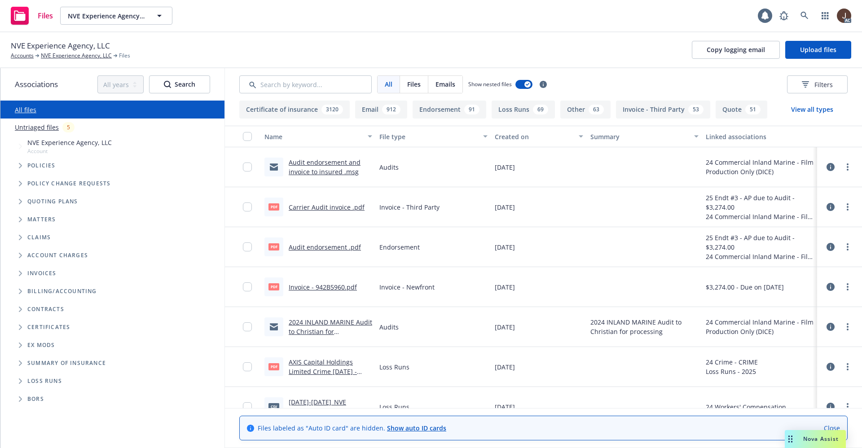
click at [330, 161] on link "Audit endorsement and invoice to insured .msg" at bounding box center [325, 167] width 72 height 18
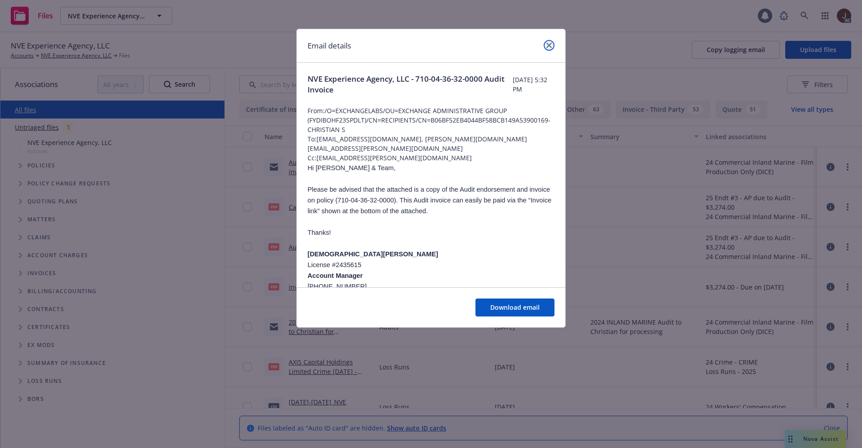
click at [547, 46] on icon "close" at bounding box center [548, 45] width 5 height 5
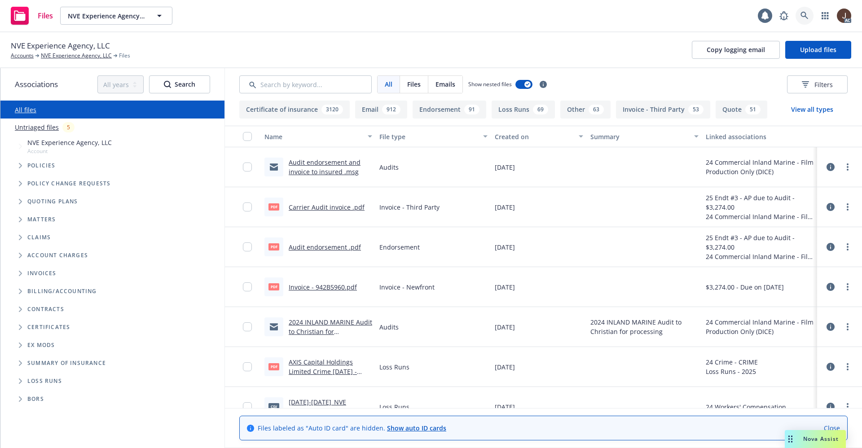
click at [804, 18] on icon at bounding box center [804, 16] width 8 height 8
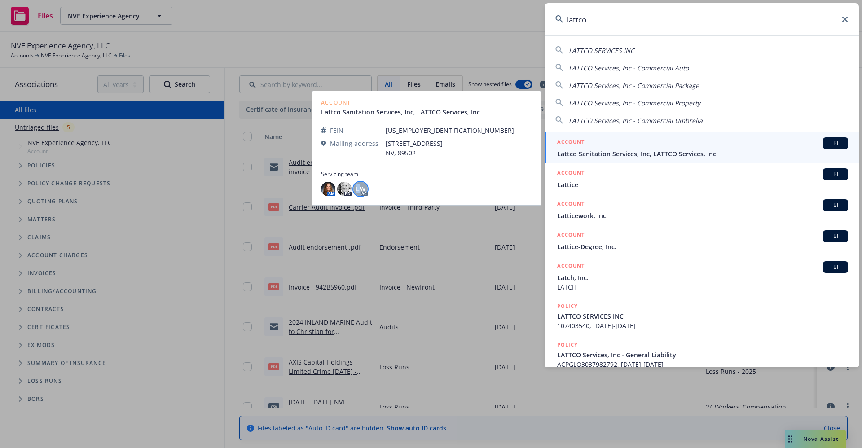
click at [357, 184] on span "LW" at bounding box center [360, 188] width 9 height 9
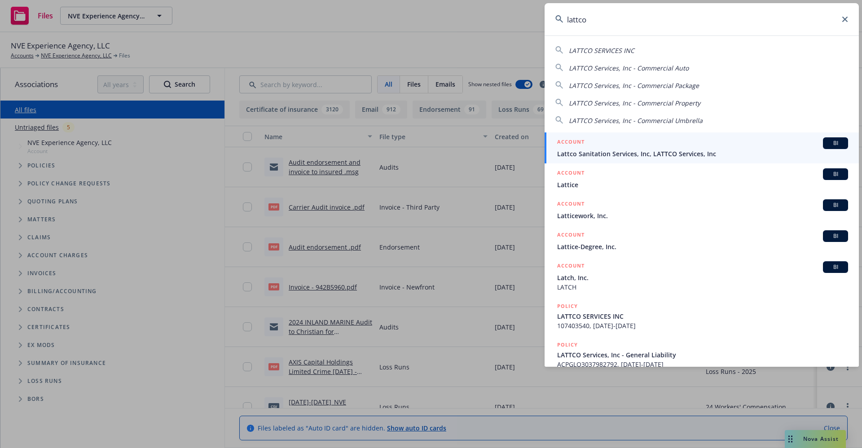
click at [609, 26] on input "lattco" at bounding box center [701, 19] width 314 height 32
type input "l"
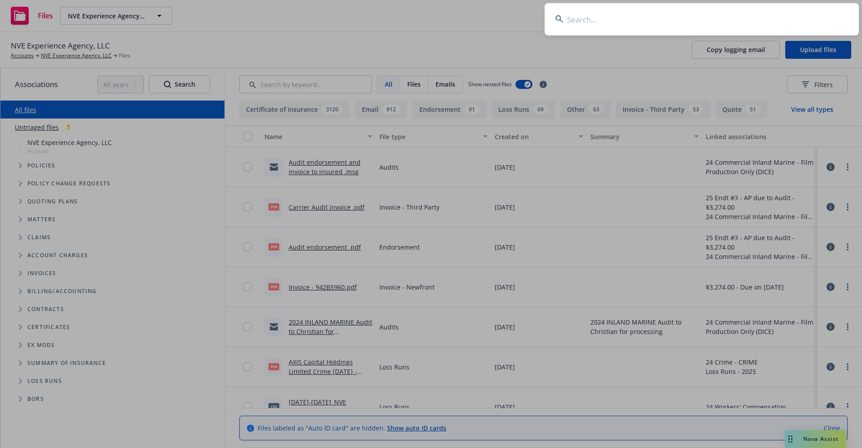
paste input "Calpro Roofing,"
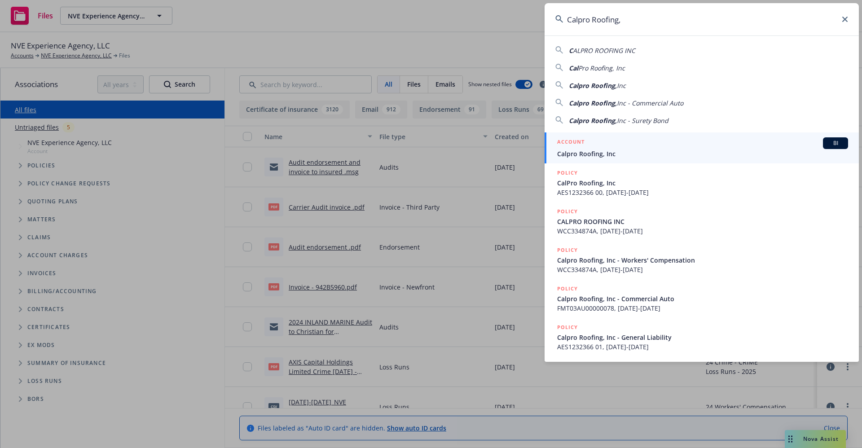
type input "Calpro Roofing,"
click at [605, 153] on span "Calpro Roofing, Inc" at bounding box center [702, 153] width 291 height 9
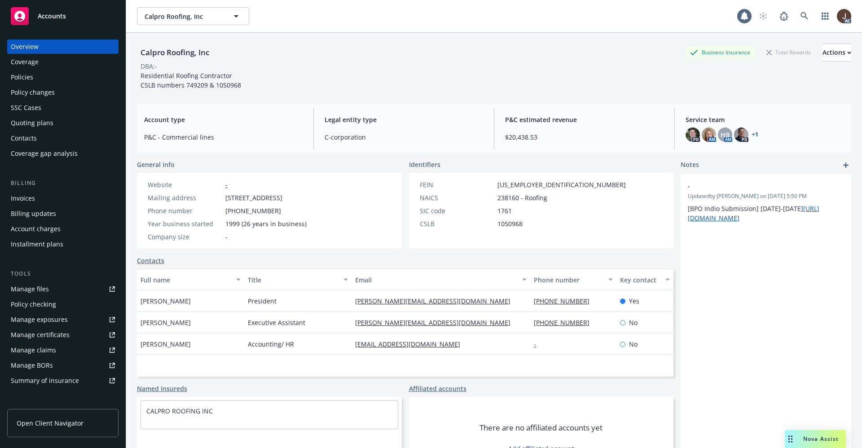
scroll to position [135, 0]
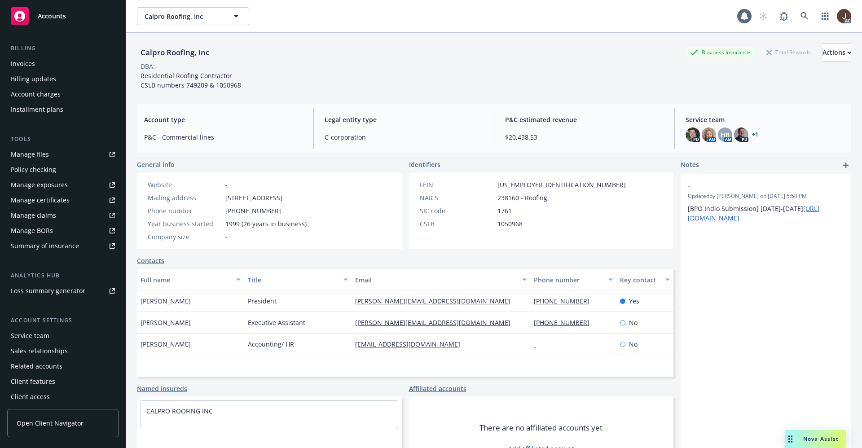
click at [45, 340] on div "Service team" at bounding box center [30, 335] width 39 height 14
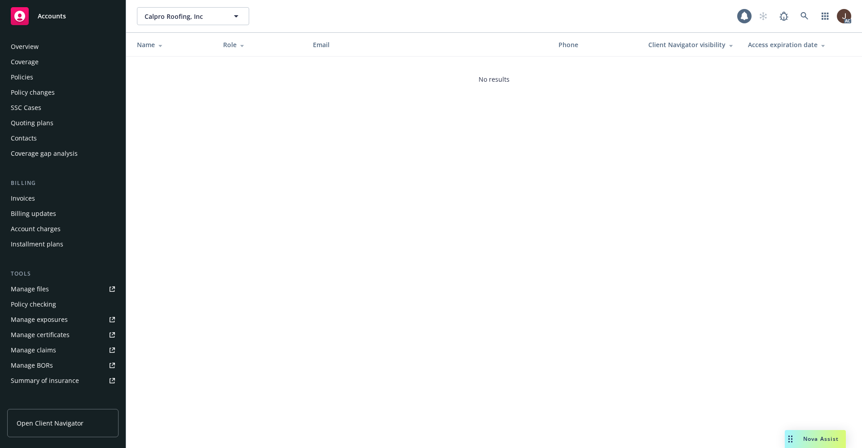
scroll to position [137, 0]
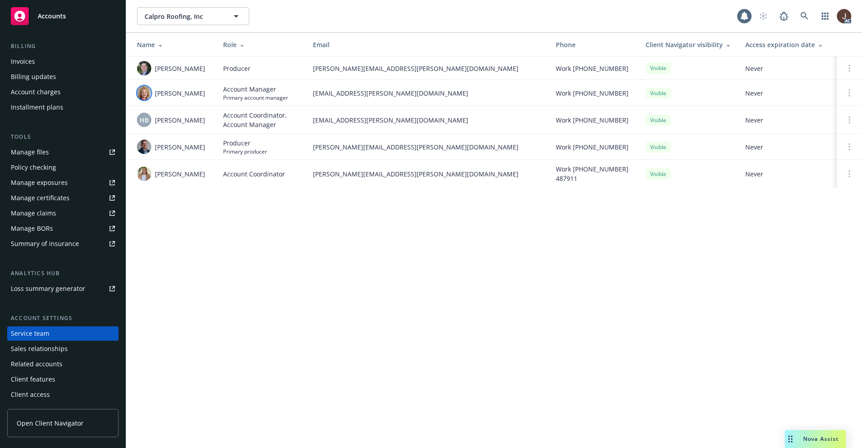
click at [140, 93] on img at bounding box center [144, 93] width 14 height 14
click at [198, 262] on div "Calpro Roofing, Inc Calpro Roofing, Inc 1 AC Name Role Email Phone Client Navig…" at bounding box center [493, 224] width 735 height 448
click at [147, 174] on img at bounding box center [144, 173] width 14 height 14
click at [250, 281] on div "Calpro Roofing, Inc Calpro Roofing, Inc 1 AC Name Role Email Phone Client Navig…" at bounding box center [493, 224] width 735 height 448
click at [802, 13] on icon at bounding box center [804, 16] width 8 height 8
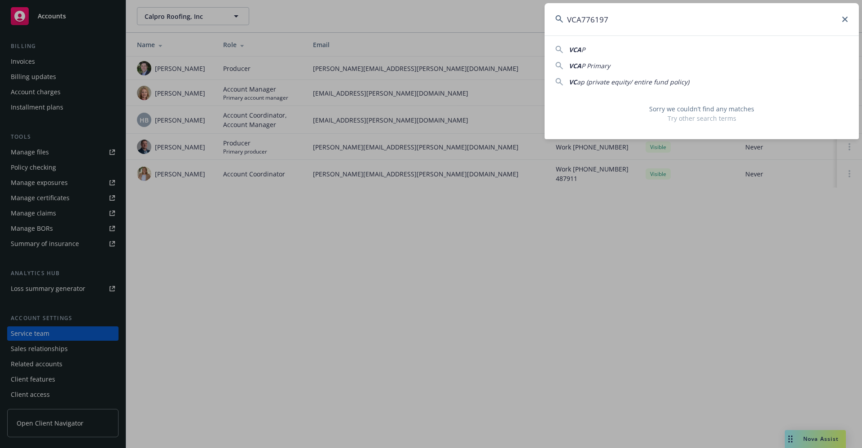
click at [581, 19] on input "VCA776197" at bounding box center [701, 19] width 314 height 32
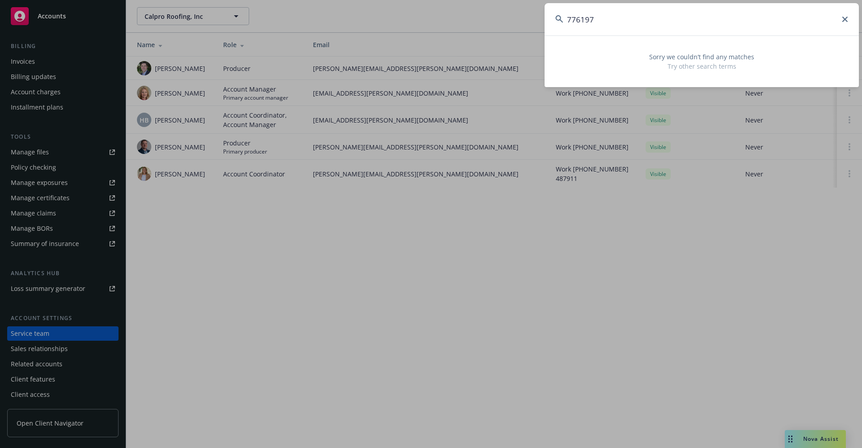
click at [610, 22] on input "776197" at bounding box center [701, 19] width 314 height 32
type input "776197"
